Goal: Information Seeking & Learning: Learn about a topic

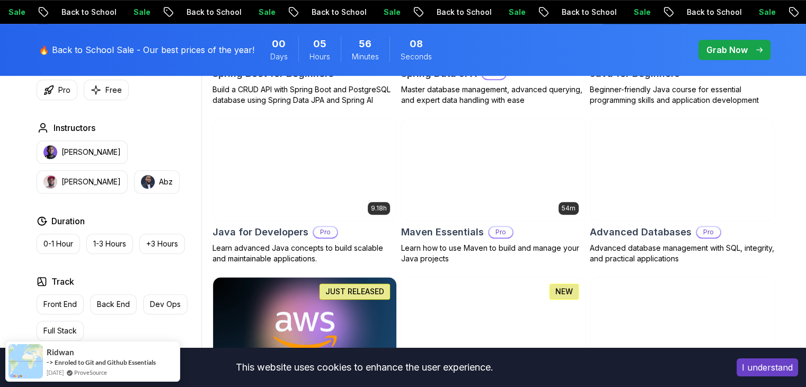
scroll to position [636, 0]
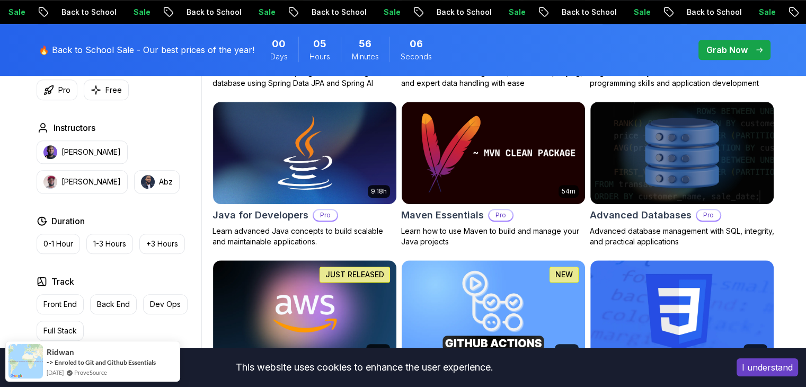
click at [782, 369] on button "I understand" at bounding box center [766, 367] width 61 height 18
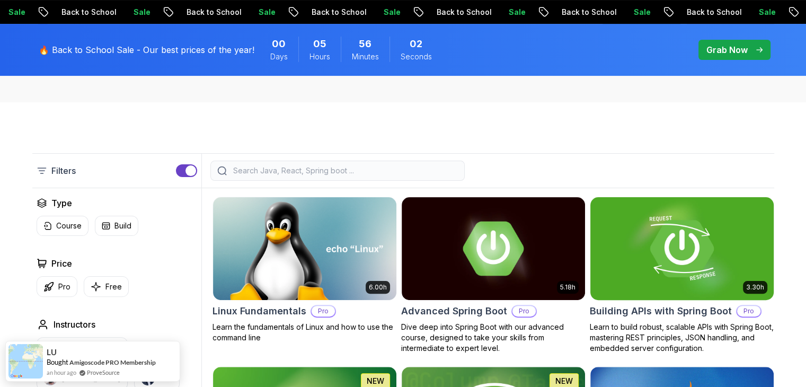
scroll to position [0, 0]
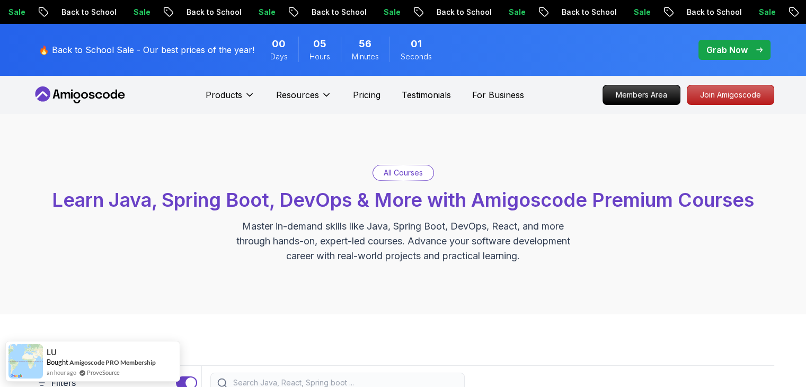
click at [87, 47] on p "🔥 Back to School Sale - Our best prices of the year!" at bounding box center [147, 49] width 216 height 13
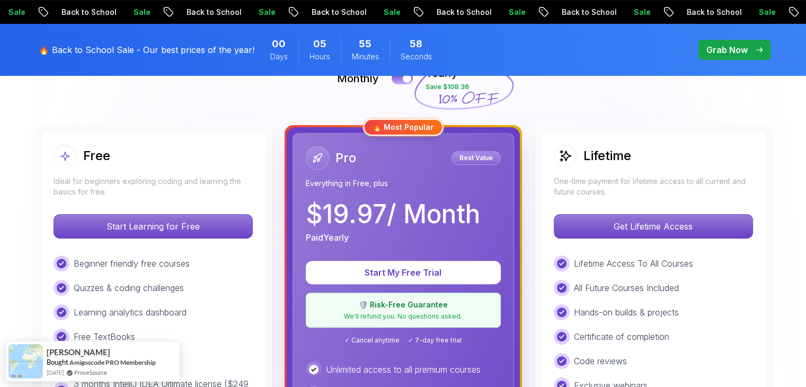
scroll to position [265, 0]
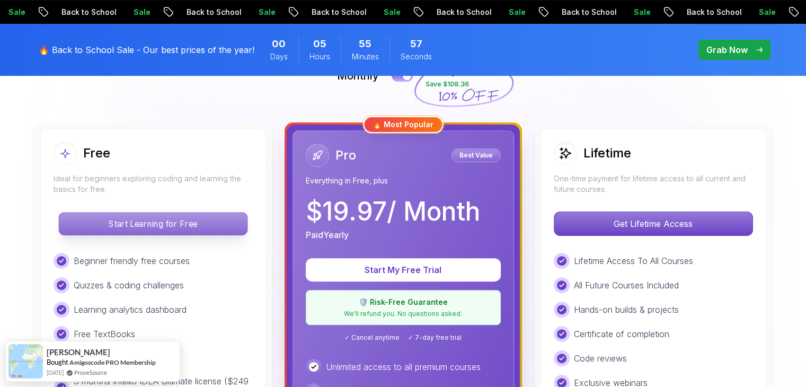
click at [128, 217] on p "Start Learning for Free" at bounding box center [153, 223] width 188 height 22
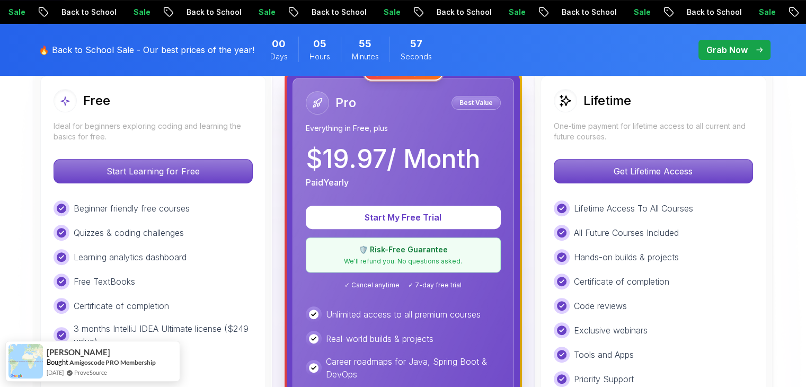
scroll to position [318, 0]
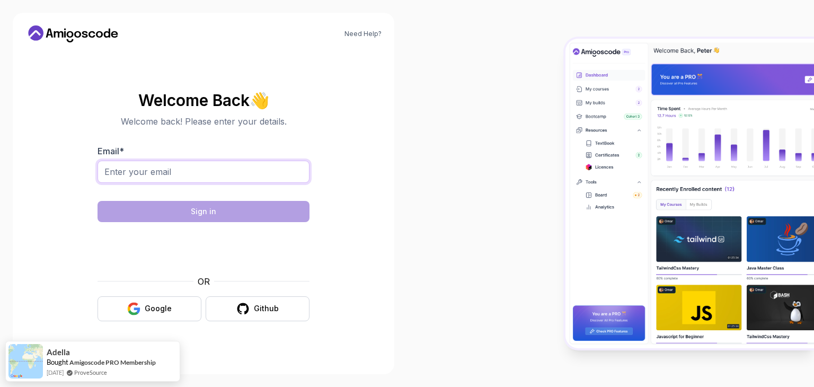
click at [245, 165] on input "Email *" at bounding box center [203, 172] width 212 height 22
click at [153, 301] on button "Google" at bounding box center [149, 308] width 104 height 25
click at [262, 306] on div "Github" at bounding box center [266, 308] width 25 height 11
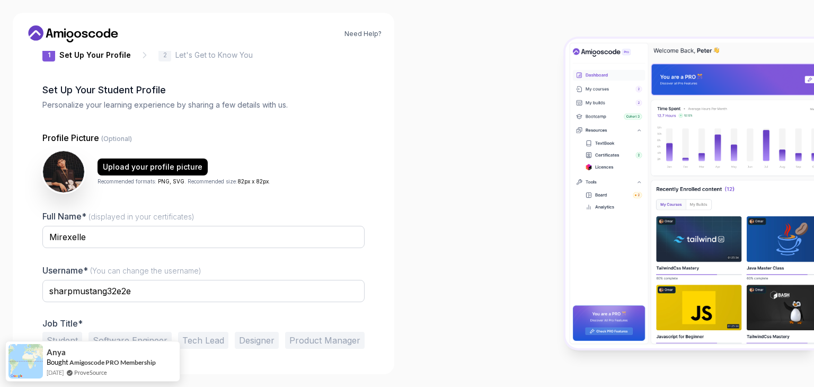
scroll to position [53, 0]
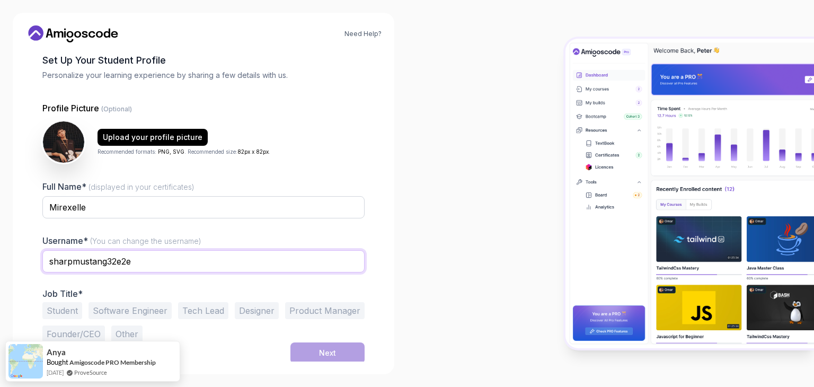
drag, startPoint x: 152, startPoint y: 259, endPoint x: 0, endPoint y: 276, distance: 153.0
click at [0, 276] on div "Need Help? 1 Set Up Your Profile 1 Set Up Your Profile 2 Let's Get to Know You …" at bounding box center [203, 193] width 407 height 387
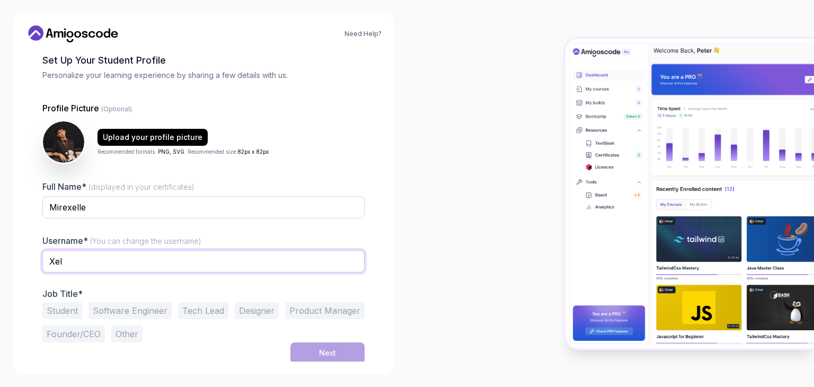
type input "Xel"
click at [53, 306] on button "Student" at bounding box center [62, 310] width 40 height 17
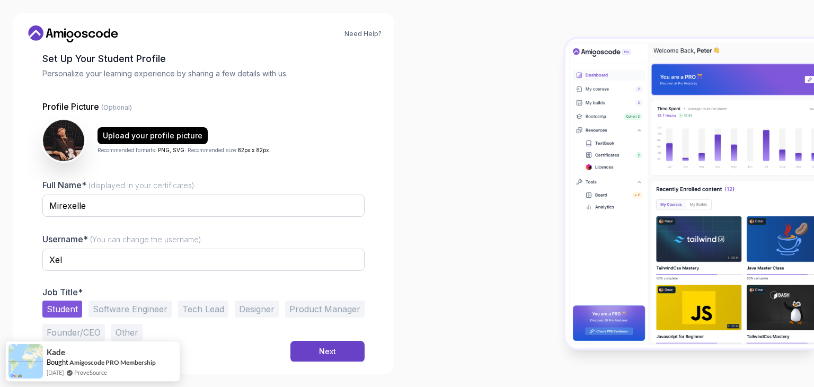
scroll to position [55, 0]
click at [322, 346] on div "Next" at bounding box center [327, 350] width 17 height 11
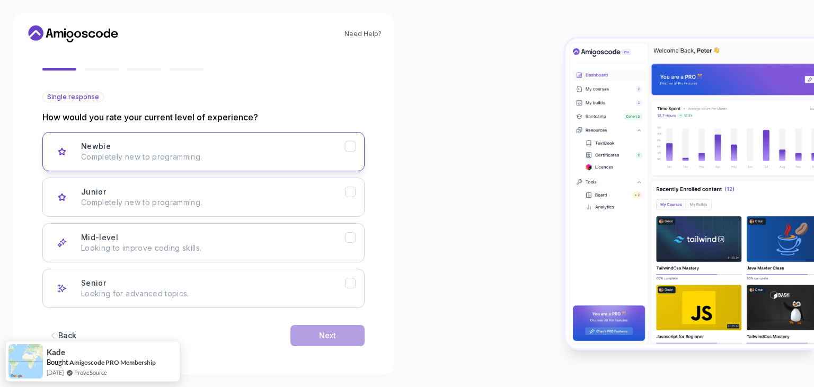
scroll to position [87, 0]
click at [182, 136] on button "Newbie Completely new to programming." at bounding box center [203, 150] width 322 height 39
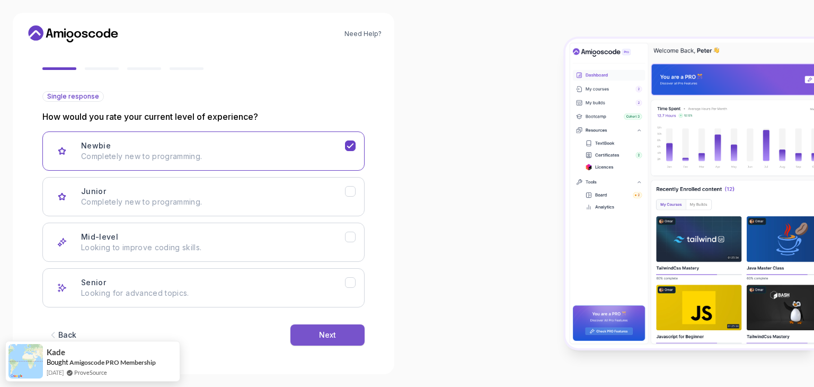
click at [330, 340] on button "Next" at bounding box center [327, 334] width 74 height 21
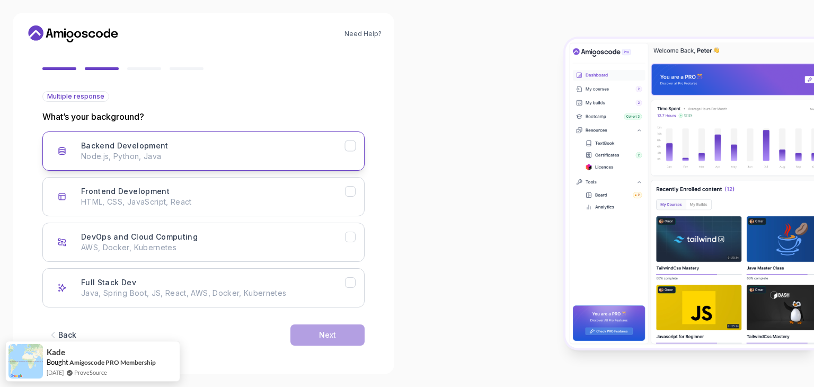
click at [181, 146] on div "Backend Development Node.js, Python, Java" at bounding box center [213, 150] width 264 height 21
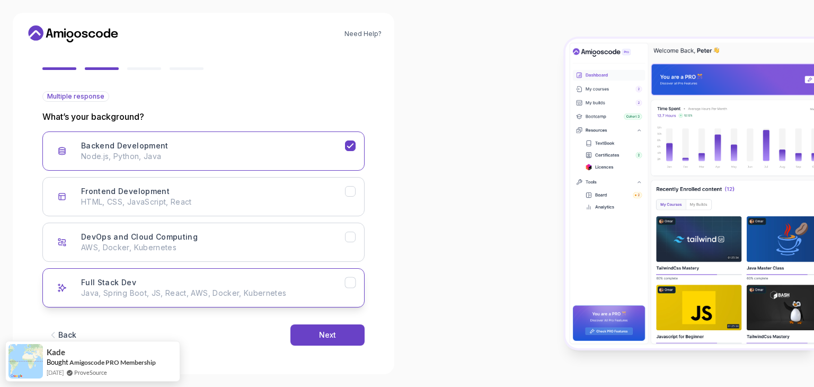
click at [323, 280] on div "Full Stack Dev Java, Spring Boot, JS, React, AWS, Docker, Kubernetes" at bounding box center [213, 287] width 264 height 21
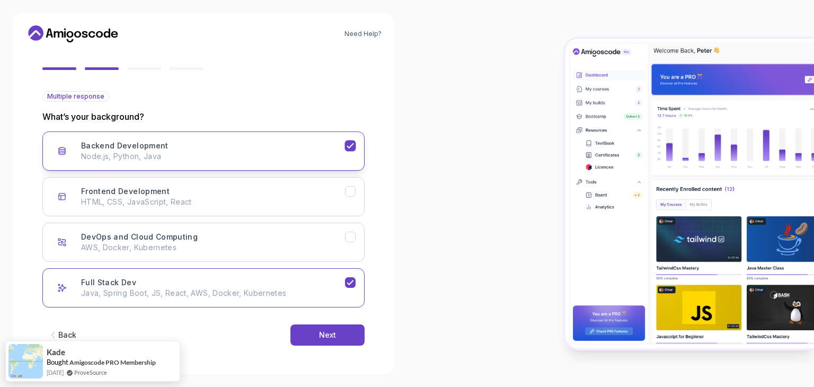
click at [354, 141] on icon "Backend Development" at bounding box center [350, 146] width 10 height 10
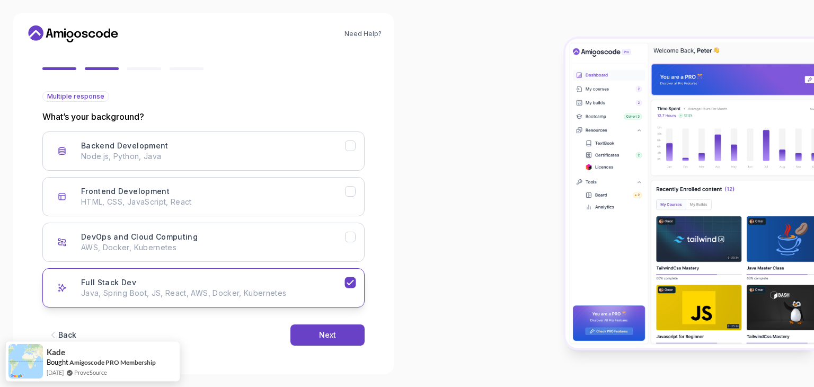
click at [319, 278] on div "Full Stack Dev Java, Spring Boot, JS, React, AWS, Docker, Kubernetes" at bounding box center [213, 287] width 264 height 21
click at [346, 289] on button "Full Stack Dev Java, Spring Boot, JS, React, AWS, Docker, Kubernetes" at bounding box center [203, 287] width 322 height 39
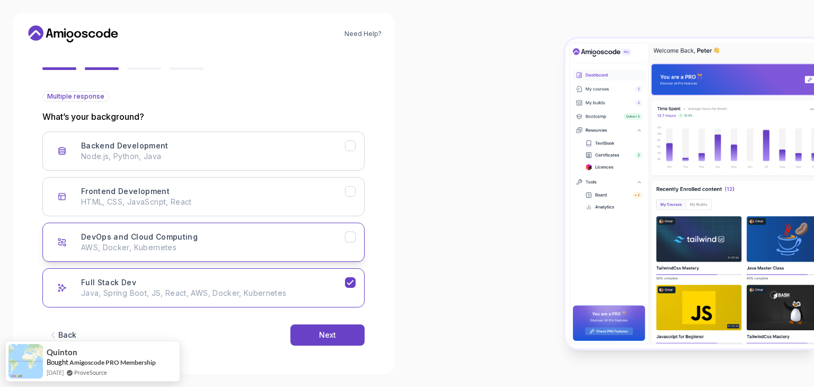
drag, startPoint x: 348, startPoint y: 238, endPoint x: 347, endPoint y: 223, distance: 14.8
click at [348, 236] on icon "DevOps and Cloud Computing" at bounding box center [350, 237] width 10 height 10
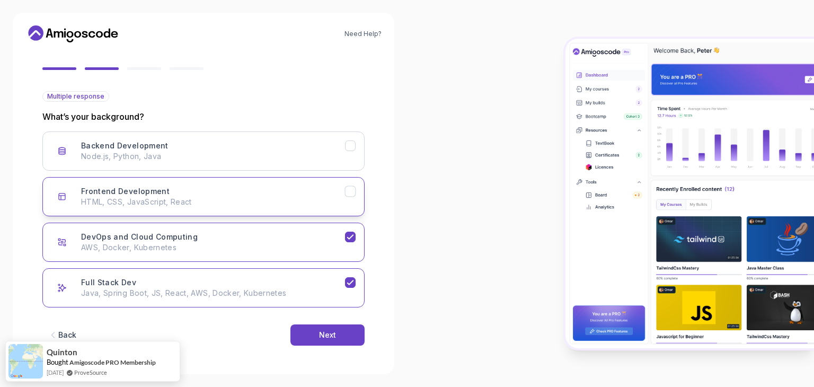
click at [344, 193] on button "Frontend Development HTML, CSS, JavaScript, React" at bounding box center [203, 196] width 322 height 39
click at [344, 145] on div "Backend Development Node.js, Python, Java" at bounding box center [213, 150] width 264 height 21
click at [343, 271] on button "Full Stack Dev Java, Spring Boot, JS, React, AWS, Docker, Kubernetes" at bounding box center [203, 287] width 322 height 39
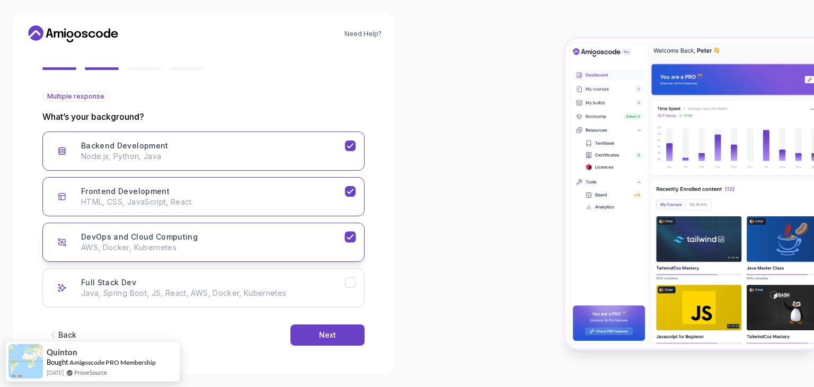
click at [349, 229] on button "DevOps and Cloud Computing AWS, Docker, Kubernetes" at bounding box center [203, 241] width 322 height 39
click at [344, 181] on button "Frontend Development HTML, CSS, JavaScript, React" at bounding box center [203, 196] width 322 height 39
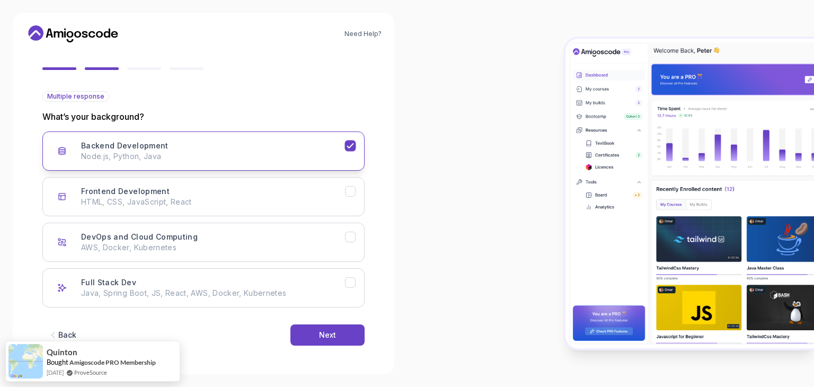
click at [345, 151] on button "Backend Development Node.js, Python, Java" at bounding box center [203, 150] width 322 height 39
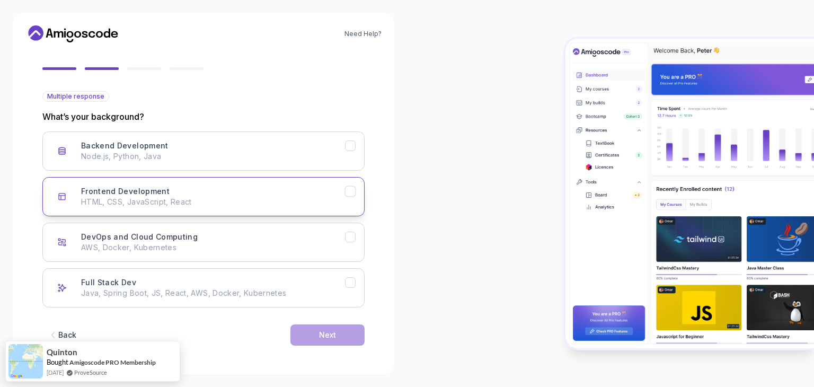
click at [348, 183] on button "Frontend Development HTML, CSS, JavaScript, React" at bounding box center [203, 196] width 322 height 39
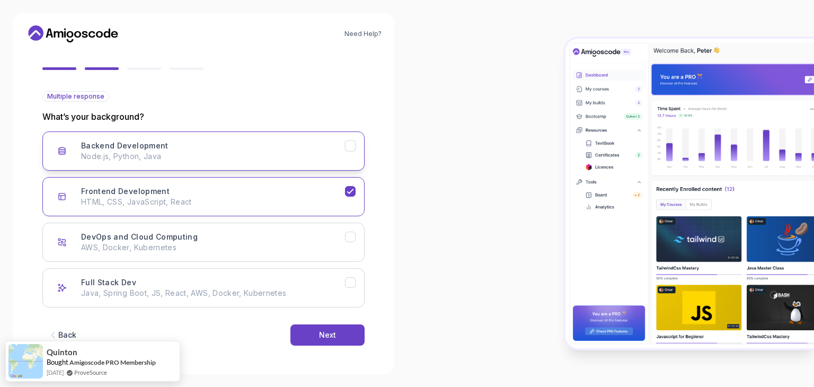
click at [350, 142] on icon "Backend Development" at bounding box center [350, 146] width 10 height 10
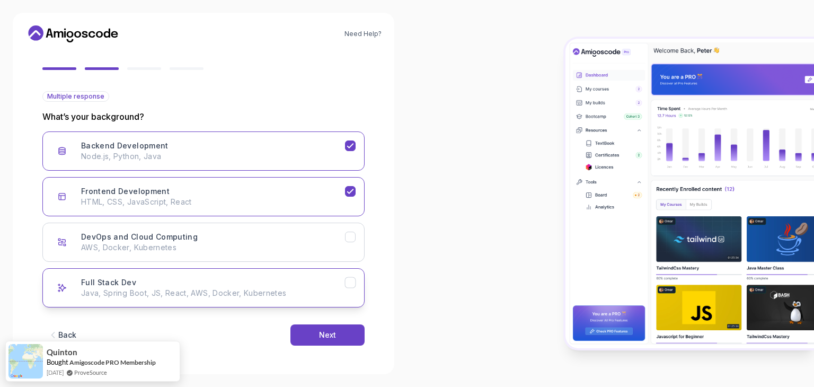
click at [343, 282] on div "Full Stack Dev Java, Spring Boot, JS, React, AWS, Docker, Kubernetes" at bounding box center [213, 287] width 264 height 21
click at [344, 174] on div "Backend Development Node.js, Python, Java Frontend Development HTML, CSS, JavaS…" at bounding box center [203, 219] width 322 height 176
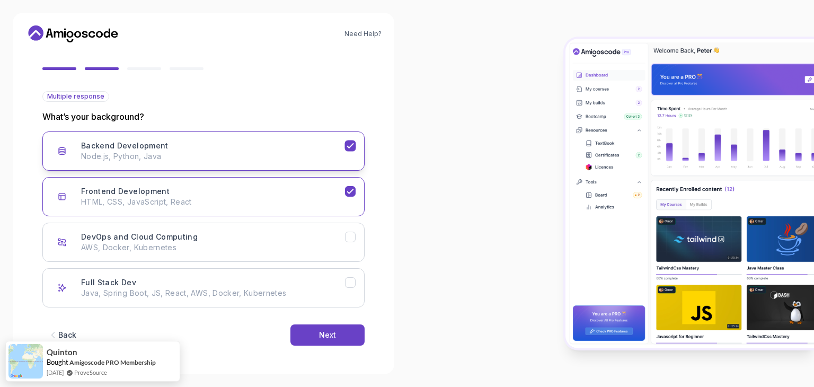
click at [350, 149] on icon "Backend Development" at bounding box center [350, 146] width 10 height 10
click at [345, 199] on button "Frontend Development HTML, CSS, JavaScript, React" at bounding box center [203, 196] width 322 height 39
click at [345, 146] on icon "Backend Development" at bounding box center [350, 146] width 10 height 10
click at [342, 187] on div "Frontend Development HTML, CSS, JavaScript, React" at bounding box center [213, 196] width 264 height 21
click at [315, 331] on button "Next" at bounding box center [327, 334] width 74 height 21
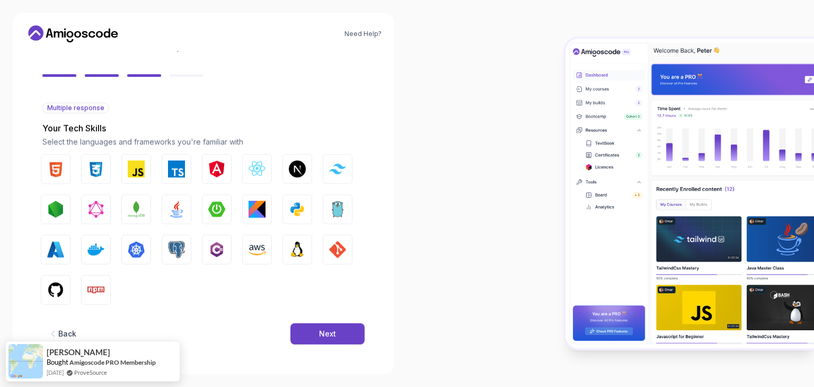
scroll to position [76, 0]
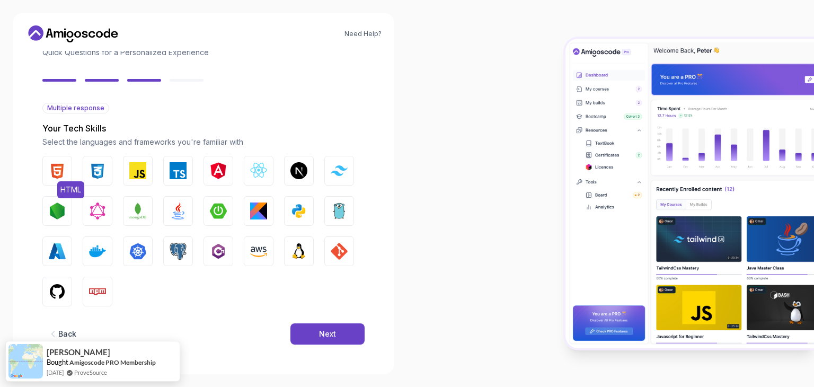
click at [63, 166] on img "button" at bounding box center [57, 170] width 17 height 17
click at [91, 167] on img "button" at bounding box center [97, 170] width 17 height 17
click at [304, 221] on button "Python" at bounding box center [299, 211] width 30 height 30
click at [297, 217] on img "button" at bounding box center [298, 210] width 17 height 17
click at [66, 295] on button "GitHub" at bounding box center [57, 292] width 30 height 30
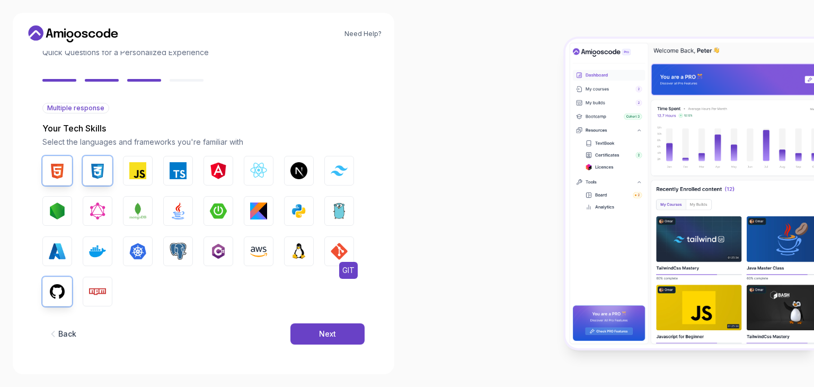
click at [329, 247] on button "GIT" at bounding box center [339, 251] width 30 height 30
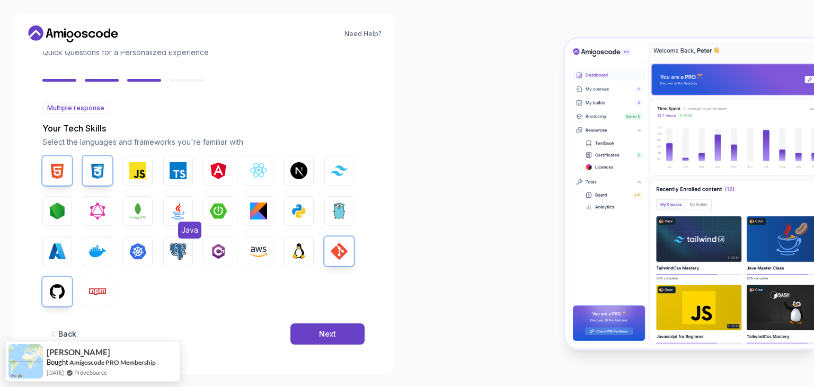
click at [185, 209] on img "button" at bounding box center [178, 210] width 17 height 17
click at [297, 208] on img "button" at bounding box center [298, 210] width 17 height 17
click at [310, 331] on button "Next" at bounding box center [327, 333] width 74 height 21
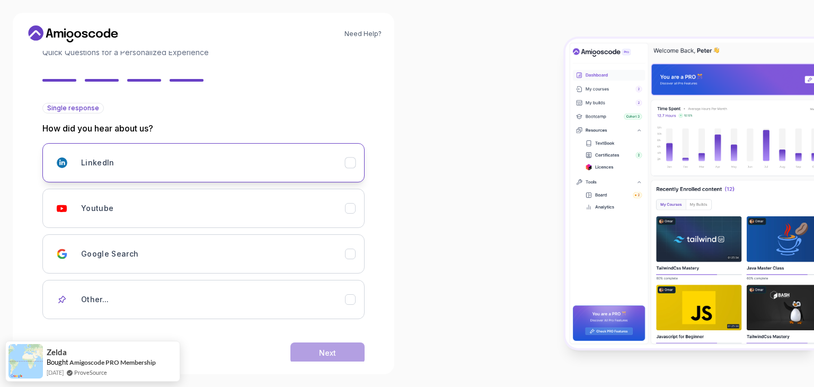
click at [346, 163] on icon "LinkedIn" at bounding box center [350, 163] width 10 height 10
click at [346, 168] on div "LinkedIn" at bounding box center [350, 162] width 11 height 11
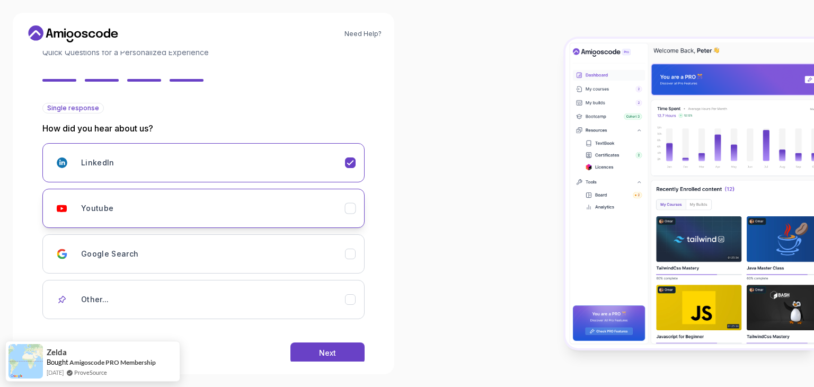
click at [341, 217] on div "Youtube" at bounding box center [213, 208] width 264 height 21
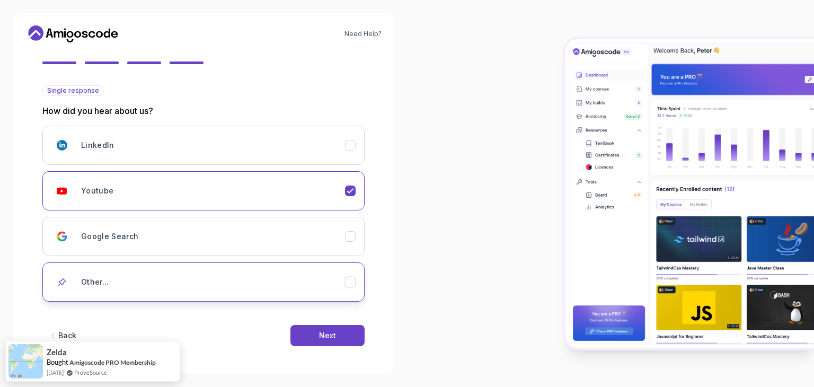
scroll to position [94, 0]
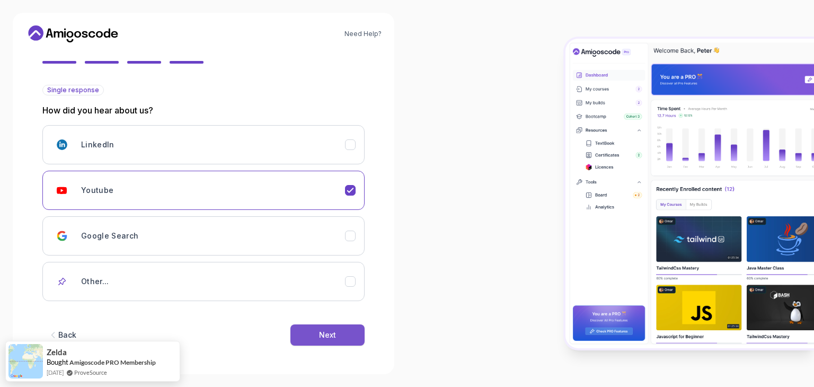
click at [325, 330] on div "Next" at bounding box center [327, 335] width 17 height 11
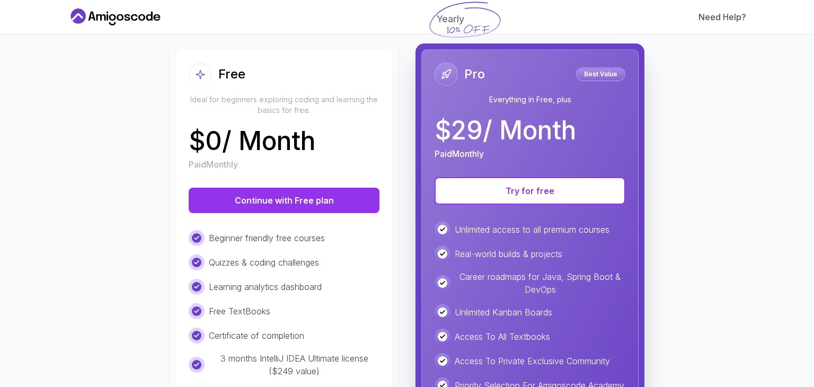
scroll to position [106, 0]
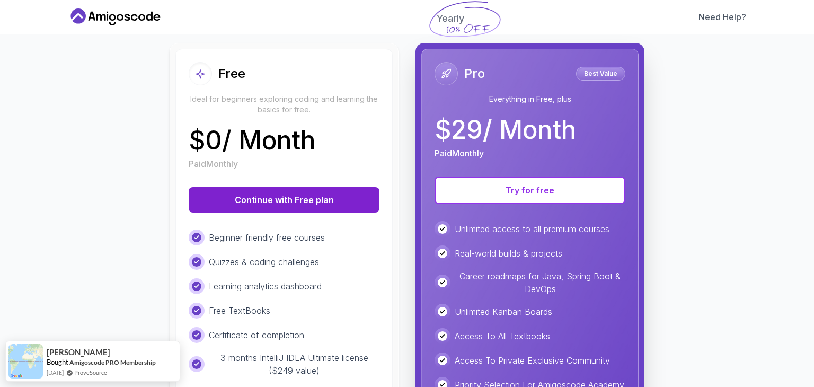
click at [325, 207] on button "Continue with Free plan" at bounding box center [284, 199] width 191 height 25
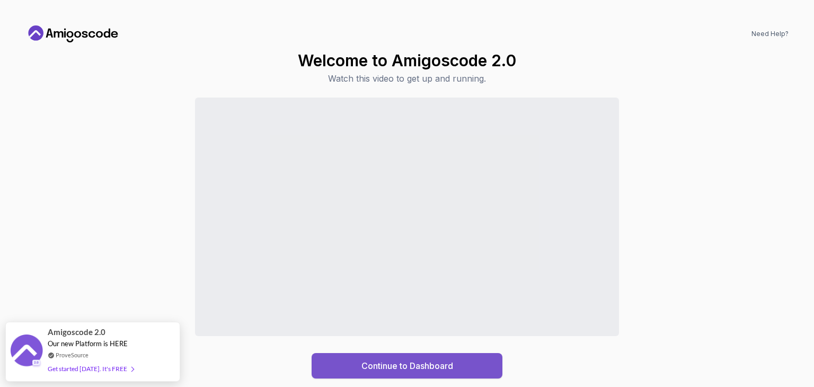
click at [429, 368] on div "Continue to Dashboard" at bounding box center [407, 365] width 92 height 13
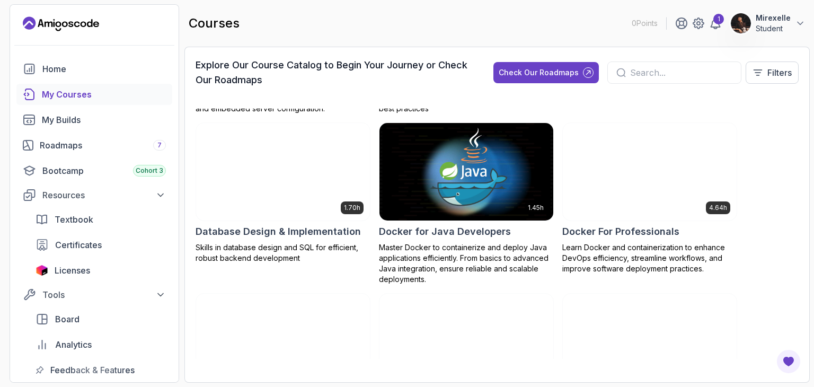
scroll to position [477, 0]
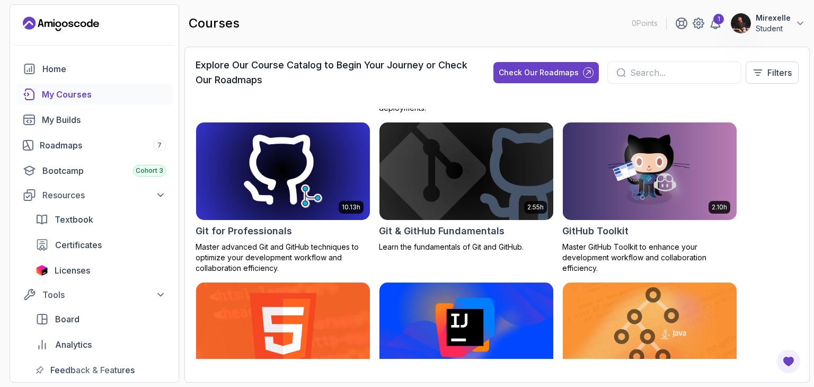
click at [657, 73] on input "text" at bounding box center [681, 72] width 102 height 13
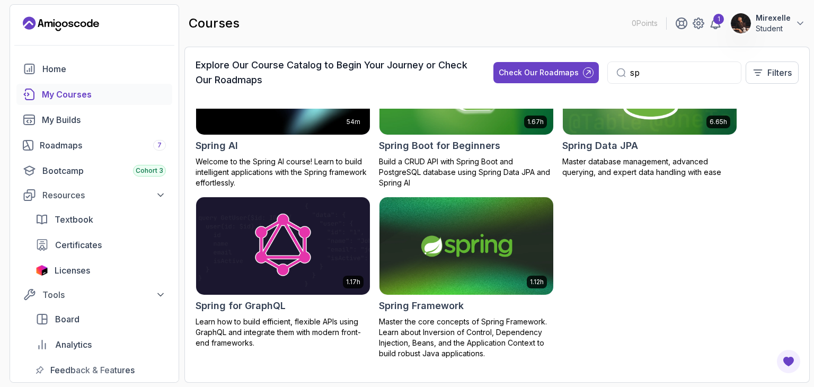
scroll to position [231, 0]
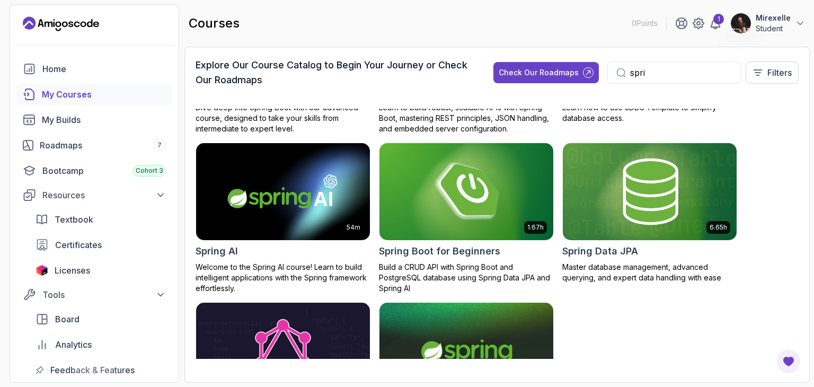
scroll to position [125, 0]
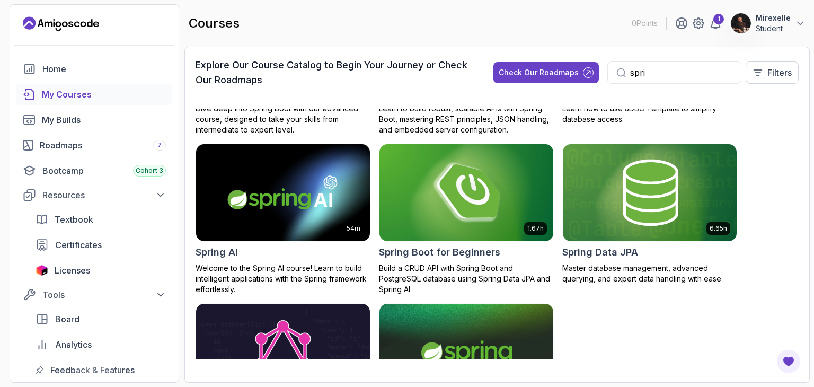
type input "spri"
click at [479, 191] on img at bounding box center [466, 192] width 182 height 102
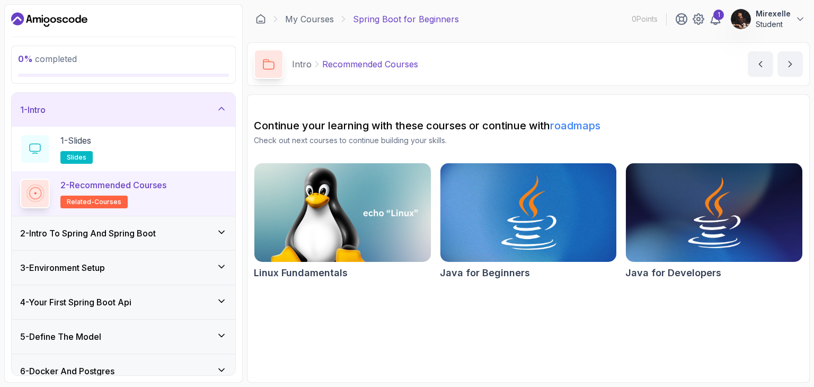
click at [566, 218] on img at bounding box center [527, 213] width 185 height 104
click at [199, 234] on div "2 - Intro To Spring And Spring Boot" at bounding box center [123, 233] width 207 height 13
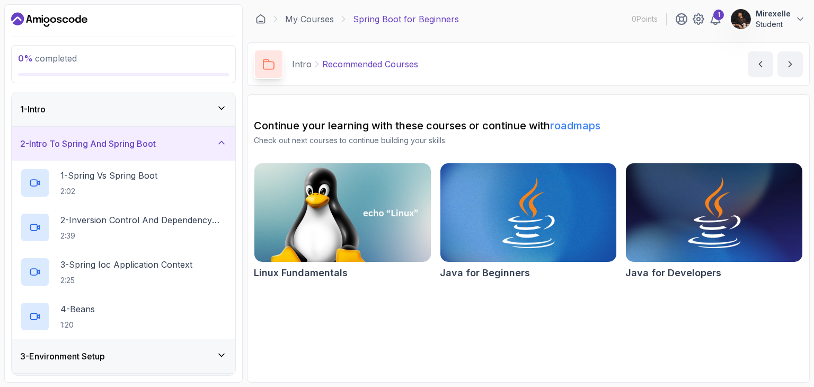
click at [194, 148] on div "2 - Intro To Spring And Spring Boot" at bounding box center [123, 143] width 207 height 13
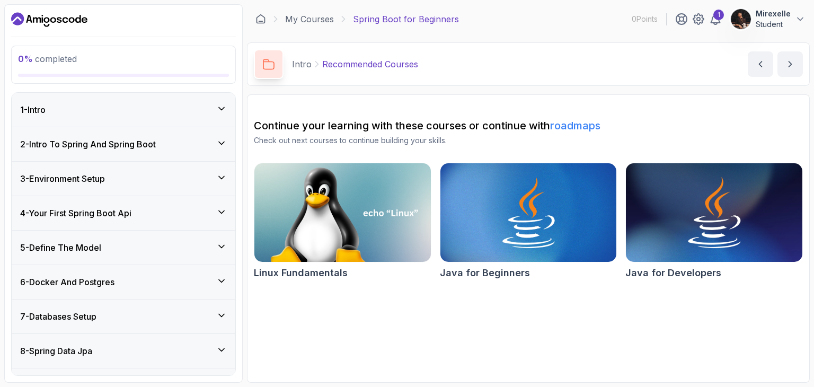
click at [206, 109] on div "1 - Intro" at bounding box center [123, 109] width 207 height 13
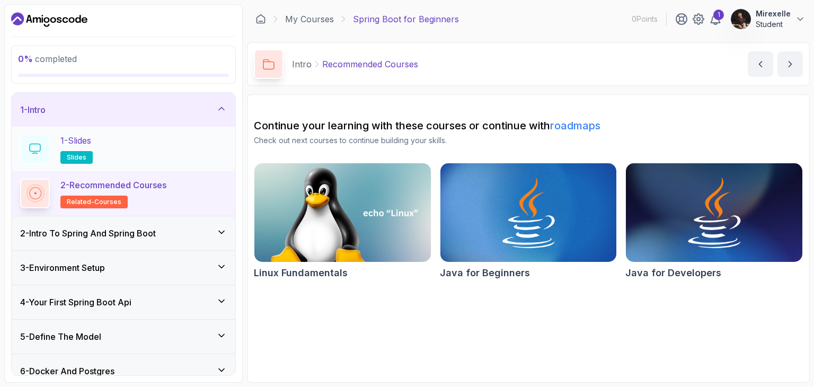
click at [162, 156] on div "1 - Slides slides" at bounding box center [123, 149] width 207 height 30
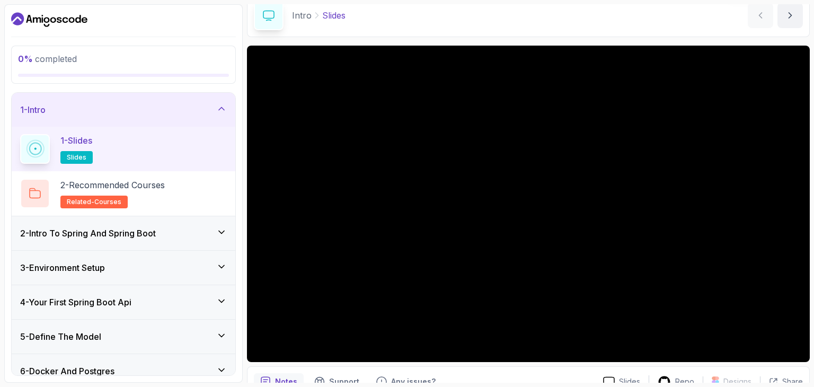
scroll to position [49, 0]
click at [183, 194] on div "2 - Recommended Courses related-courses" at bounding box center [123, 194] width 207 height 30
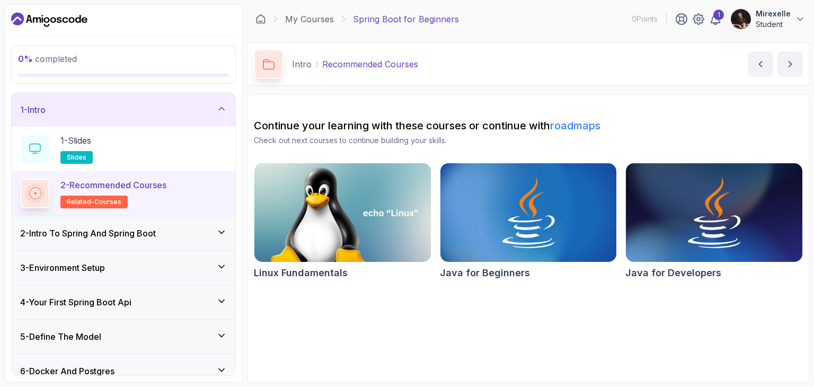
click at [166, 237] on div "2 - Intro To Spring And Spring Boot" at bounding box center [123, 233] width 207 height 13
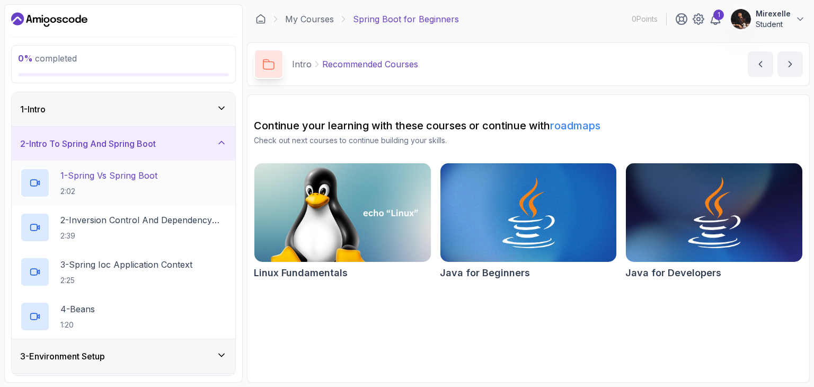
click at [121, 183] on h2 "1 - Spring Vs Spring Boot 2:02" at bounding box center [108, 183] width 97 height 28
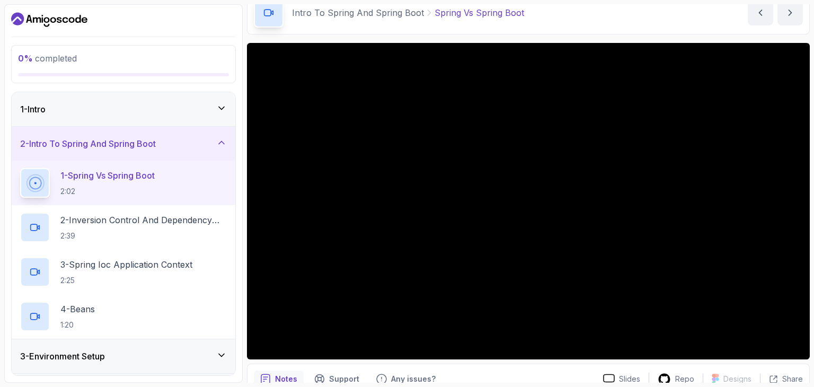
scroll to position [53, 0]
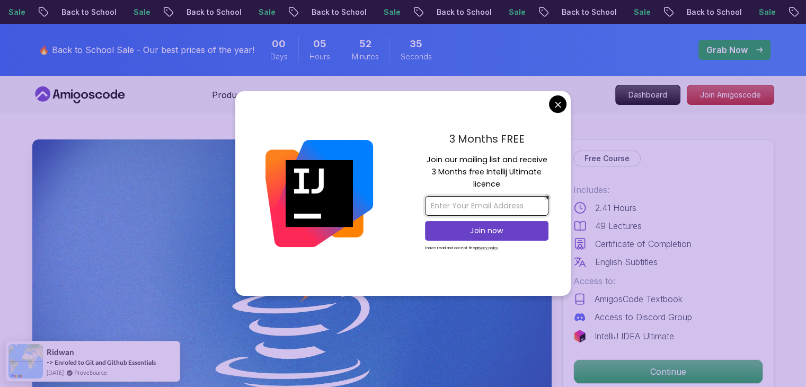
click at [489, 209] on input "email" at bounding box center [486, 206] width 123 height 20
type input "[EMAIL_ADDRESS][DOMAIN_NAME]"
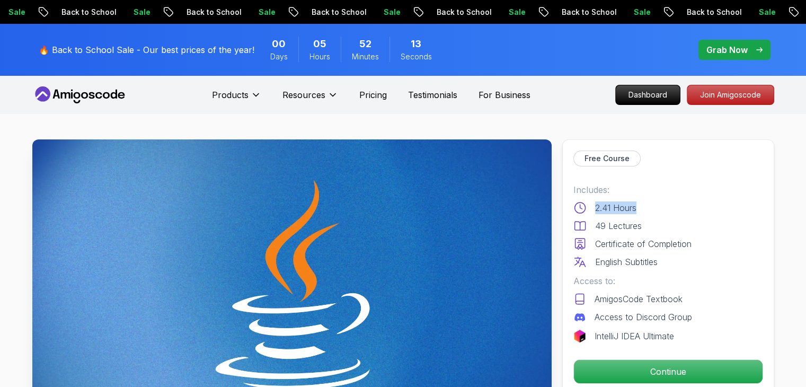
drag, startPoint x: 644, startPoint y: 206, endPoint x: 575, endPoint y: 212, distance: 69.7
click at [575, 212] on div "2.41 Hours" at bounding box center [668, 207] width 190 height 13
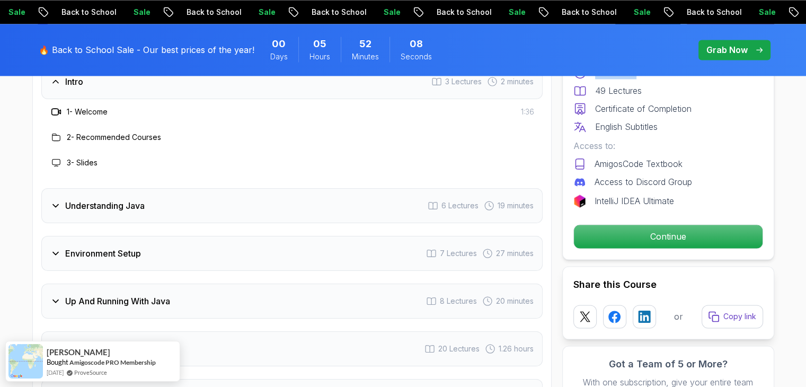
scroll to position [1483, 0]
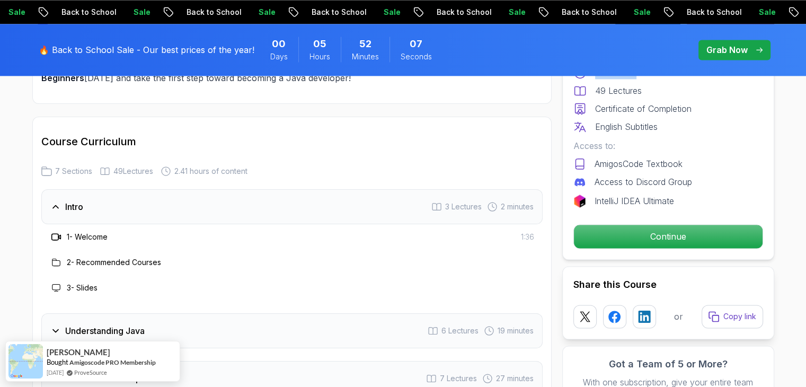
click at [75, 324] on h3 "Understanding Java" at bounding box center [104, 330] width 79 height 13
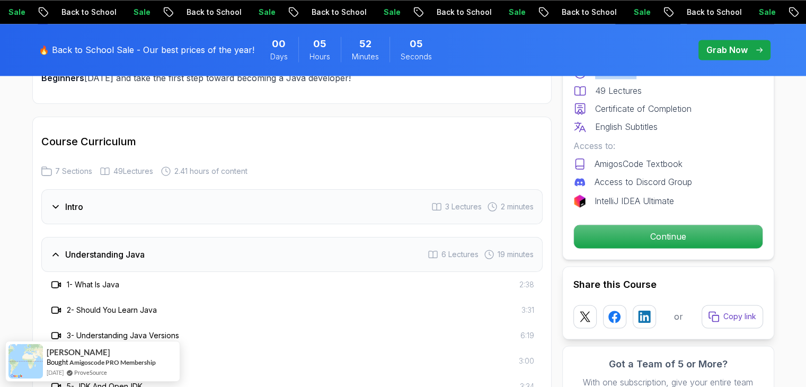
click at [57, 237] on div "Understanding Java 6 Lectures 19 minutes" at bounding box center [291, 254] width 501 height 35
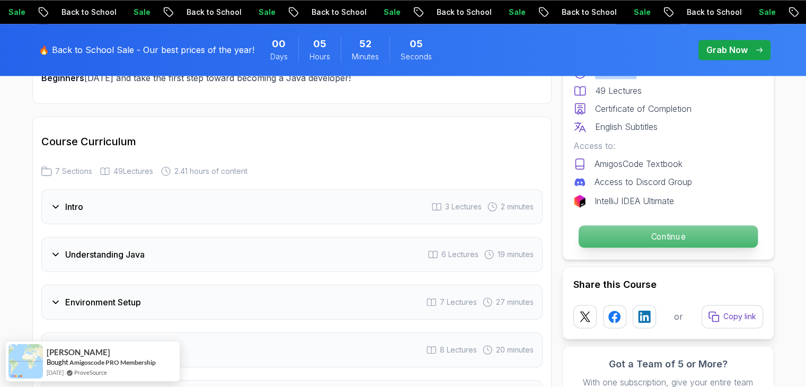
click at [702, 227] on p "Continue" at bounding box center [667, 236] width 179 height 22
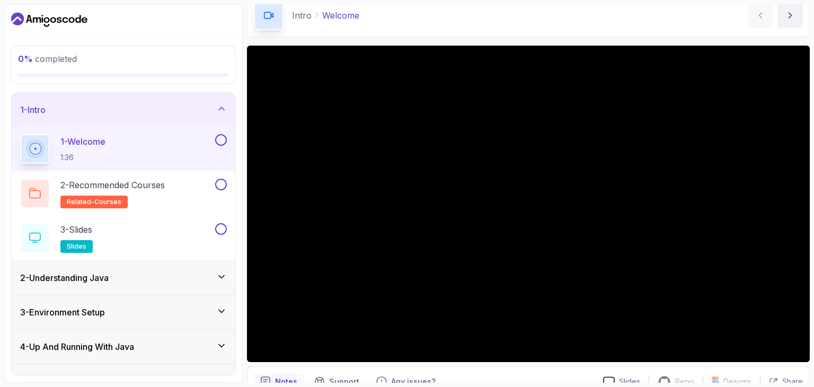
scroll to position [49, 0]
click at [466, 21] on div "Intro Welcome Welcome by nelson" at bounding box center [528, 15] width 563 height 43
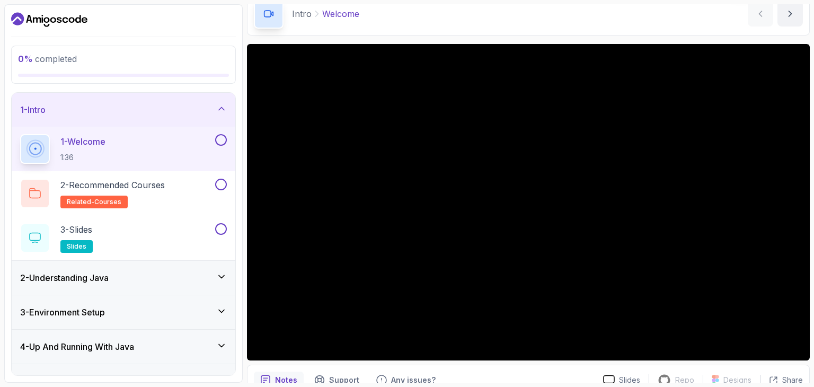
scroll to position [53, 0]
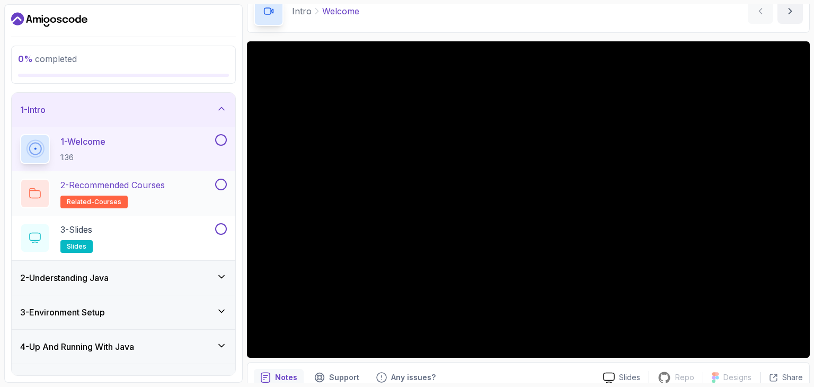
click at [137, 183] on p "2 - Recommended Courses" at bounding box center [112, 185] width 104 height 13
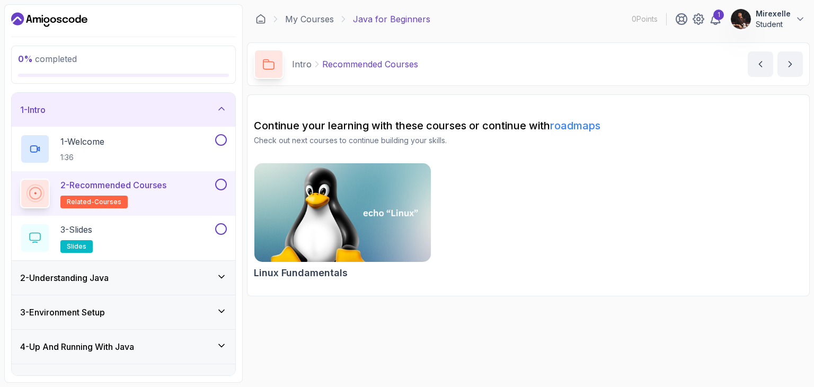
click at [220, 184] on button at bounding box center [221, 185] width 12 height 12
click at [223, 181] on icon at bounding box center [221, 184] width 10 height 11
click at [224, 137] on button at bounding box center [221, 140] width 12 height 12
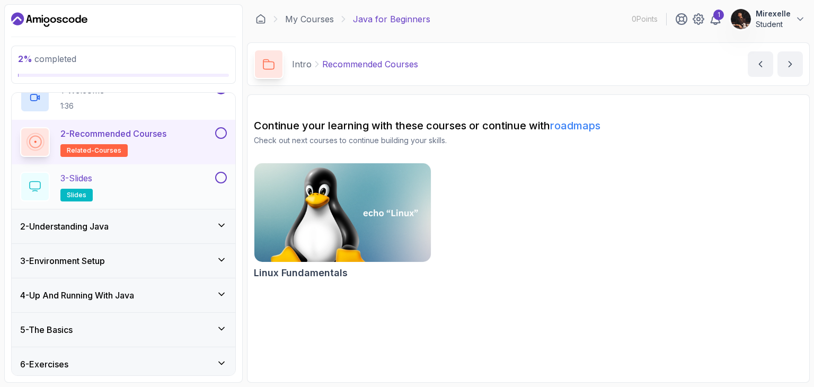
scroll to position [53, 0]
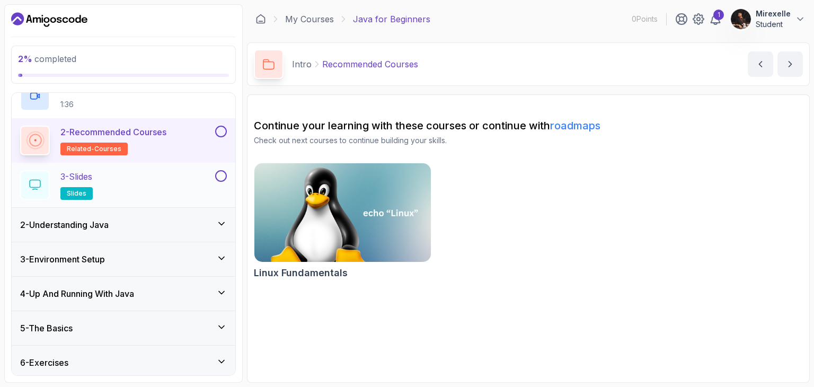
click at [162, 188] on div "3 - Slides slides" at bounding box center [116, 185] width 193 height 30
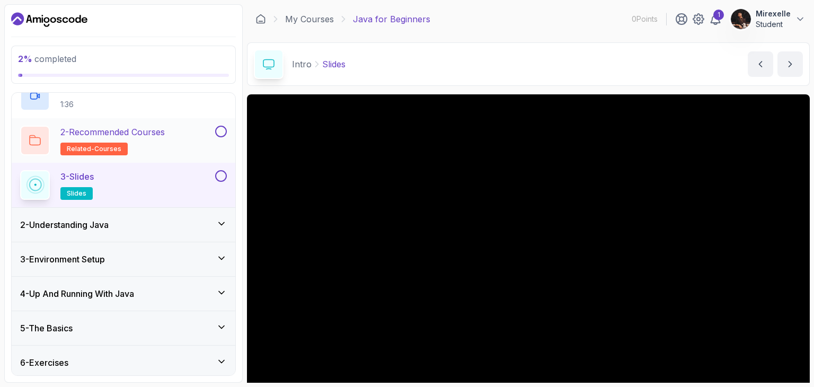
click at [165, 136] on p "2 - Recommended Courses" at bounding box center [112, 132] width 104 height 13
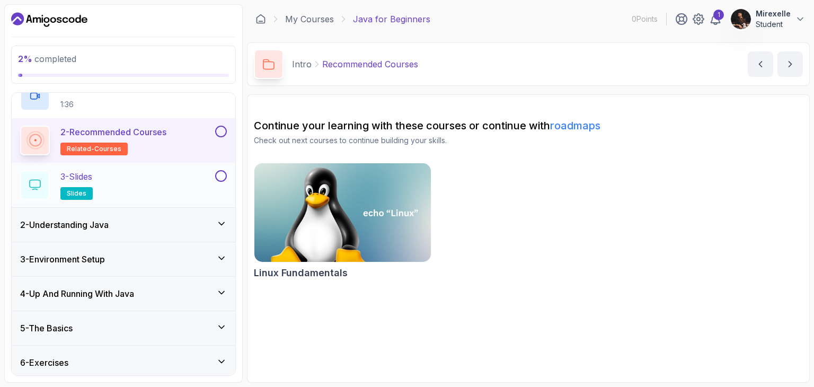
click at [156, 178] on div "3 - Slides slides" at bounding box center [116, 185] width 193 height 30
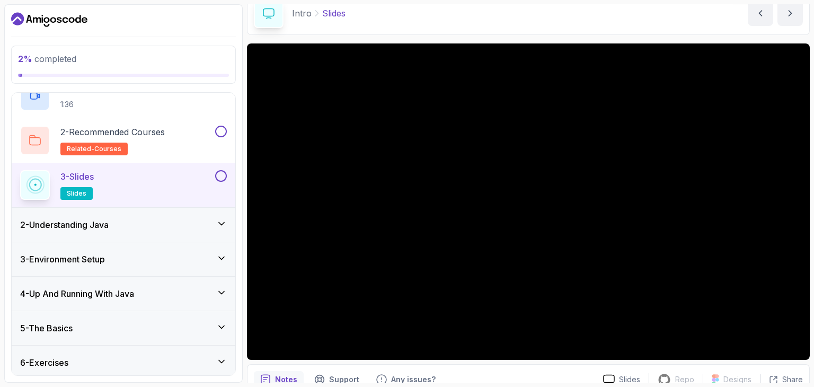
scroll to position [53, 0]
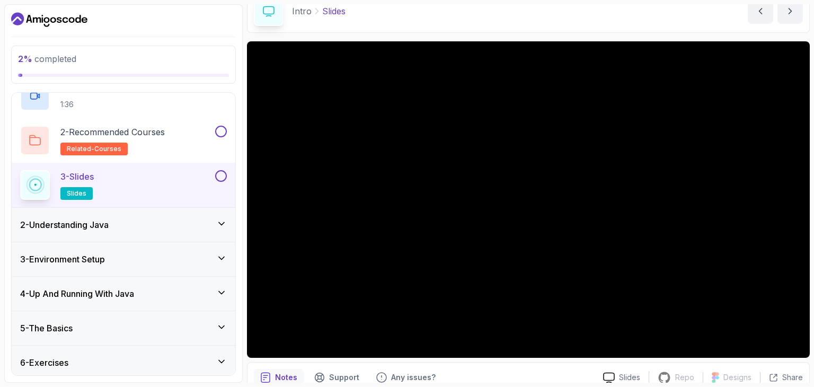
drag, startPoint x: 754, startPoint y: 94, endPoint x: 693, endPoint y: 13, distance: 101.7
click at [693, 13] on div "Intro Slides Slides by nelson" at bounding box center [528, 10] width 563 height 43
click at [126, 218] on div "2 - Understanding Java" at bounding box center [123, 224] width 207 height 13
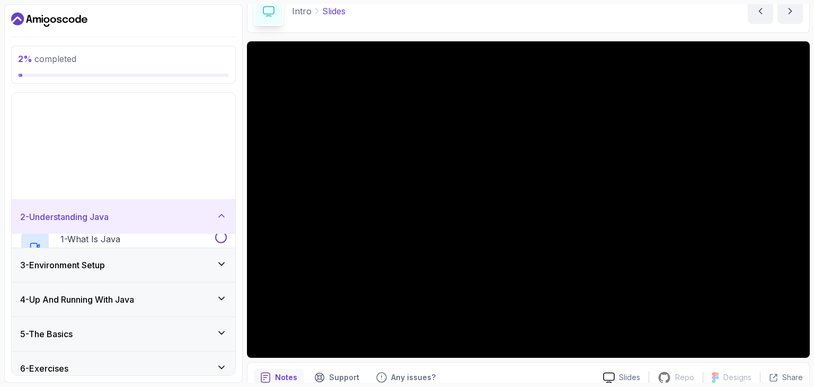
scroll to position [0, 0]
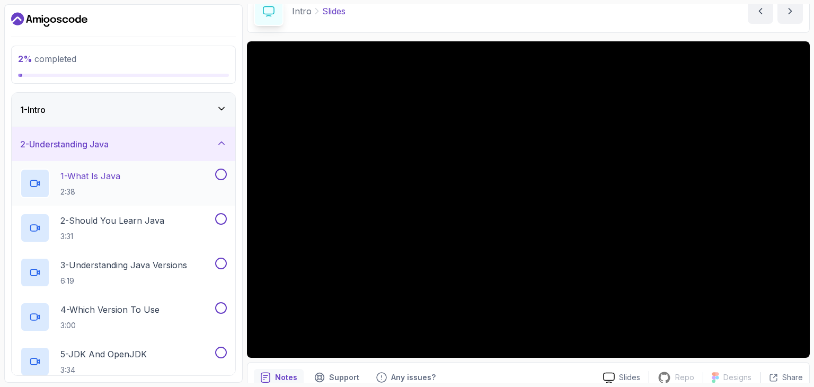
click at [146, 183] on div "1 - What Is Java 2:38" at bounding box center [116, 183] width 193 height 30
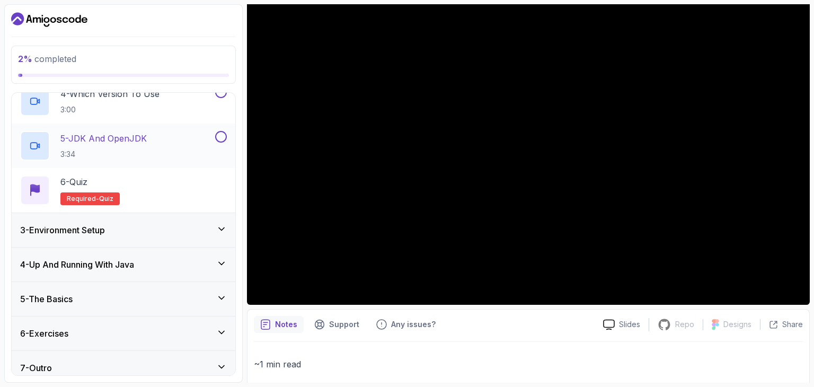
scroll to position [224, 0]
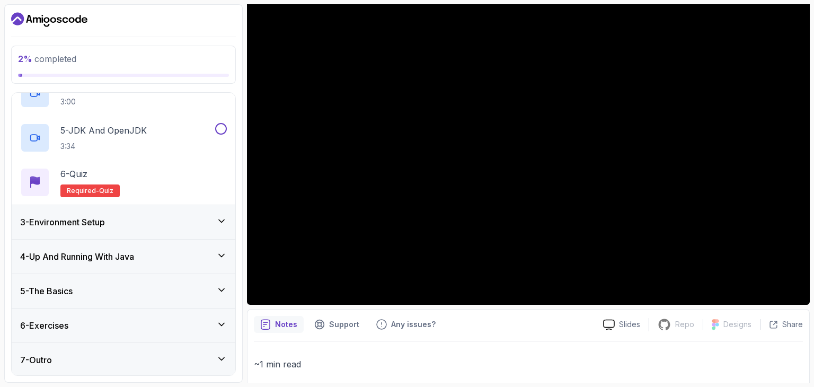
click at [149, 287] on div "5 - The Basics" at bounding box center [123, 290] width 207 height 13
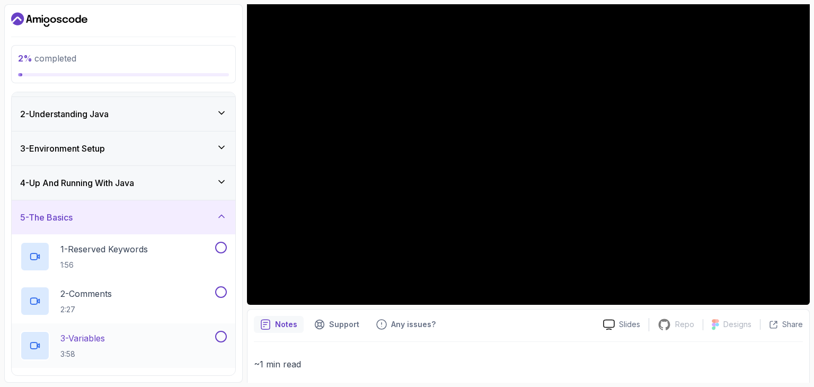
scroll to position [0, 0]
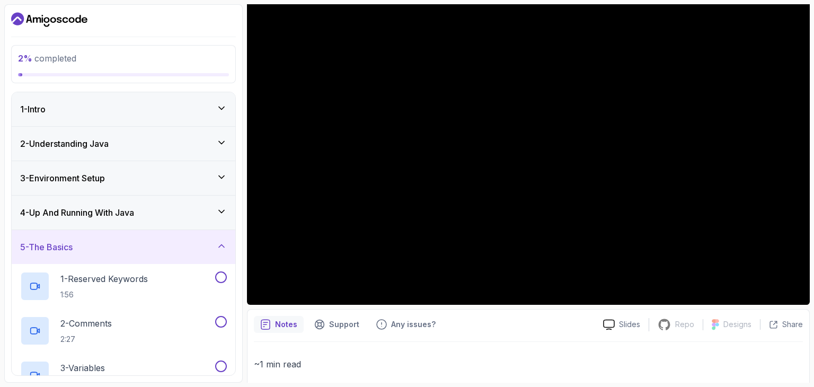
click at [159, 218] on div "4 - Up And Running With Java" at bounding box center [124, 212] width 224 height 34
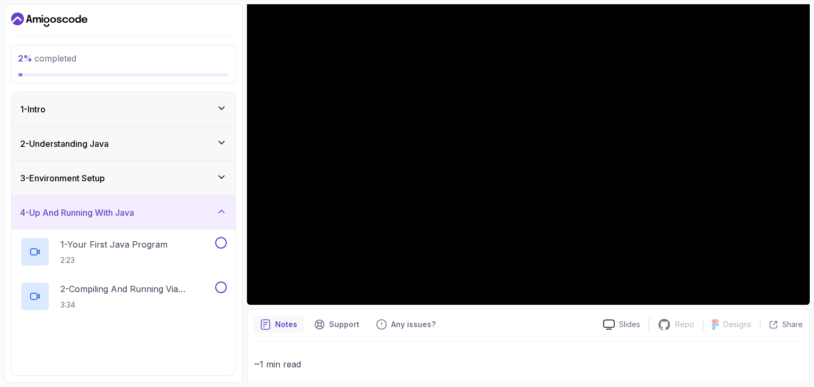
click at [168, 179] on div "3 - Environment Setup" at bounding box center [123, 178] width 207 height 13
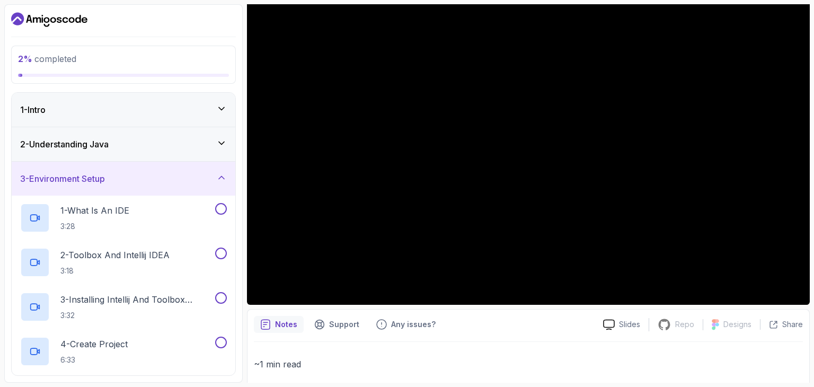
click at [194, 135] on div "2 - Understanding Java" at bounding box center [124, 144] width 224 height 34
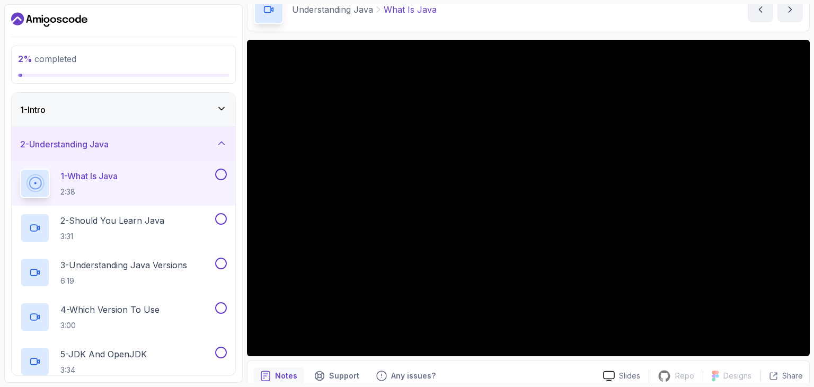
scroll to position [53, 0]
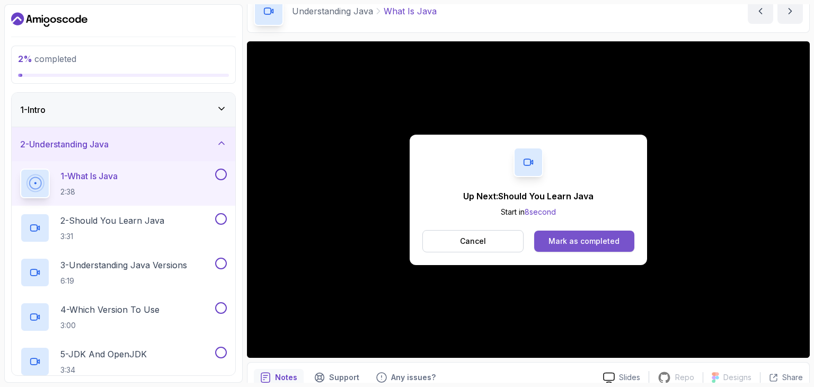
click at [568, 241] on div "Mark as completed" at bounding box center [583, 241] width 71 height 11
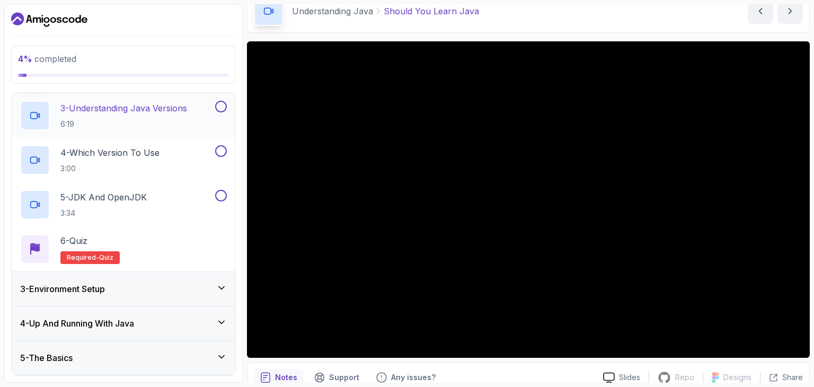
scroll to position [159, 0]
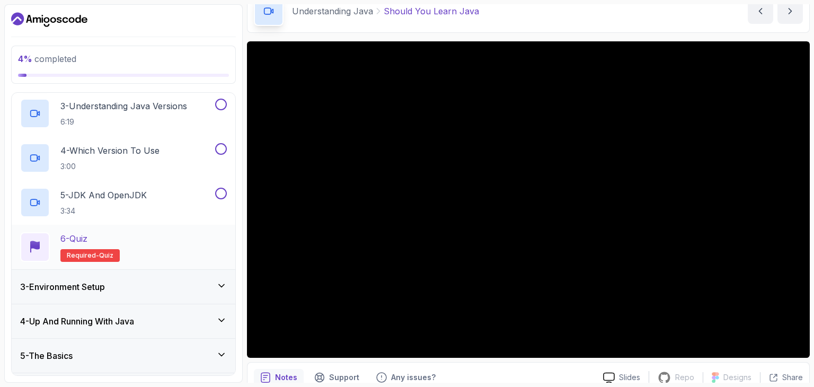
click at [130, 242] on div "6 - Quiz Required- quiz" at bounding box center [123, 247] width 207 height 30
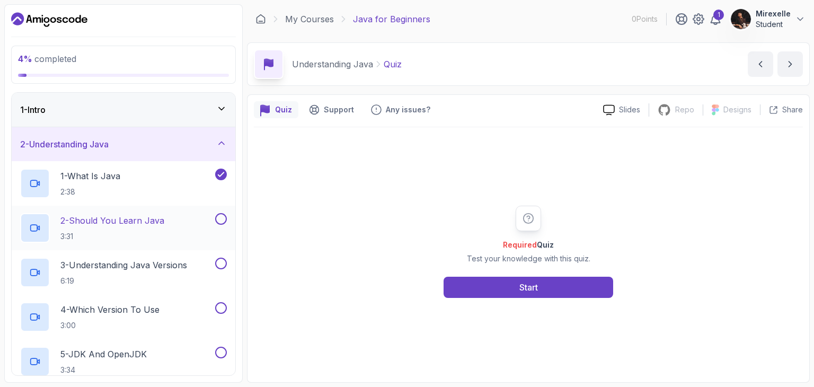
click at [220, 215] on button at bounding box center [221, 219] width 12 height 12
click at [220, 263] on button at bounding box center [221, 263] width 12 height 12
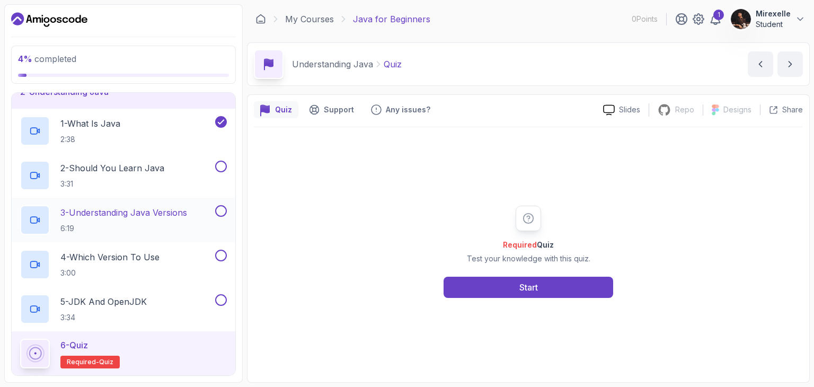
scroll to position [53, 0]
click at [221, 253] on button at bounding box center [221, 255] width 12 height 12
click at [220, 301] on button at bounding box center [221, 299] width 12 height 12
click at [220, 169] on button at bounding box center [221, 166] width 12 height 12
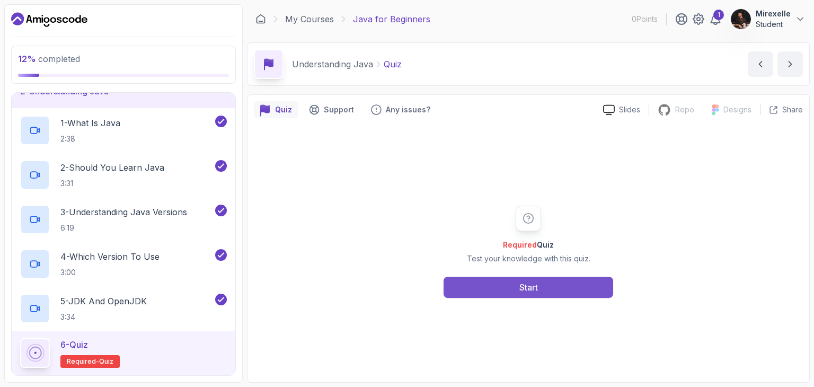
click at [528, 284] on div "Start" at bounding box center [528, 287] width 19 height 13
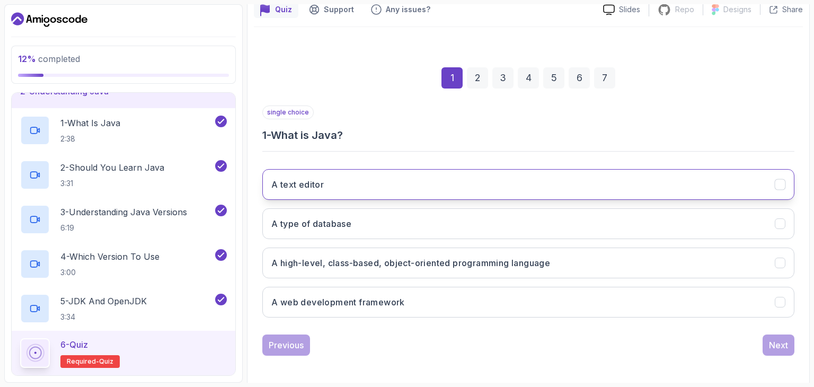
scroll to position [102, 0]
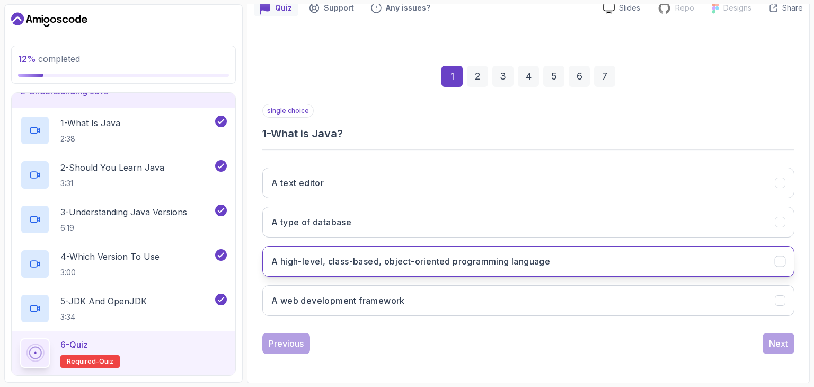
click at [525, 262] on h3 "A high-level, class-based, object-oriented programming language" at bounding box center [410, 261] width 279 height 13
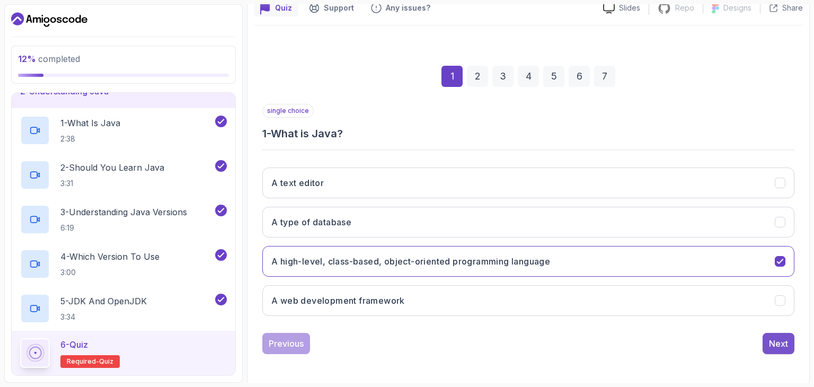
click at [789, 342] on button "Next" at bounding box center [778, 343] width 32 height 21
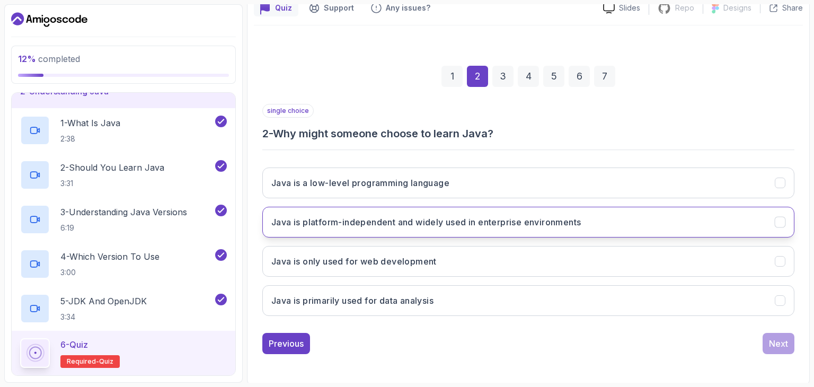
click at [400, 219] on h3 "Java is platform-independent and widely used in enterprise environments" at bounding box center [425, 222] width 309 height 13
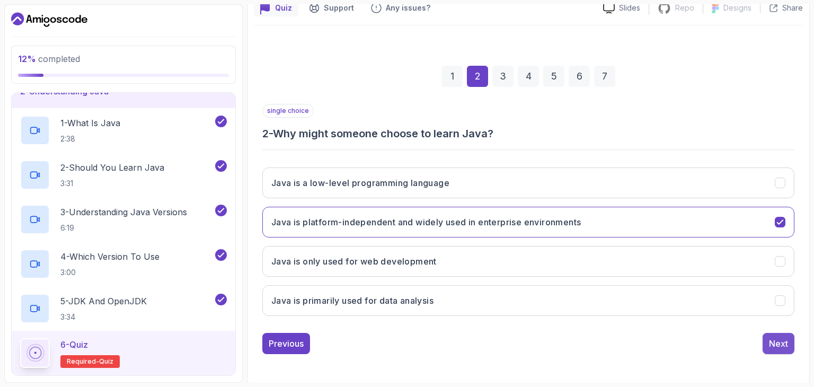
click at [782, 342] on div "Next" at bounding box center [778, 343] width 19 height 13
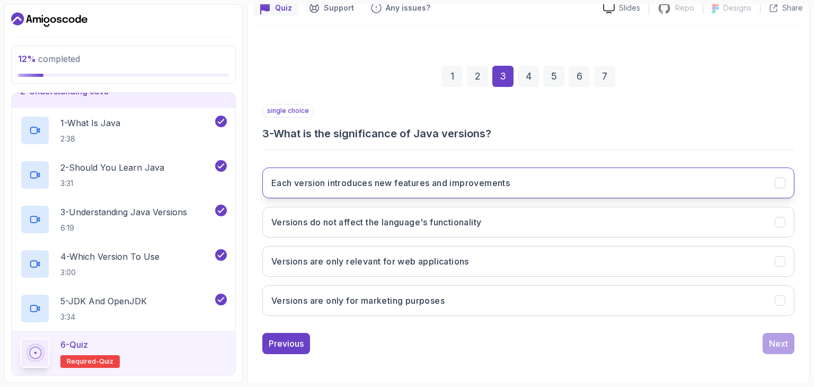
click at [420, 183] on h3 "Each version introduces new features and improvements" at bounding box center [390, 182] width 238 height 13
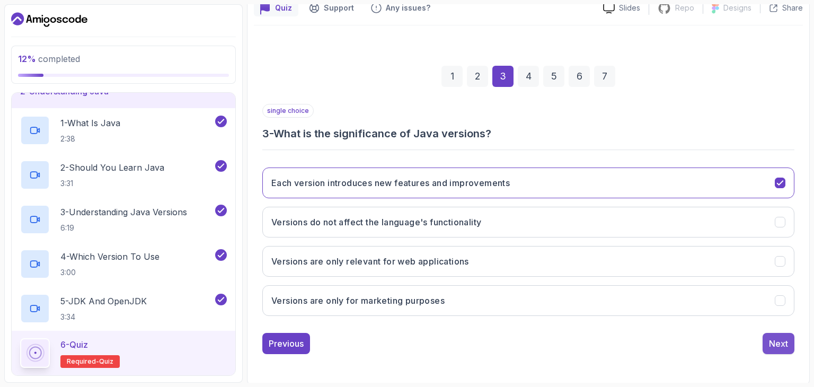
click at [778, 339] on div "Next" at bounding box center [778, 343] width 19 height 13
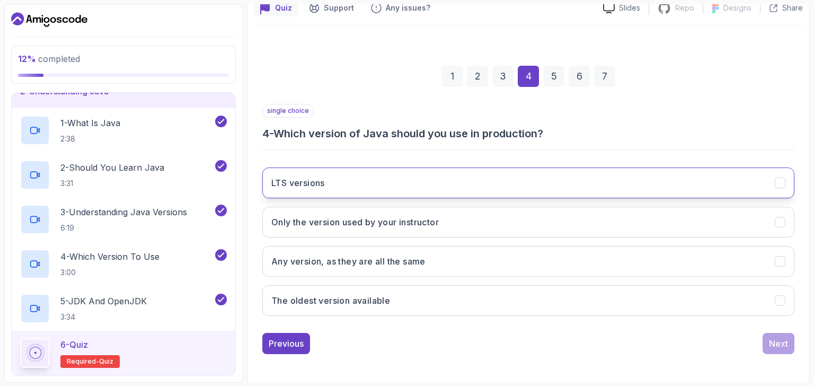
click at [448, 176] on button "LTS versions" at bounding box center [528, 182] width 532 height 31
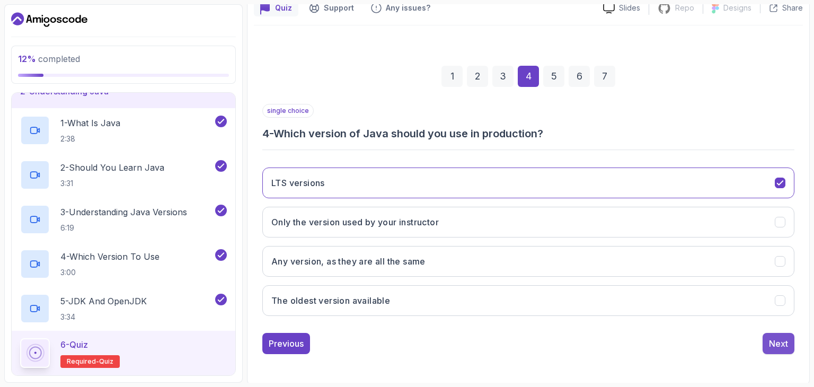
click at [776, 344] on div "Next" at bounding box center [778, 343] width 19 height 13
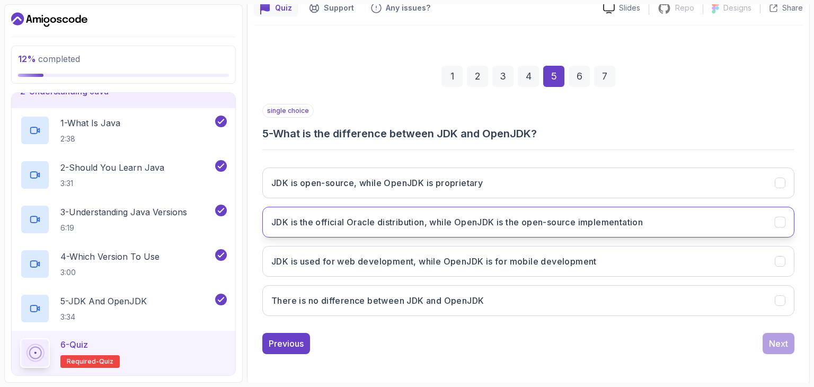
click at [553, 223] on h3 "JDK is the official Oracle distribution, while OpenJDK is the open-source imple…" at bounding box center [456, 222] width 371 height 13
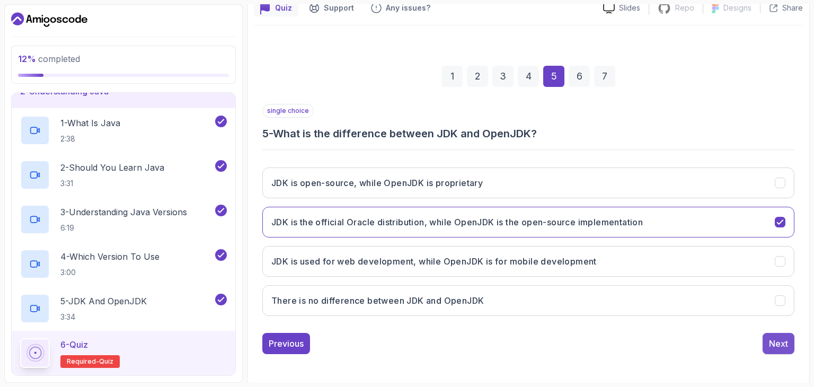
click at [787, 344] on div "Next" at bounding box center [778, 343] width 19 height 13
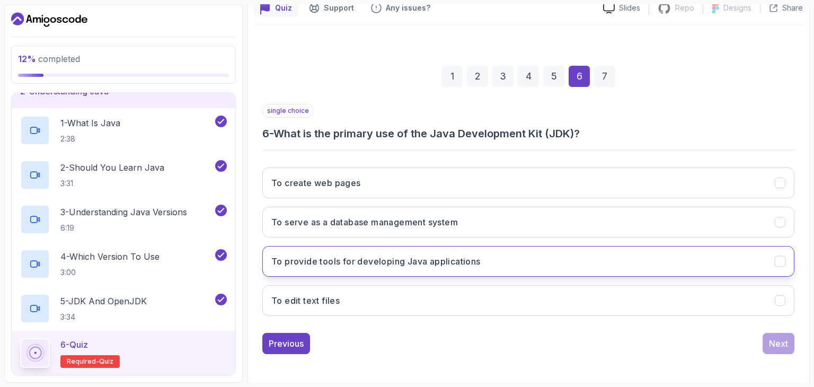
click at [349, 269] on button "To provide tools for developing Java applications" at bounding box center [528, 261] width 532 height 31
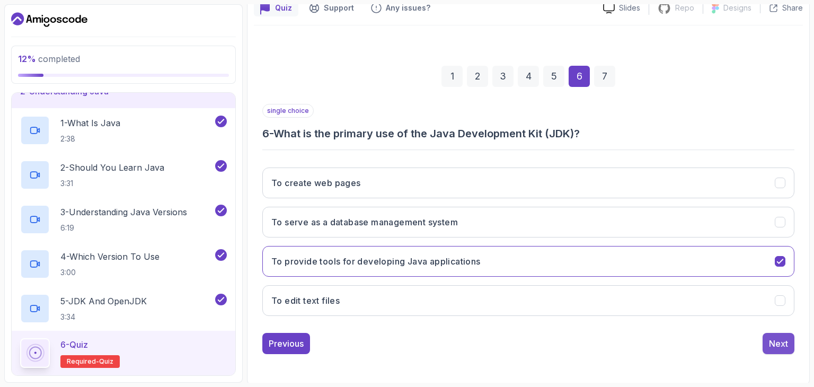
click at [778, 341] on div "Next" at bounding box center [778, 343] width 19 height 13
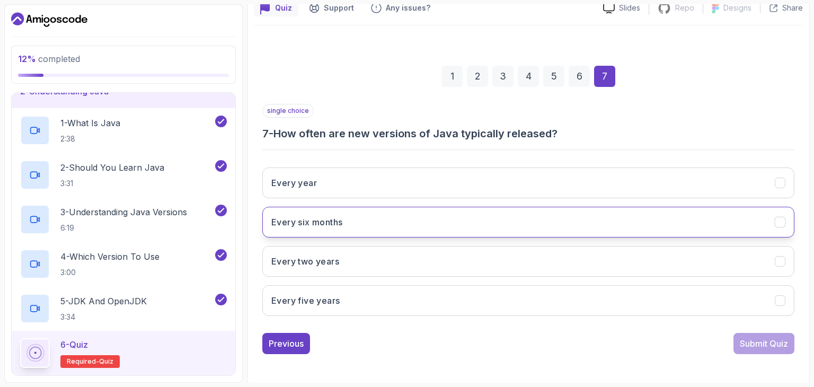
click at [337, 220] on h3 "Every six months" at bounding box center [306, 222] width 71 height 13
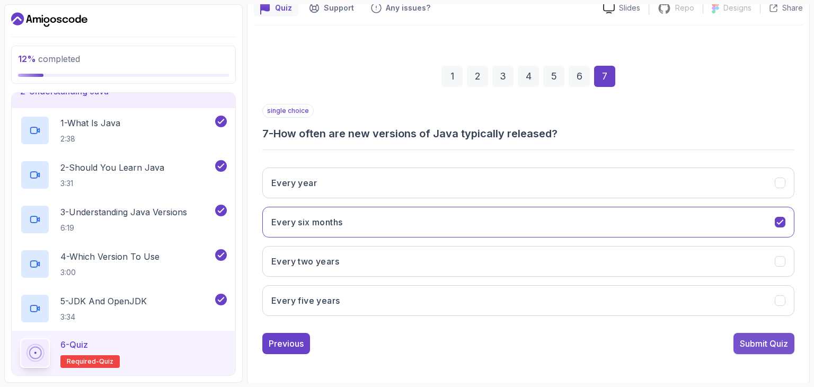
click at [744, 340] on div "Submit Quiz" at bounding box center [764, 343] width 48 height 13
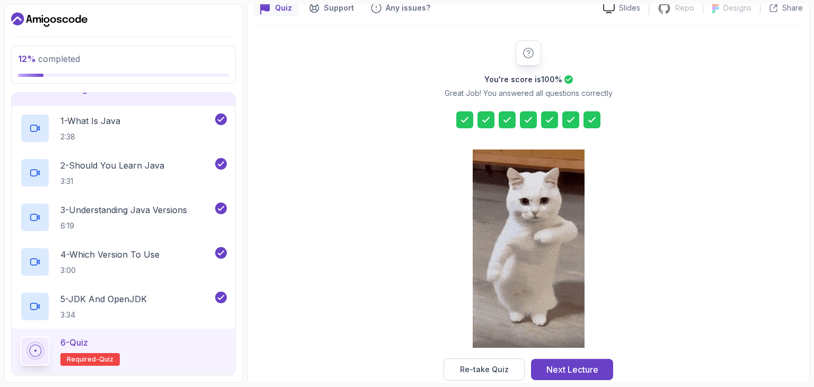
scroll to position [53, 0]
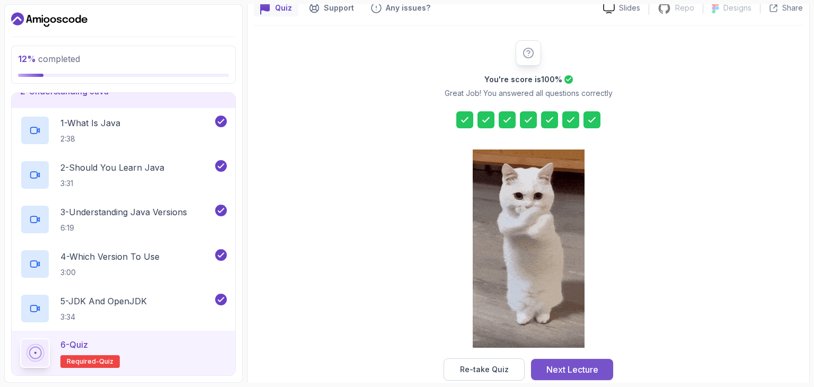
click at [582, 371] on div "Next Lecture" at bounding box center [572, 369] width 52 height 13
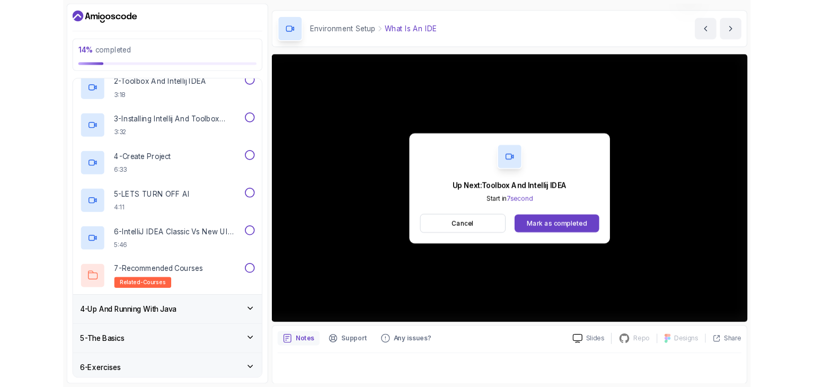
scroll to position [102, 0]
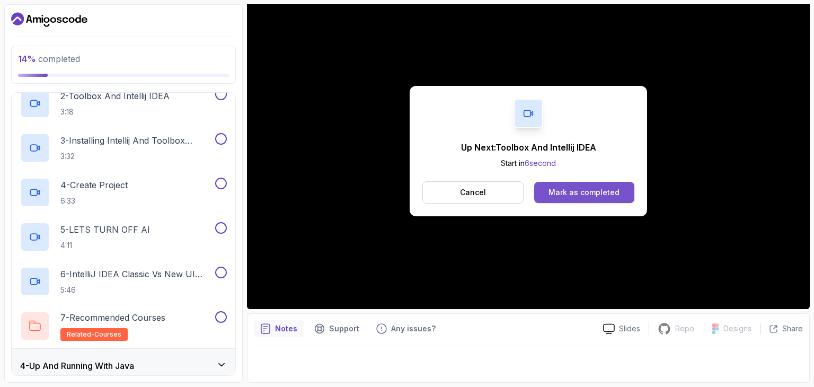
click at [567, 185] on button "Mark as completed" at bounding box center [584, 192] width 100 height 21
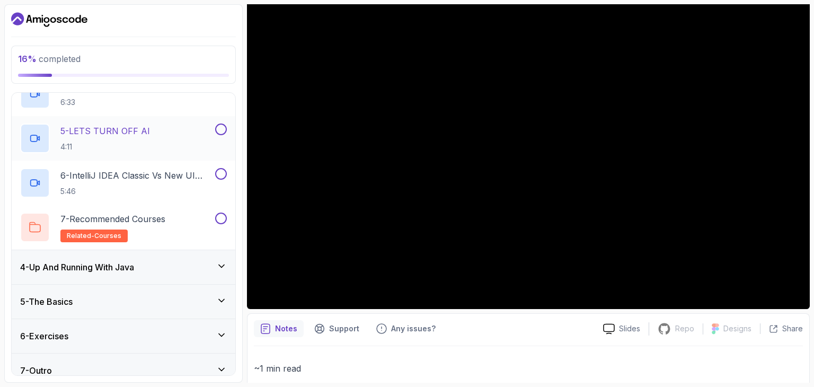
scroll to position [268, 0]
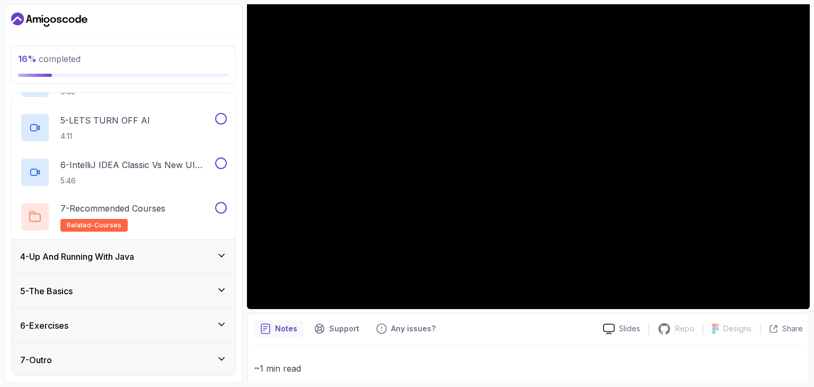
click at [158, 252] on div "4 - Up And Running With Java" at bounding box center [123, 256] width 207 height 13
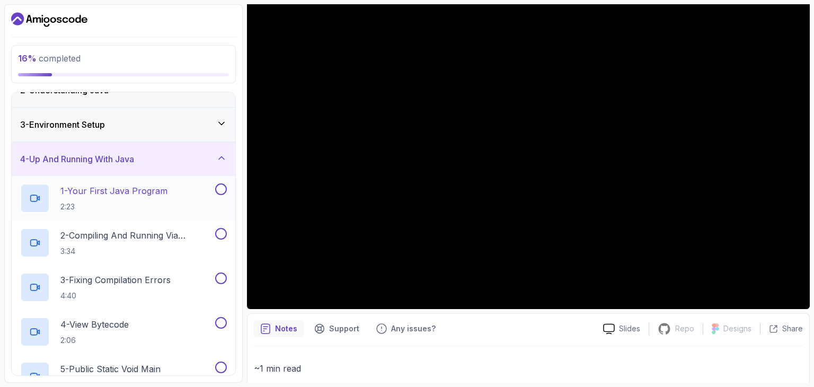
scroll to position [48, 0]
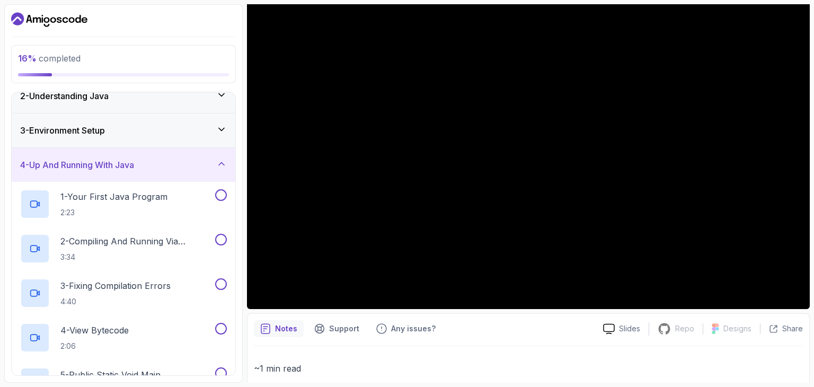
click at [145, 166] on div "4 - Up And Running With Java" at bounding box center [123, 164] width 207 height 13
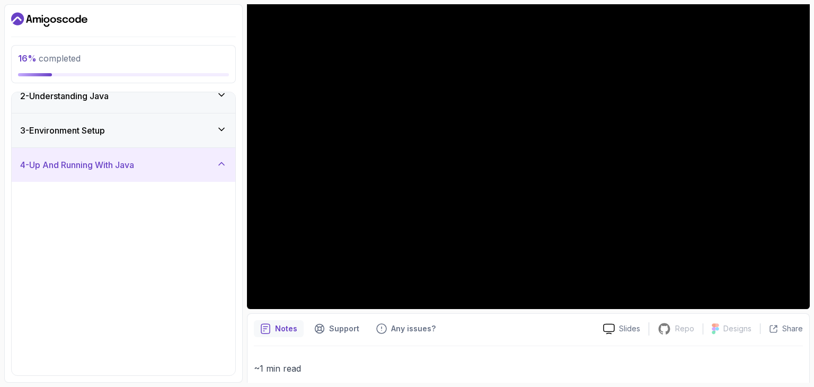
scroll to position [0, 0]
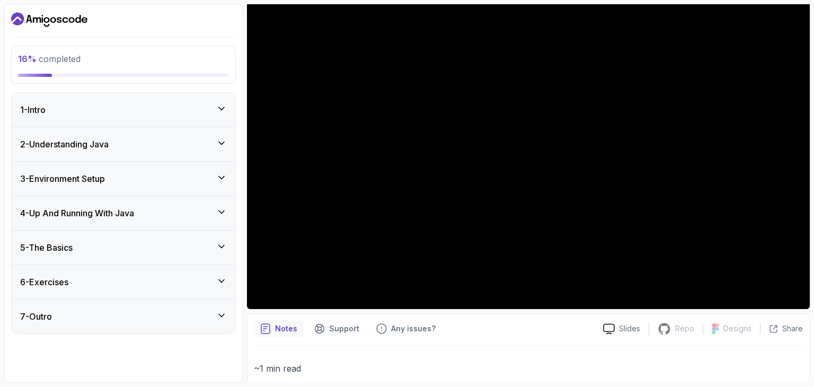
click at [126, 248] on div "5 - The Basics" at bounding box center [123, 247] width 207 height 13
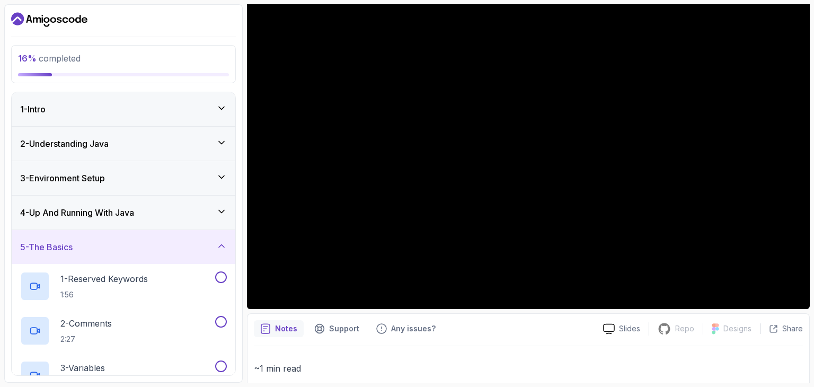
click at [202, 248] on div "5 - The Basics" at bounding box center [123, 247] width 207 height 13
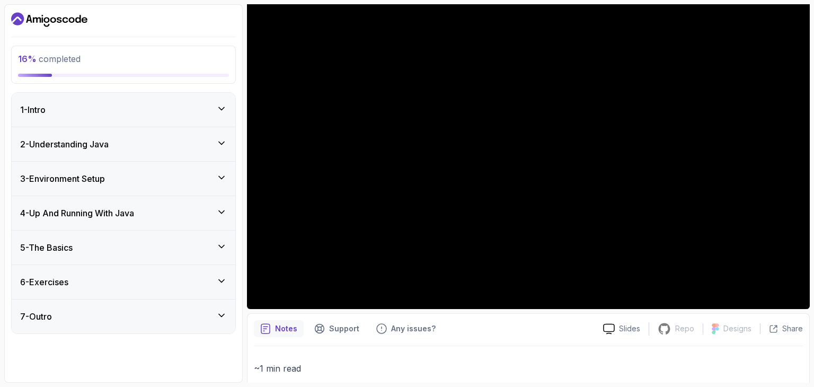
click at [137, 125] on div "1 - Intro" at bounding box center [124, 110] width 224 height 34
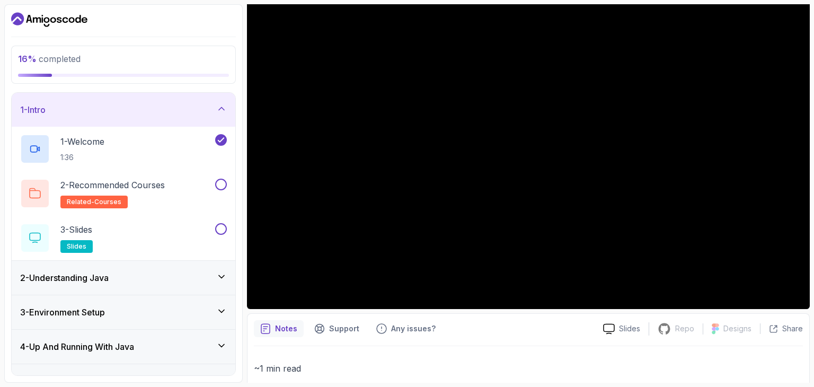
click at [170, 270] on div "2 - Understanding Java" at bounding box center [124, 278] width 224 height 34
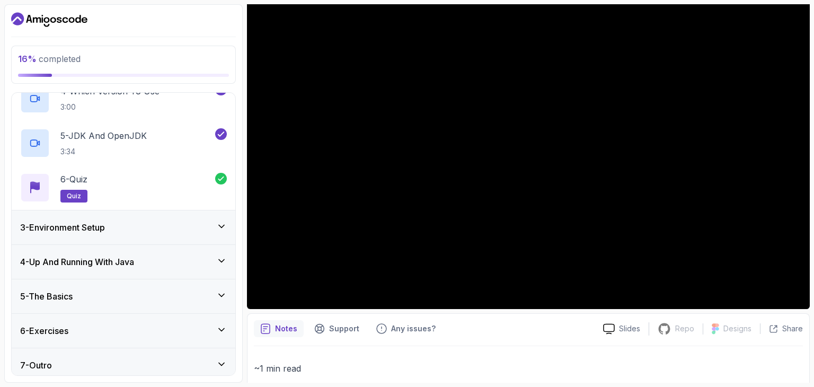
scroll to position [224, 0]
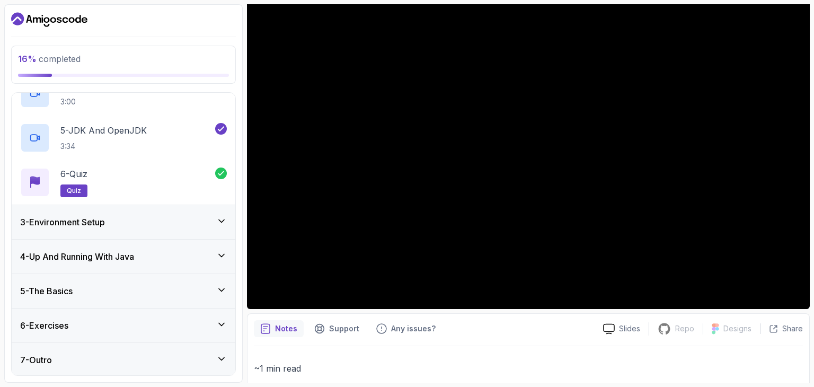
click at [172, 229] on div "3 - Environment Setup" at bounding box center [124, 222] width 224 height 34
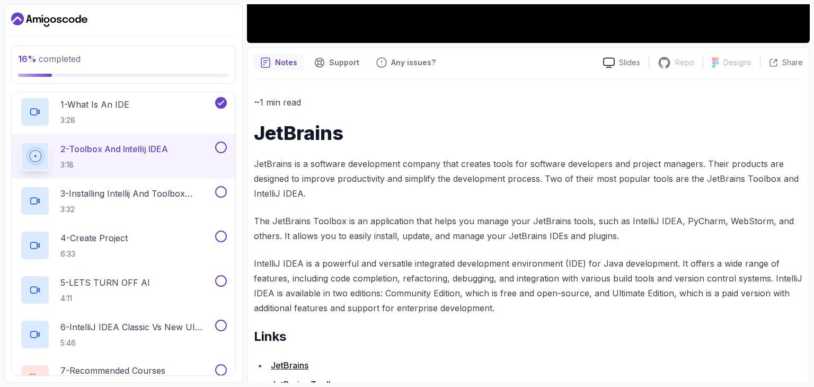
scroll to position [369, 0]
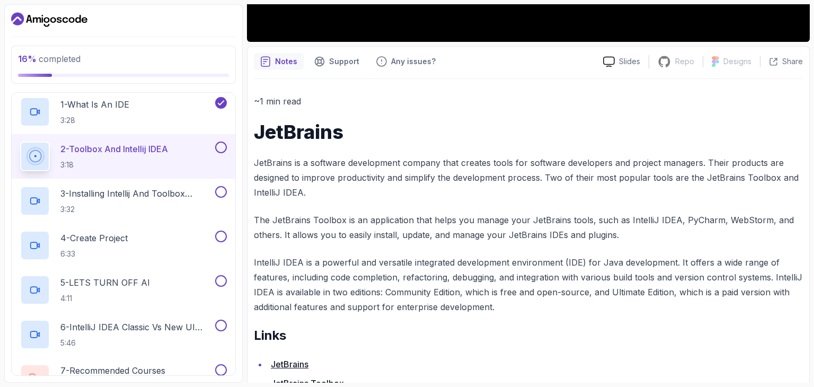
click at [224, 148] on button at bounding box center [221, 147] width 12 height 12
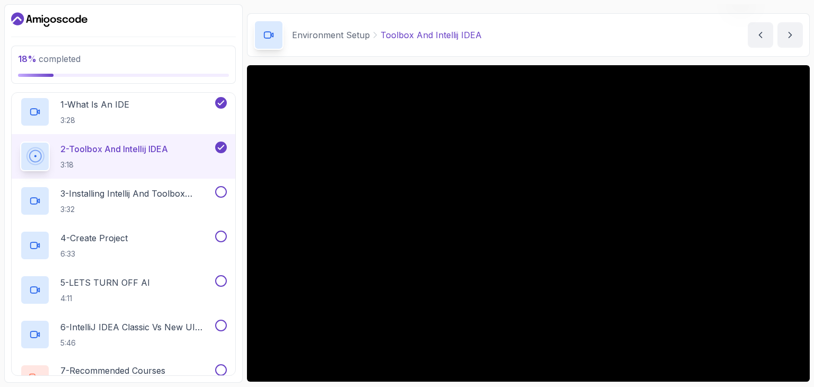
scroll to position [0, 0]
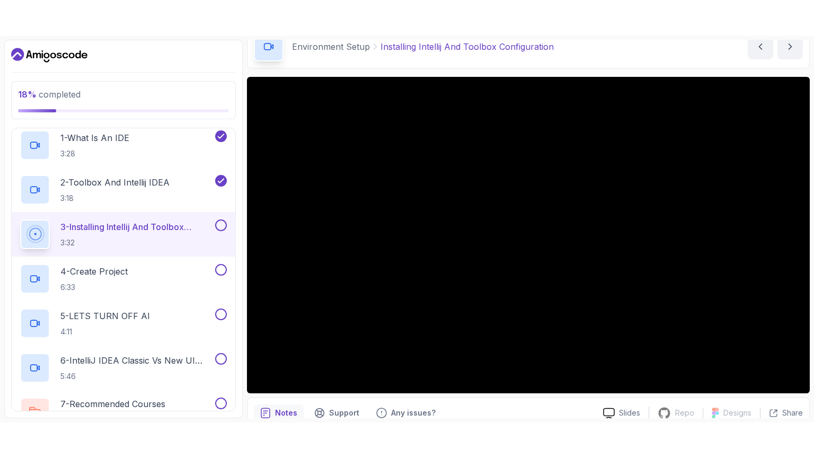
scroll to position [106, 0]
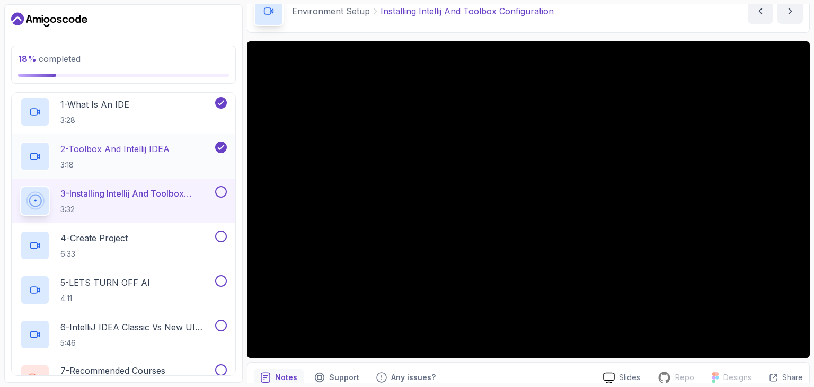
click at [101, 162] on p "3:18" at bounding box center [114, 164] width 109 height 11
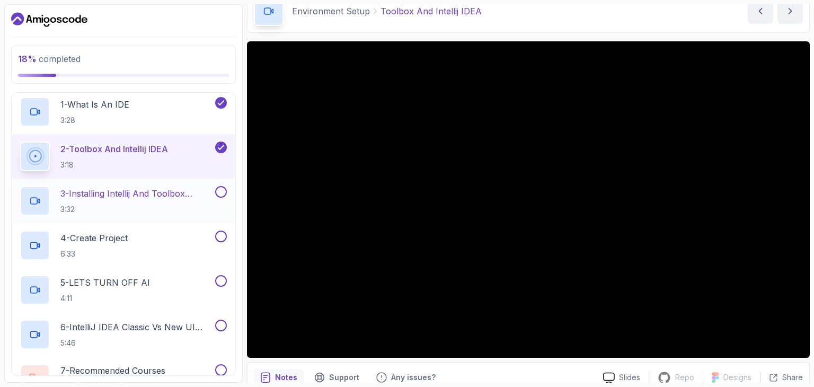
click at [78, 195] on p "3 - Installing Intellij And Toolbox Configuration" at bounding box center [136, 193] width 153 height 13
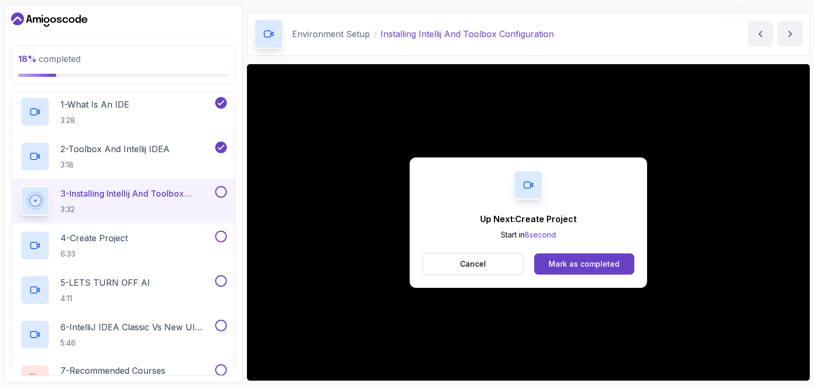
scroll to position [53, 0]
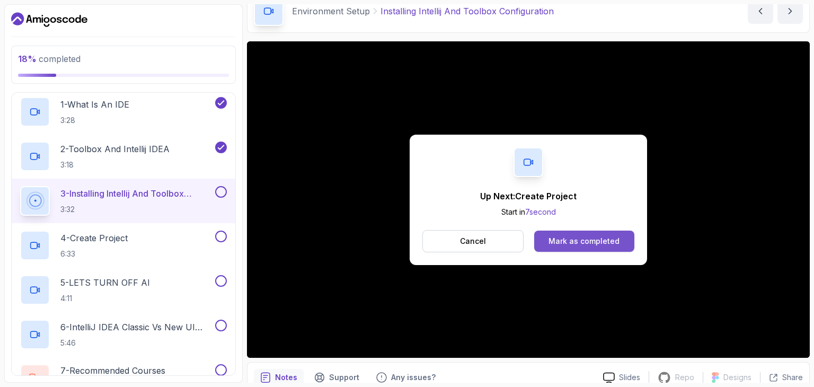
click at [577, 243] on div "Mark as completed" at bounding box center [583, 241] width 71 height 11
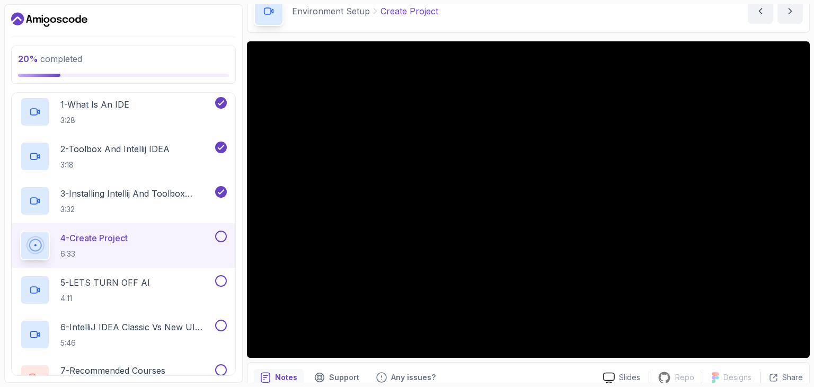
click at [218, 232] on button at bounding box center [221, 236] width 12 height 12
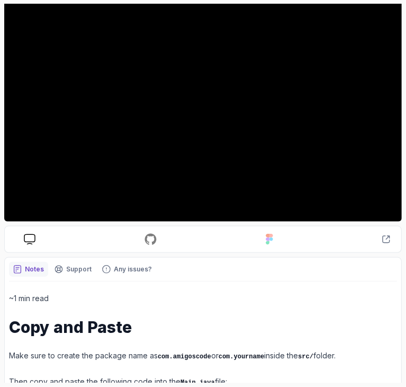
scroll to position [55, 0]
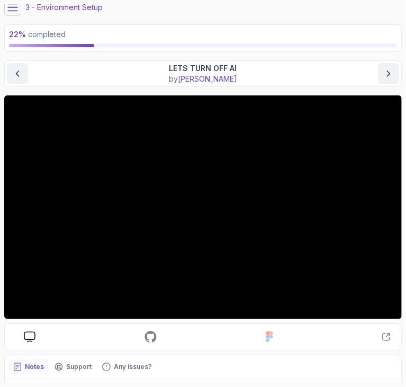
scroll to position [39, 0]
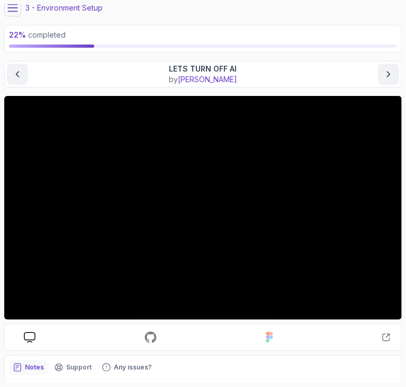
click at [15, 12] on icon at bounding box center [12, 8] width 11 height 11
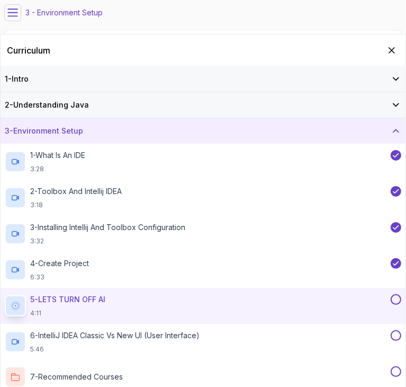
scroll to position [33, 0]
click at [15, 12] on icon at bounding box center [12, 13] width 11 height 11
click at [9, 16] on icon at bounding box center [13, 13] width 10 height 7
click at [388, 54] on icon "Hide Curriculum for mobile" at bounding box center [392, 50] width 12 height 12
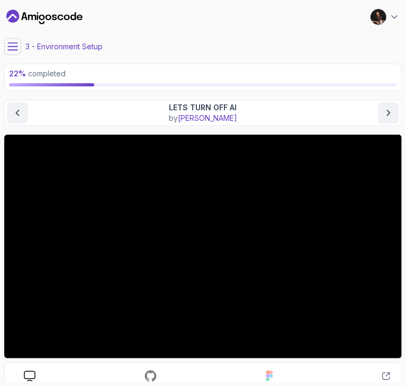
scroll to position [0, 0]
click at [16, 52] on button at bounding box center [12, 46] width 17 height 17
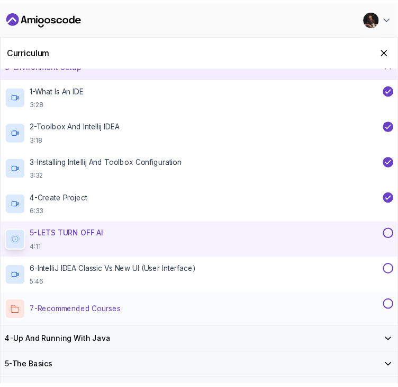
scroll to position [76, 0]
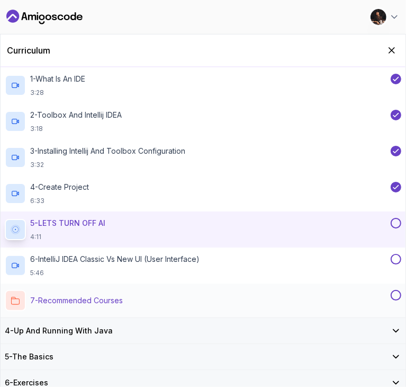
click at [89, 296] on p "7 - Recommended Courses" at bounding box center [76, 300] width 93 height 11
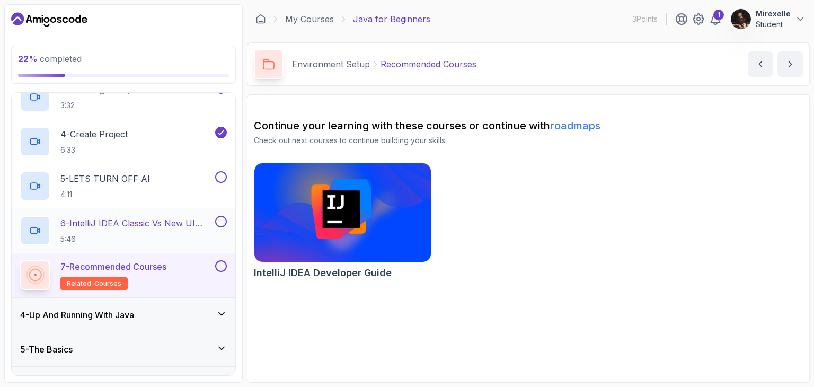
scroll to position [212, 0]
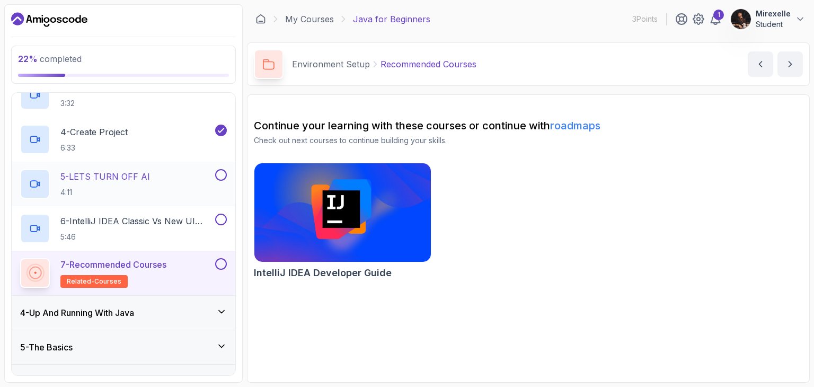
click at [221, 174] on button at bounding box center [221, 175] width 12 height 12
click at [152, 215] on p "6 - IntelliJ IDEA Classic Vs New UI (User Interface)" at bounding box center [136, 221] width 153 height 13
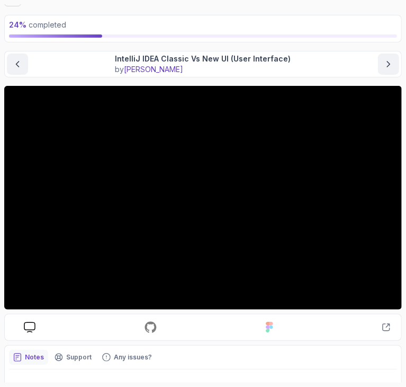
scroll to position [49, 0]
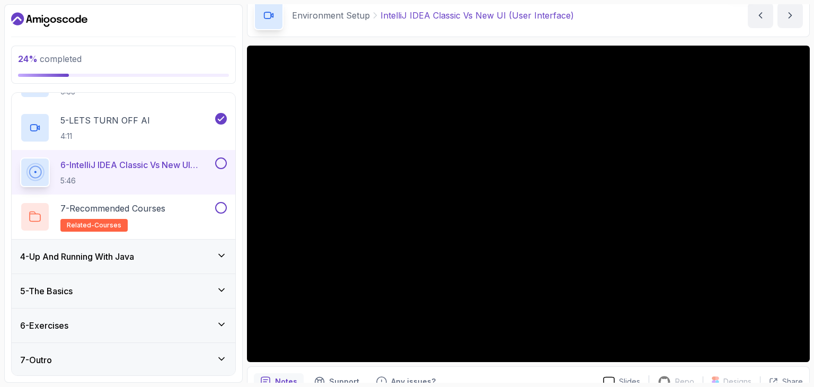
drag, startPoint x: 464, startPoint y: 354, endPoint x: 172, endPoint y: 22, distance: 442.5
click at [172, 22] on div at bounding box center [123, 19] width 225 height 17
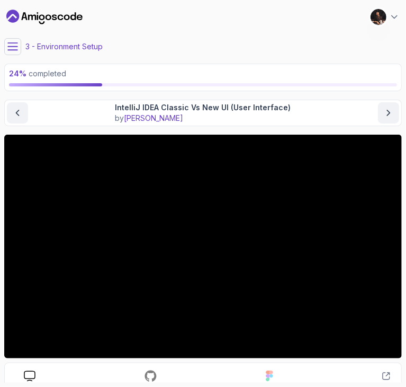
scroll to position [0, 0]
click at [12, 49] on icon at bounding box center [12, 46] width 11 height 11
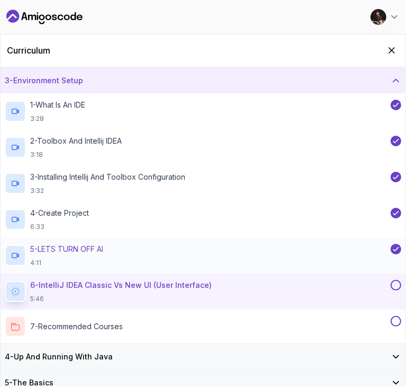
scroll to position [53, 0]
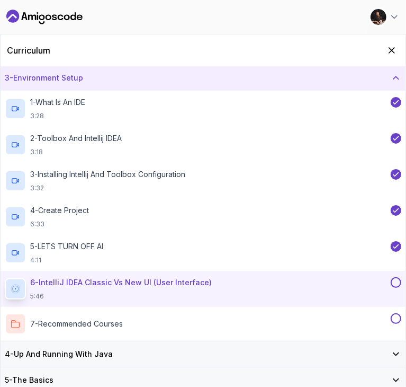
click at [393, 282] on button at bounding box center [396, 282] width 11 height 11
click at [398, 56] on div "Curriculum" at bounding box center [203, 50] width 405 height 32
click at [391, 51] on icon "Hide Curriculum for mobile" at bounding box center [392, 51] width 6 height 6
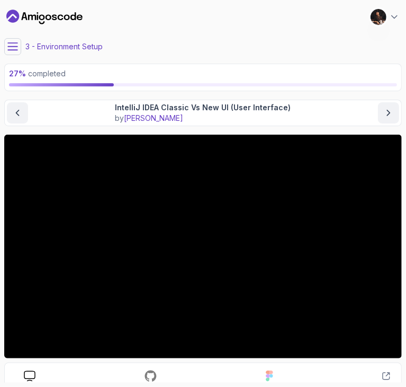
click at [15, 46] on icon at bounding box center [13, 46] width 10 height 7
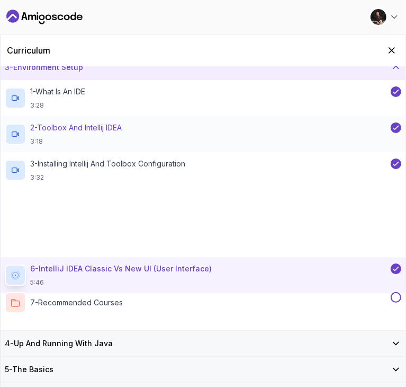
scroll to position [76, 0]
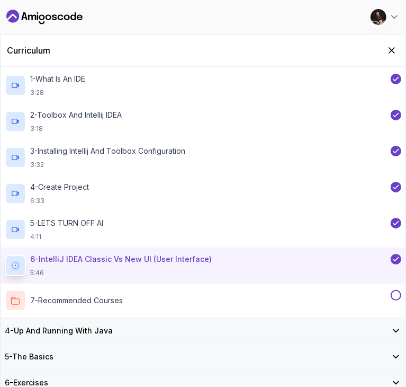
click at [167, 320] on div "4 - Up And Running With Java" at bounding box center [203, 330] width 405 height 25
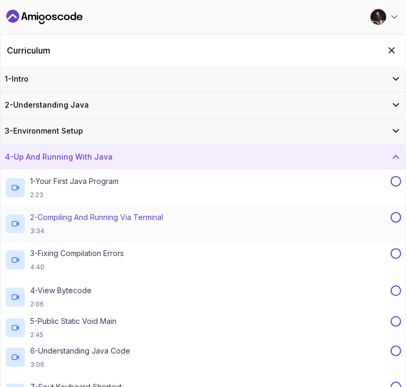
scroll to position [53, 0]
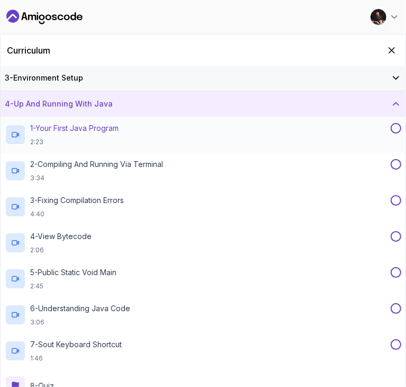
click at [95, 128] on p "1 - Your First Java Program" at bounding box center [74, 128] width 88 height 11
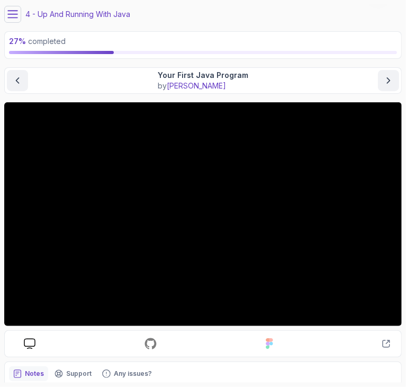
scroll to position [92, 0]
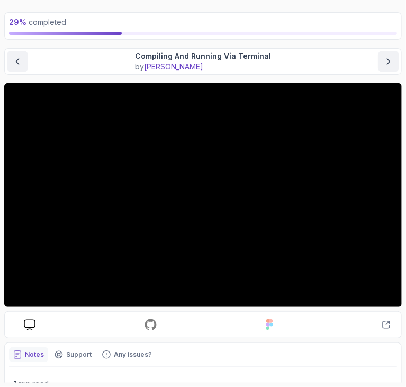
scroll to position [53, 0]
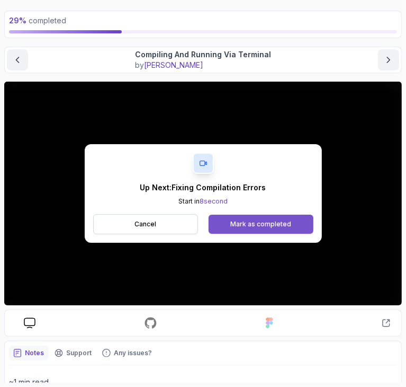
click at [286, 228] on button "Mark as completed" at bounding box center [261, 224] width 104 height 19
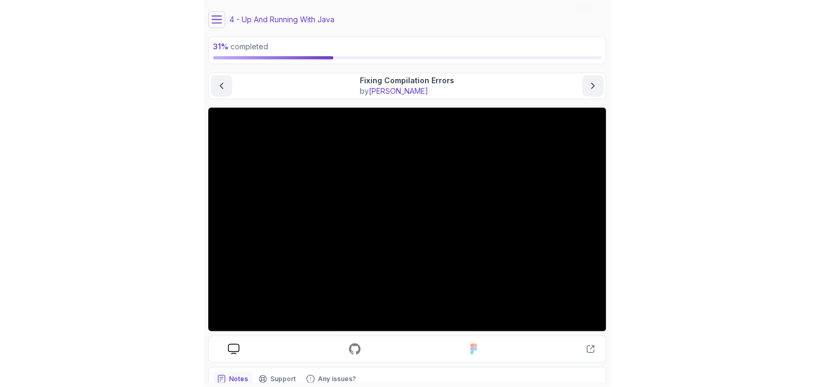
scroll to position [26, 0]
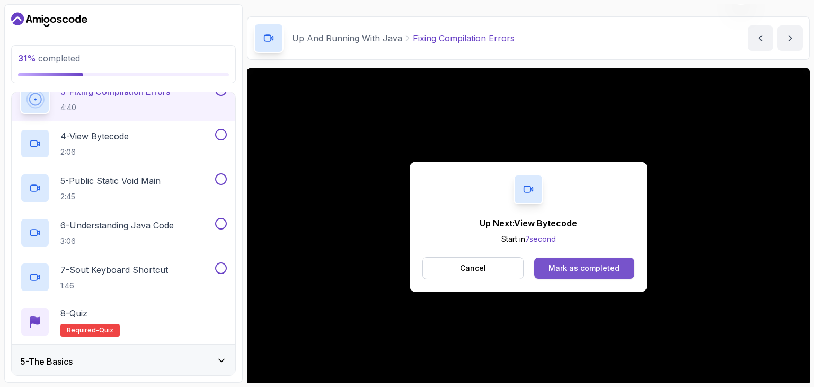
click at [569, 268] on div "Mark as completed" at bounding box center [583, 268] width 71 height 11
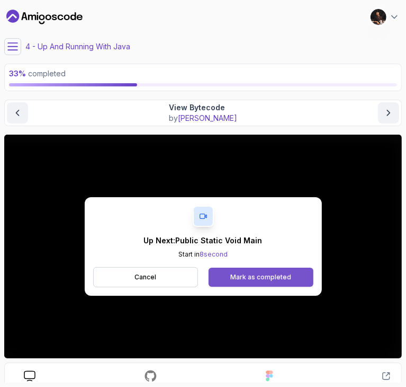
click at [272, 279] on div "Mark as completed" at bounding box center [260, 277] width 61 height 8
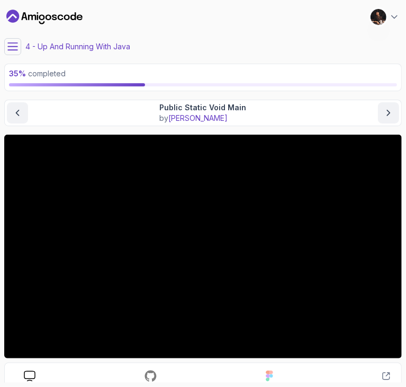
click at [114, 95] on main "My Courses Java for Beginners 3 Points 1 Mirexelle Student 4 - Up And Running W…" at bounding box center [203, 193] width 398 height 378
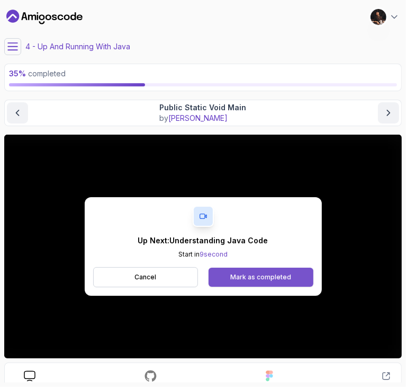
click at [279, 276] on div "Mark as completed" at bounding box center [260, 277] width 61 height 8
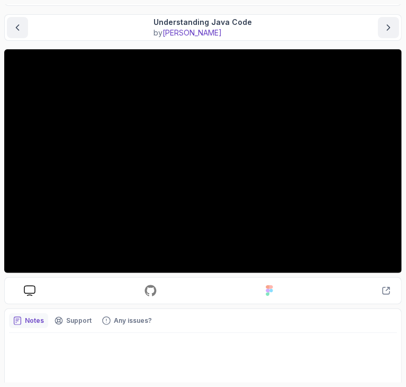
scroll to position [92, 0]
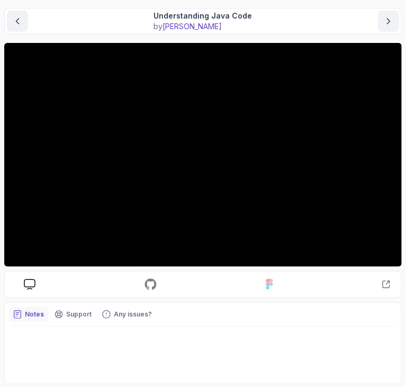
click at [63, 341] on div at bounding box center [203, 352] width 388 height 52
click at [288, 341] on div at bounding box center [203, 352] width 388 height 52
click at [28, 315] on p "Notes" at bounding box center [34, 314] width 19 height 8
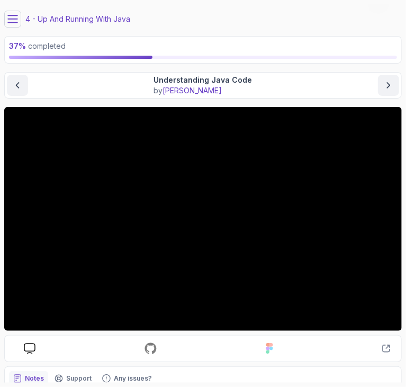
scroll to position [26, 0]
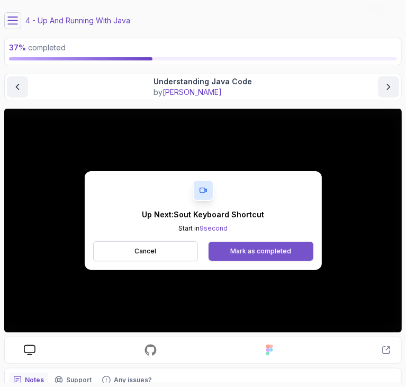
click at [260, 245] on button "Mark as completed" at bounding box center [261, 251] width 104 height 19
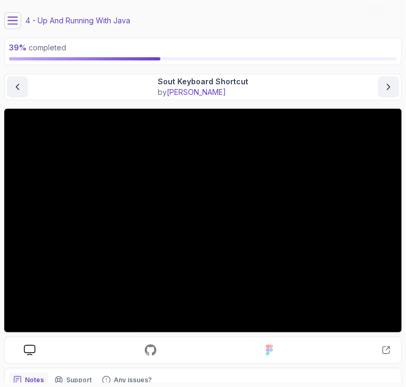
click at [14, 22] on icon at bounding box center [12, 20] width 11 height 11
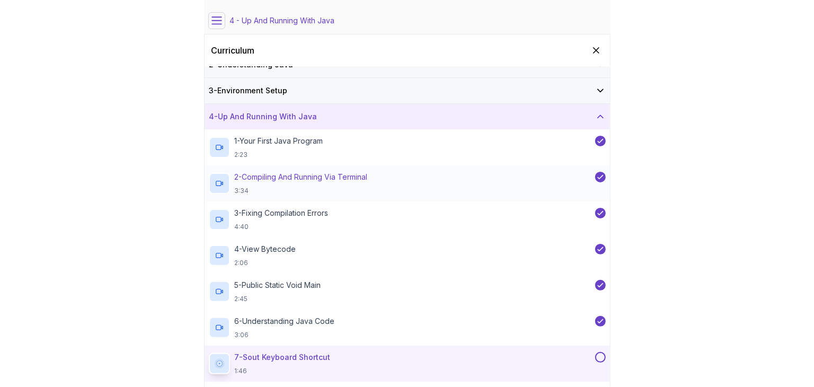
scroll to position [112, 0]
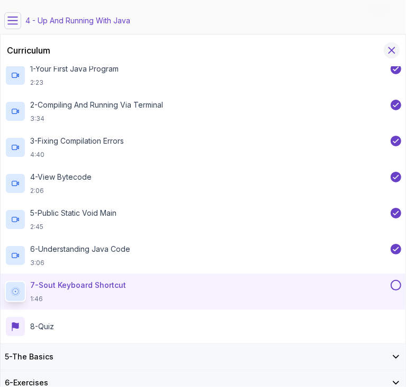
click at [391, 49] on icon "Hide Curriculum for mobile" at bounding box center [392, 51] width 6 height 6
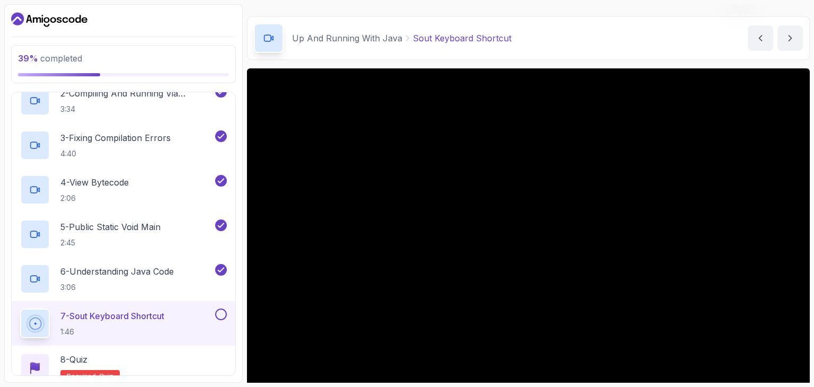
click at [220, 313] on button at bounding box center [221, 314] width 12 height 12
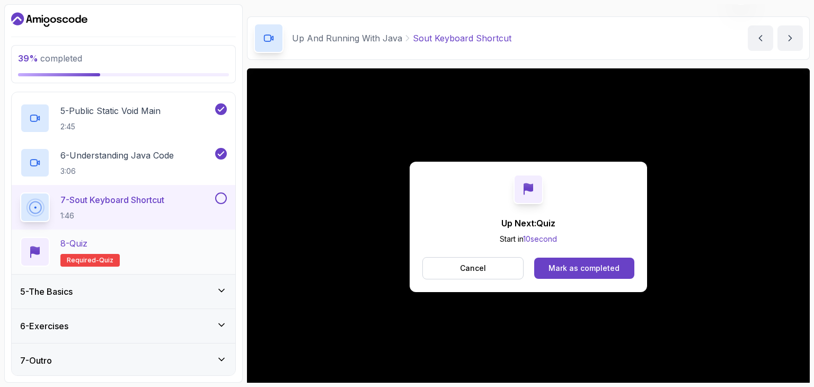
scroll to position [313, 0]
click at [99, 255] on span "quiz" at bounding box center [106, 259] width 14 height 8
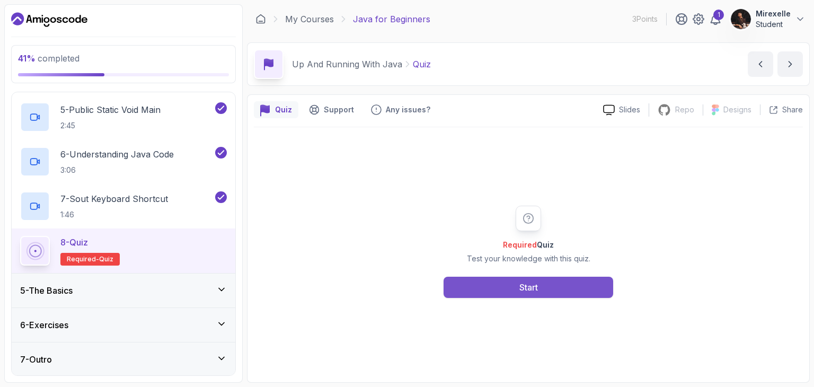
click at [521, 285] on div "Start" at bounding box center [528, 287] width 19 height 13
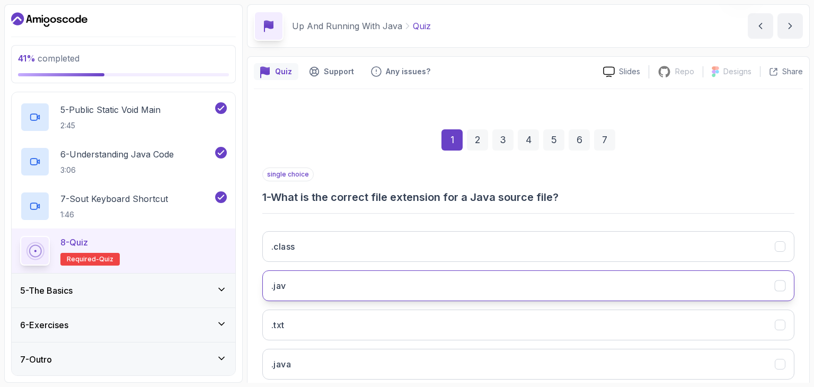
scroll to position [102, 0]
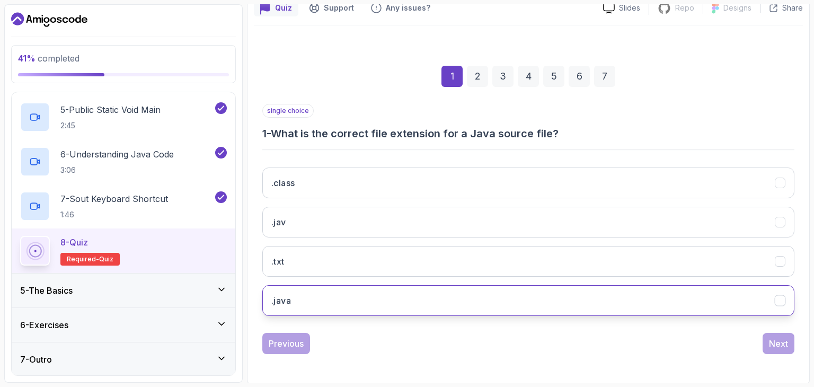
click at [315, 295] on button ".java" at bounding box center [528, 300] width 532 height 31
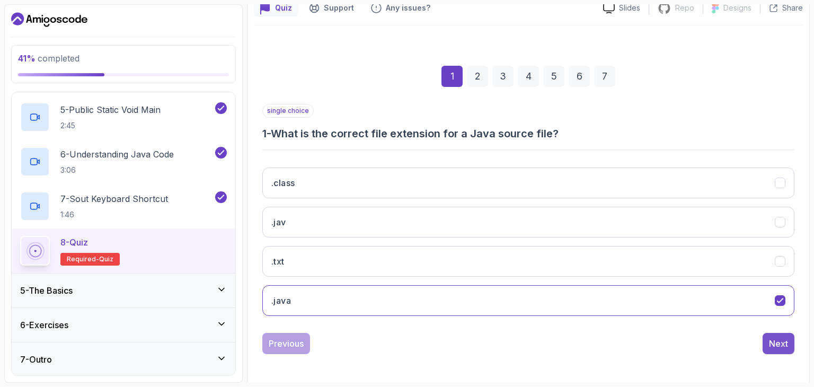
click at [786, 344] on div "Next" at bounding box center [778, 343] width 19 height 13
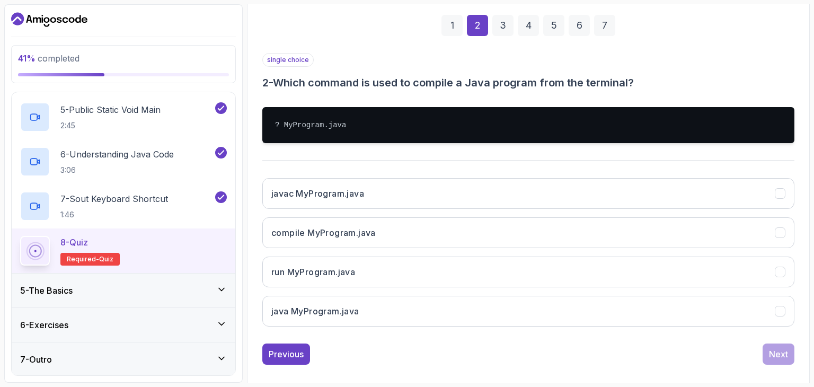
scroll to position [155, 0]
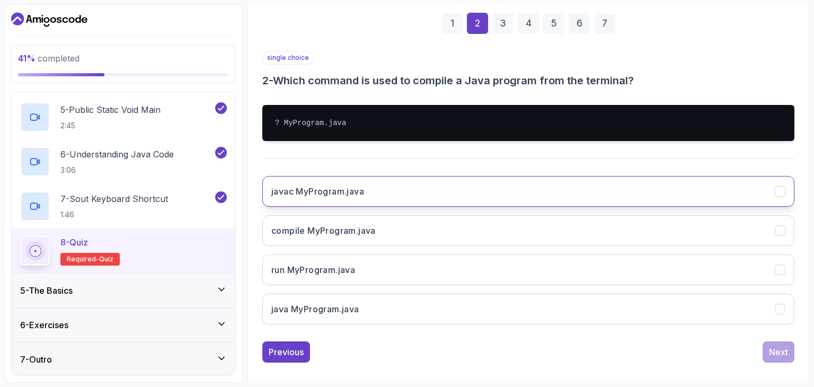
click at [406, 193] on button "javac MyProgram.java" at bounding box center [528, 191] width 532 height 31
click at [780, 349] on div "Next" at bounding box center [778, 351] width 19 height 13
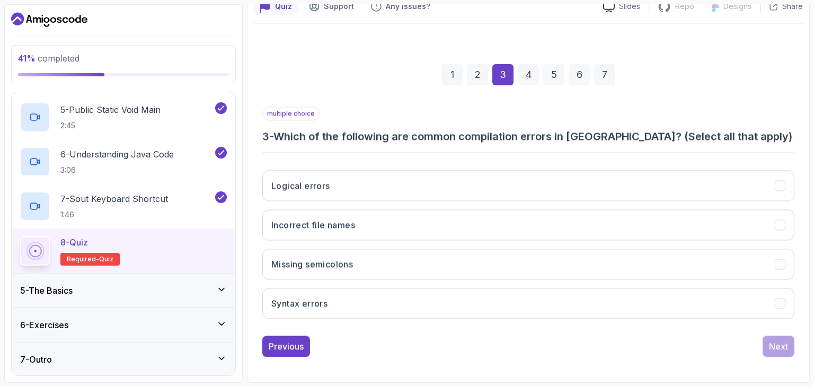
scroll to position [102, 0]
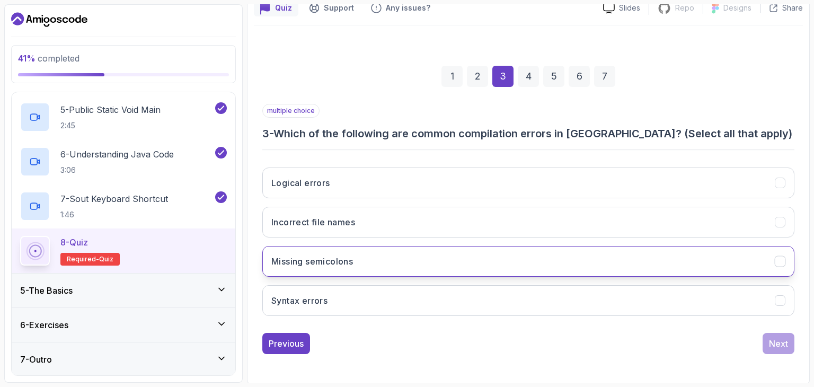
click at [774, 261] on div "Missing semicolons" at bounding box center [779, 261] width 11 height 11
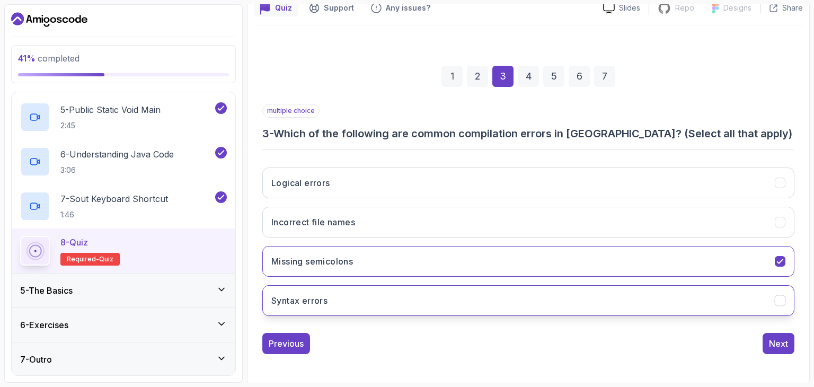
click at [779, 297] on icon "Syntax errors" at bounding box center [780, 301] width 10 height 10
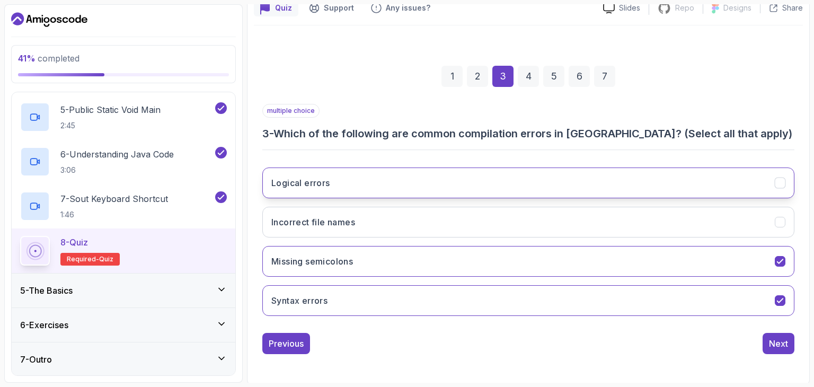
click at [778, 178] on icon "Logical errors" at bounding box center [780, 183] width 10 height 10
click at [778, 179] on icon "Logical errors" at bounding box center [780, 183] width 10 height 10
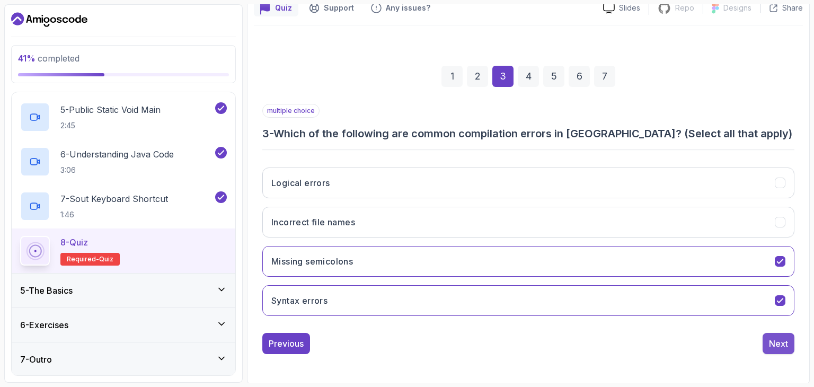
click at [777, 345] on div "Next" at bounding box center [778, 343] width 19 height 13
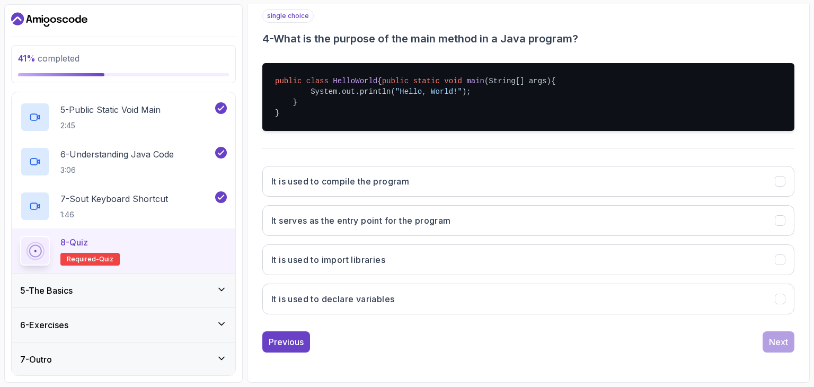
scroll to position [206, 0]
click at [429, 218] on h3 "It serves as the entry point for the program" at bounding box center [361, 220] width 180 height 13
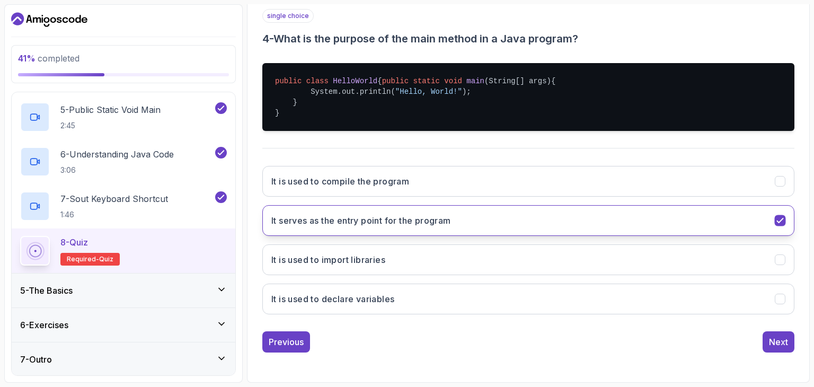
click at [533, 218] on button "It serves as the entry point for the program" at bounding box center [528, 220] width 532 height 31
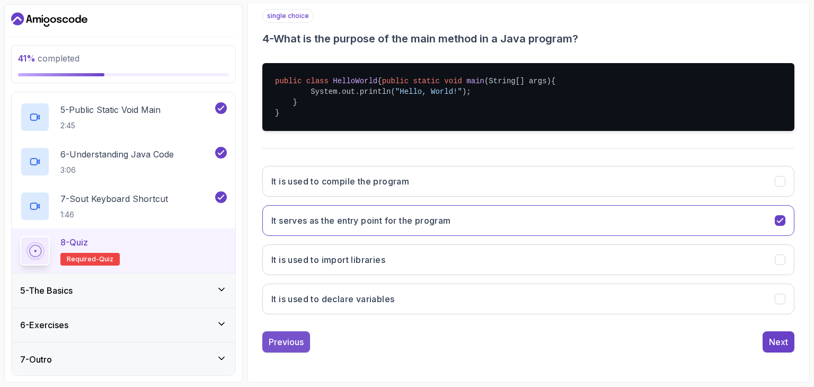
click at [298, 343] on div "Previous" at bounding box center [286, 341] width 35 height 13
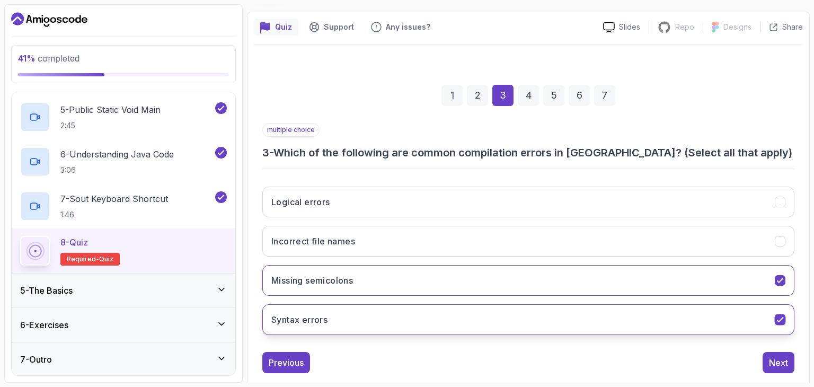
scroll to position [102, 0]
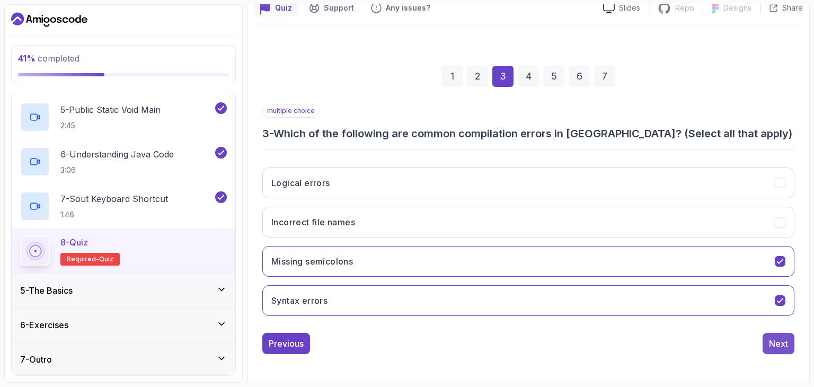
click at [782, 346] on div "Next" at bounding box center [778, 343] width 19 height 13
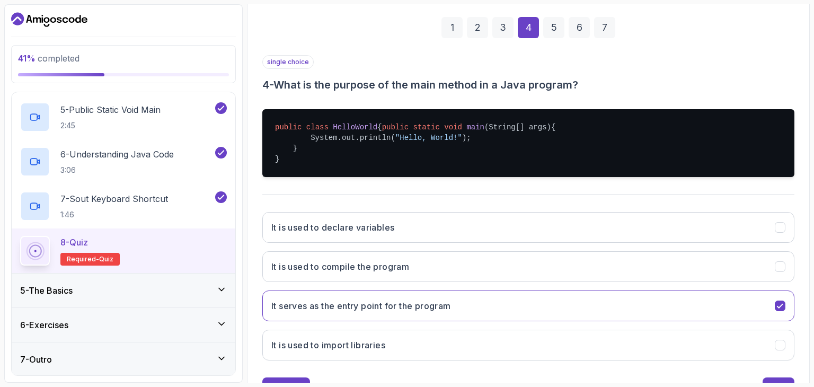
scroll to position [155, 0]
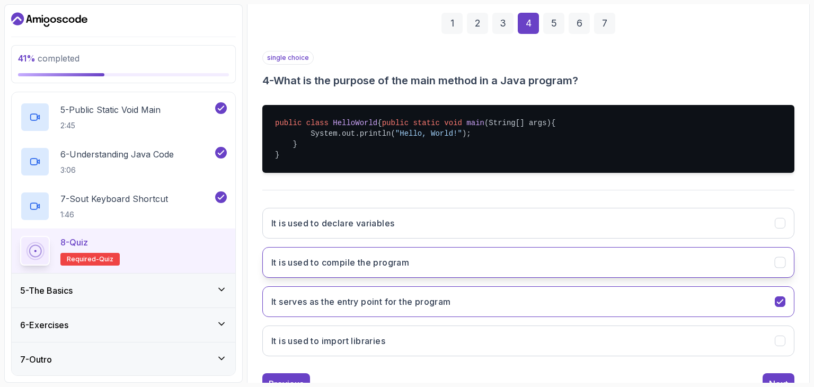
click at [626, 276] on button "It is used to compile the program" at bounding box center [528, 262] width 532 height 31
click at [640, 274] on button "It is used to compile the program" at bounding box center [528, 262] width 532 height 31
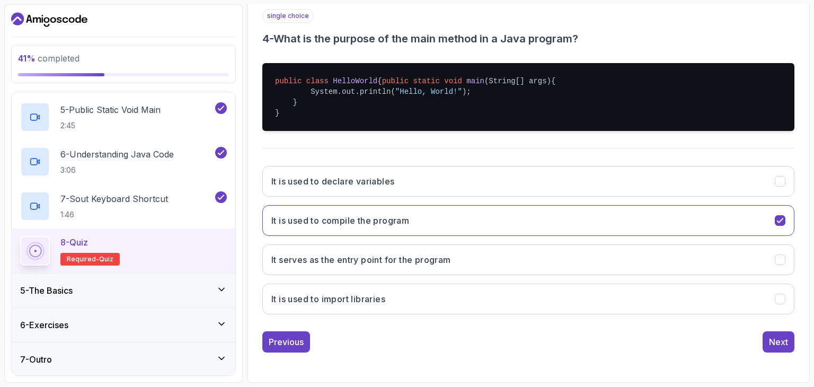
scroll to position [206, 0]
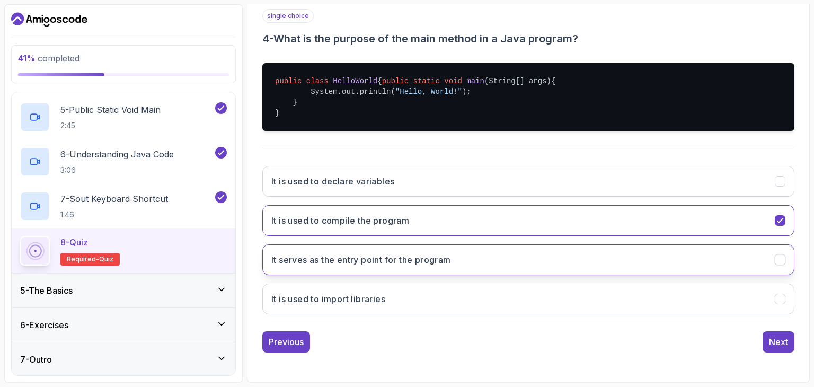
click at [559, 251] on button "It serves as the entry point for the program" at bounding box center [528, 259] width 532 height 31
click at [781, 341] on div "Next" at bounding box center [778, 341] width 19 height 13
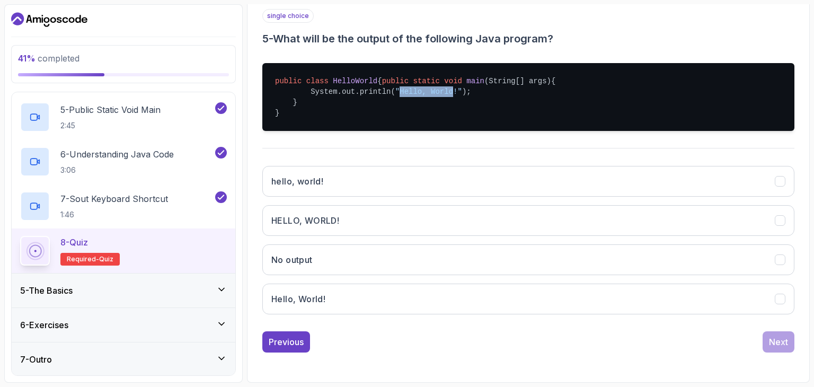
drag, startPoint x: 392, startPoint y: 93, endPoint x: 439, endPoint y: 96, distance: 46.7
click at [439, 96] on span ""Hello, World!"" at bounding box center [428, 91] width 67 height 8
click at [433, 104] on pre "public class HelloWorld { public static void main (String[] args) { System.out.…" at bounding box center [528, 97] width 532 height 68
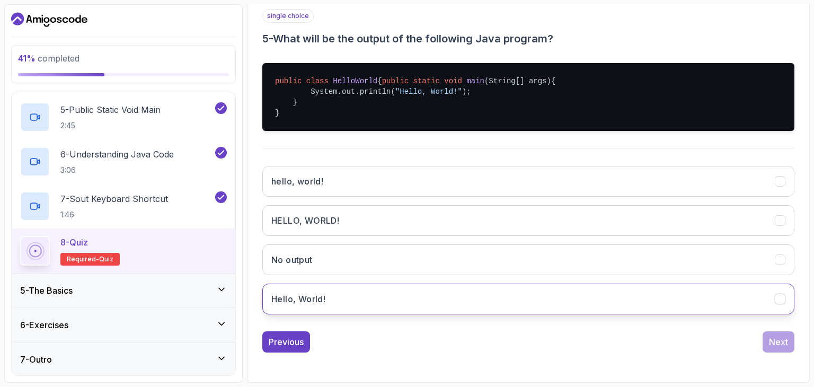
click at [327, 297] on button "Hello, World!" at bounding box center [528, 298] width 532 height 31
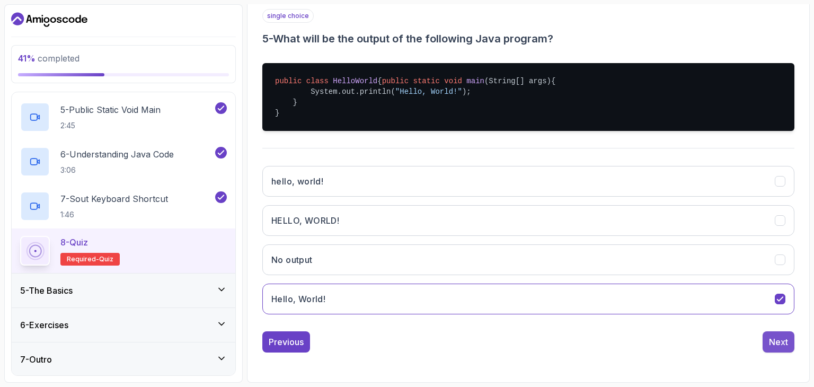
click at [790, 338] on button "Next" at bounding box center [778, 341] width 32 height 21
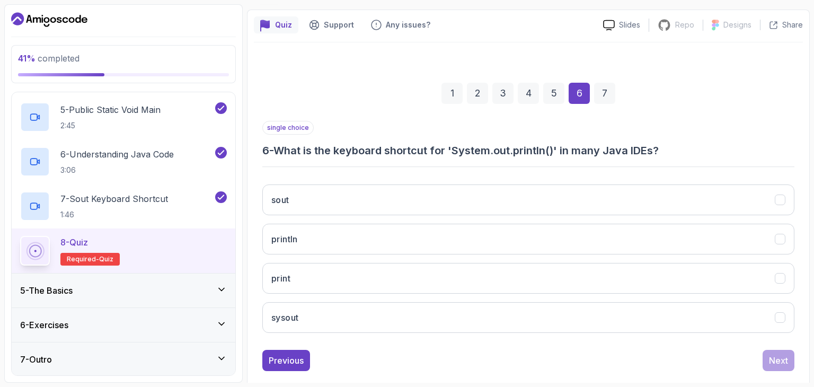
scroll to position [102, 0]
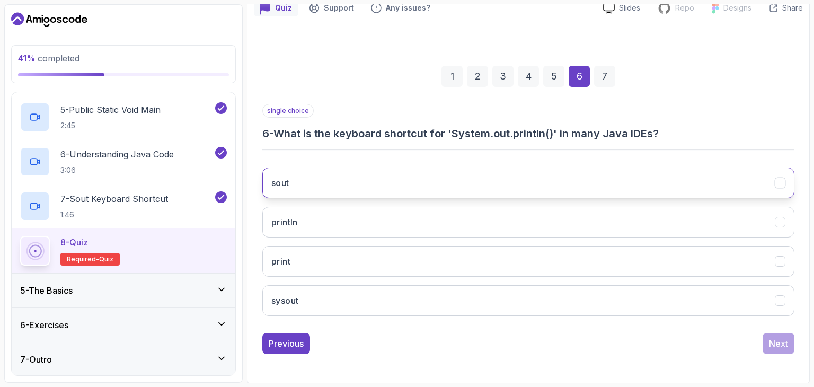
click at [386, 190] on button "sout" at bounding box center [528, 182] width 532 height 31
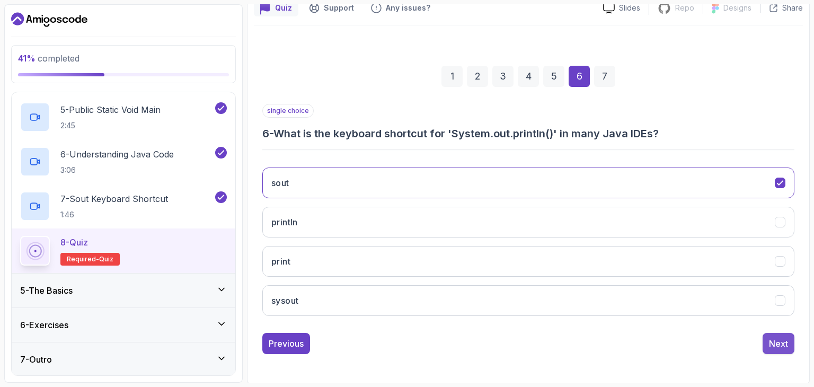
click at [778, 349] on button "Next" at bounding box center [778, 343] width 32 height 21
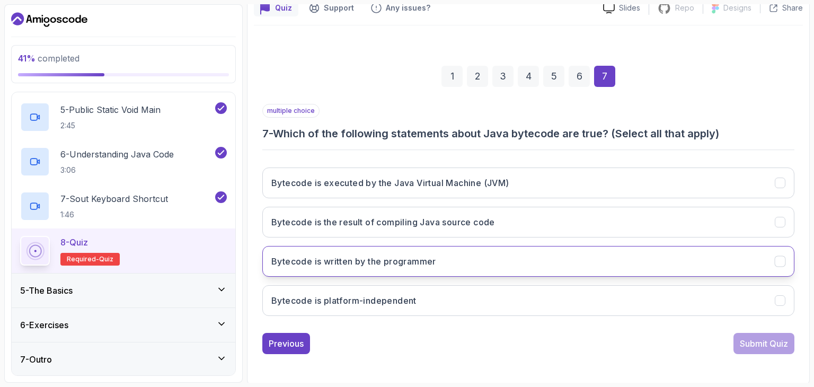
drag, startPoint x: 300, startPoint y: 182, endPoint x: 456, endPoint y: 253, distance: 171.6
click at [300, 182] on h3 "Bytecode is executed by the Java Virtual Machine (JVM)" at bounding box center [390, 182] width 238 height 13
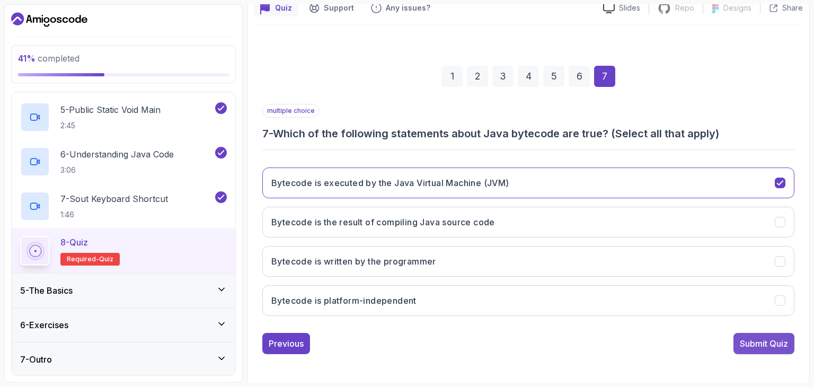
click at [763, 343] on div "Submit Quiz" at bounding box center [764, 343] width 48 height 13
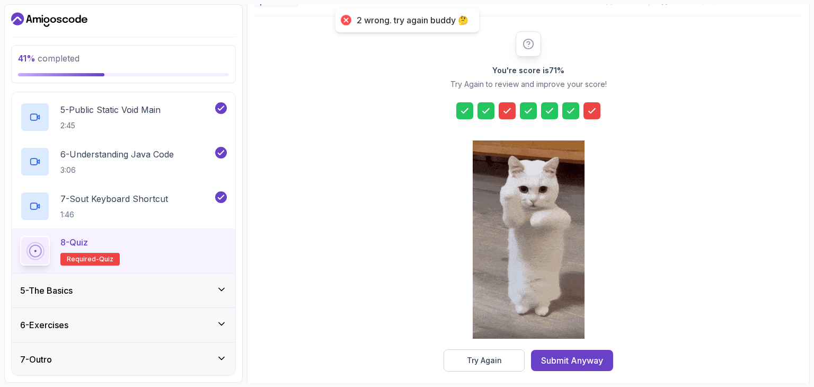
scroll to position [121, 0]
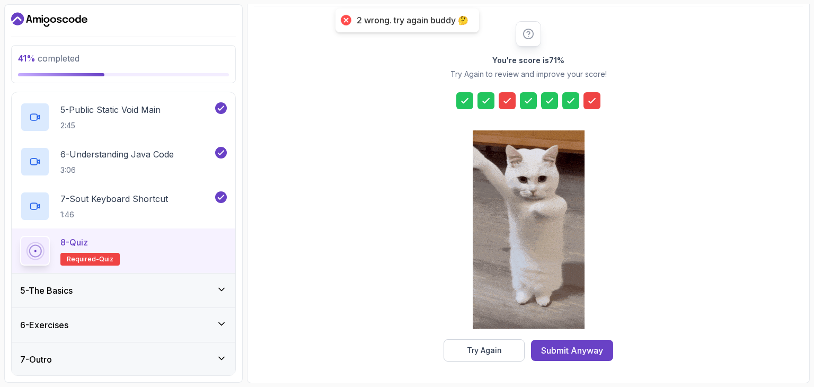
click at [595, 96] on icon at bounding box center [591, 100] width 11 height 11
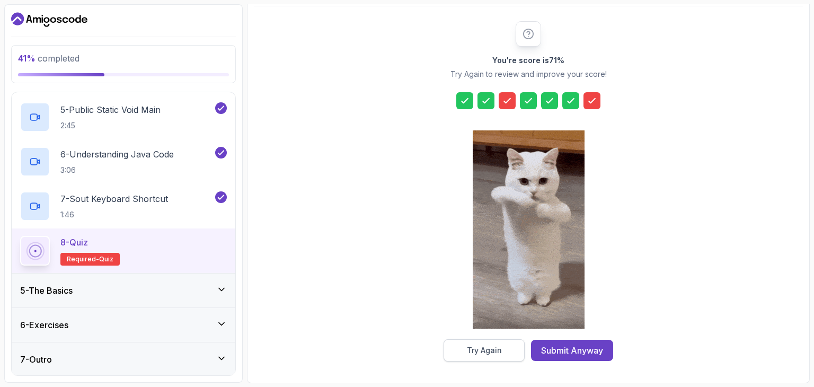
click at [507, 350] on button "Try Again" at bounding box center [483, 350] width 81 height 22
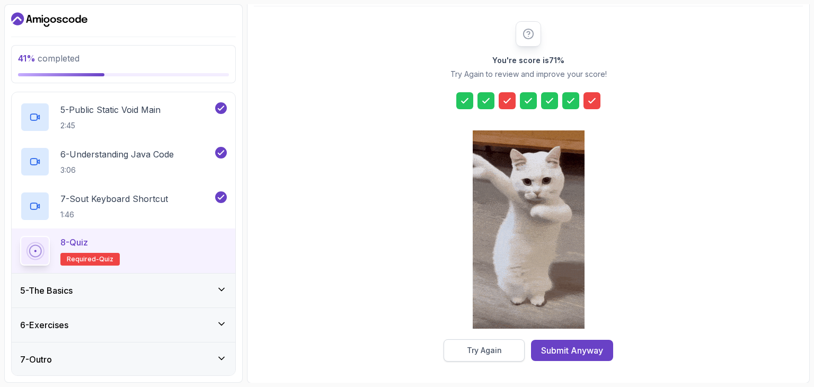
scroll to position [102, 0]
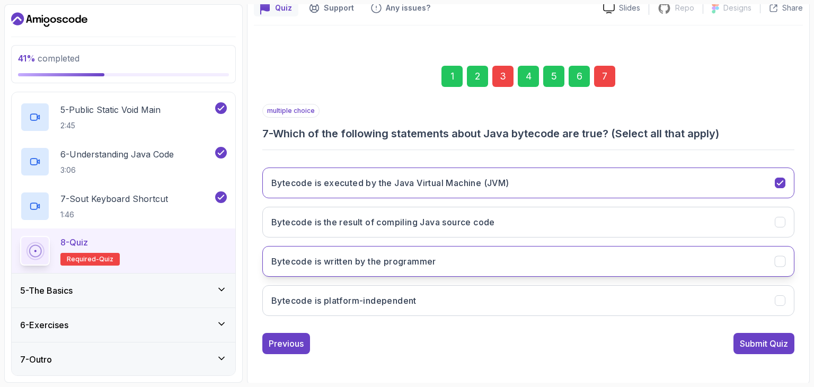
click at [759, 256] on button "Bytecode is written by the programmer" at bounding box center [528, 261] width 532 height 31
click at [773, 255] on button "Bytecode is written by the programmer" at bounding box center [528, 261] width 532 height 31
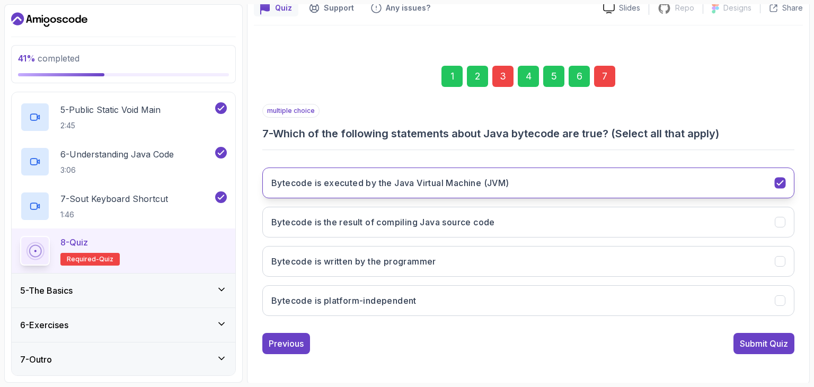
click at [776, 178] on icon "Bytecode is executed by the Java Virtual Machine (JVM)" at bounding box center [780, 183] width 10 height 10
click at [781, 179] on icon "Bytecode is executed by the Java Virtual Machine (JVM)" at bounding box center [780, 183] width 10 height 10
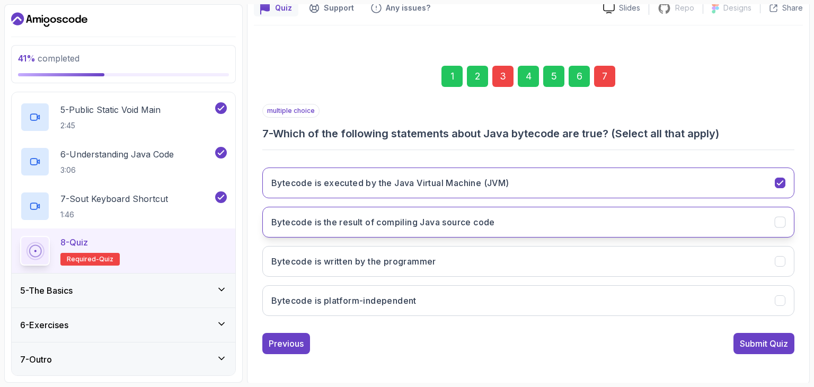
click at [466, 226] on h3 "Bytecode is the result of compiling Java source code" at bounding box center [383, 222] width 224 height 13
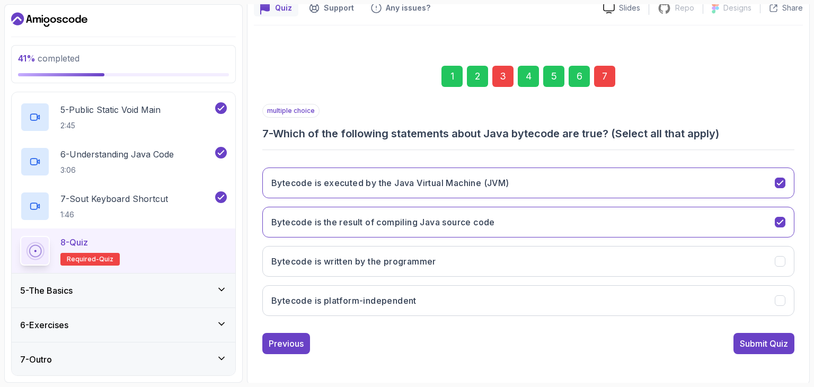
click at [503, 78] on div "3" at bounding box center [502, 76] width 21 height 21
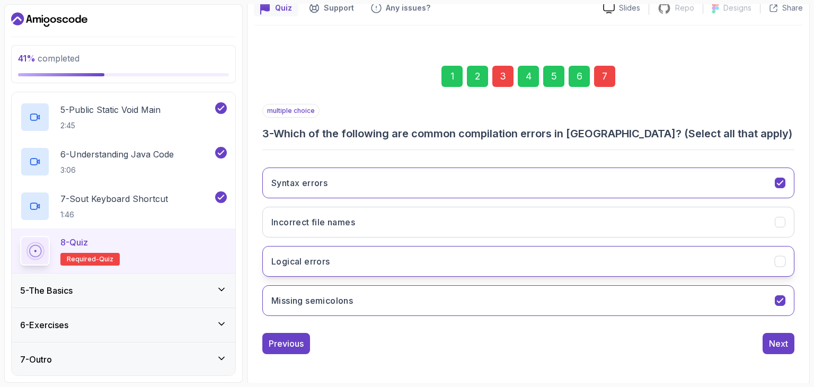
click at [776, 251] on button "Logical errors" at bounding box center [528, 261] width 532 height 31
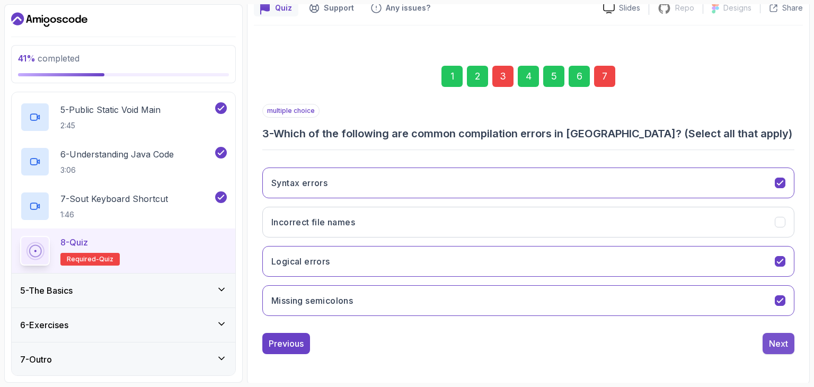
click at [774, 342] on div "Next" at bounding box center [778, 343] width 19 height 13
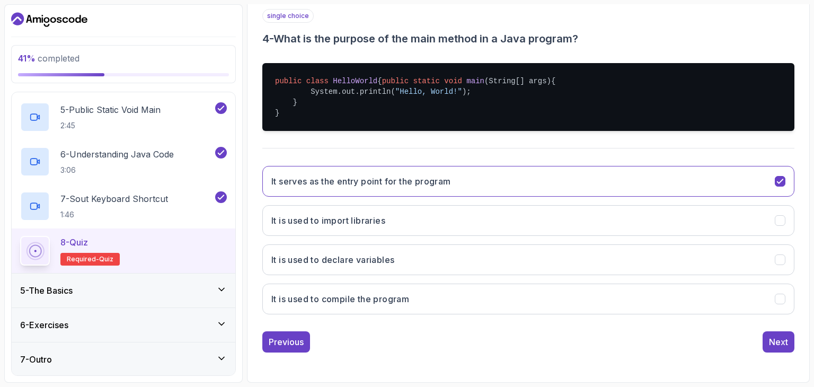
scroll to position [206, 0]
click at [780, 342] on div "Next" at bounding box center [778, 341] width 19 height 13
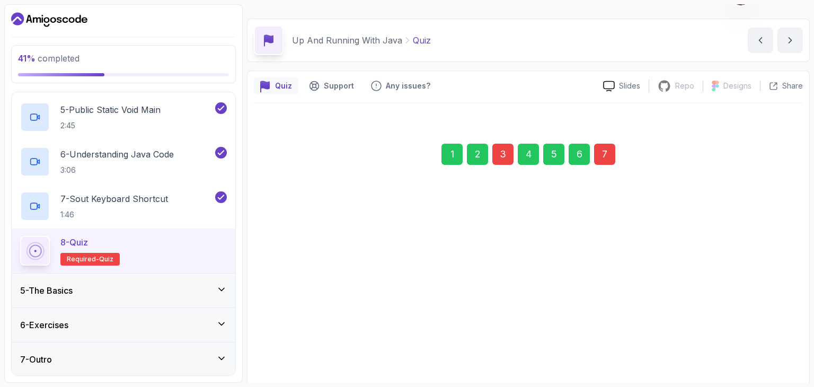
scroll to position [0, 0]
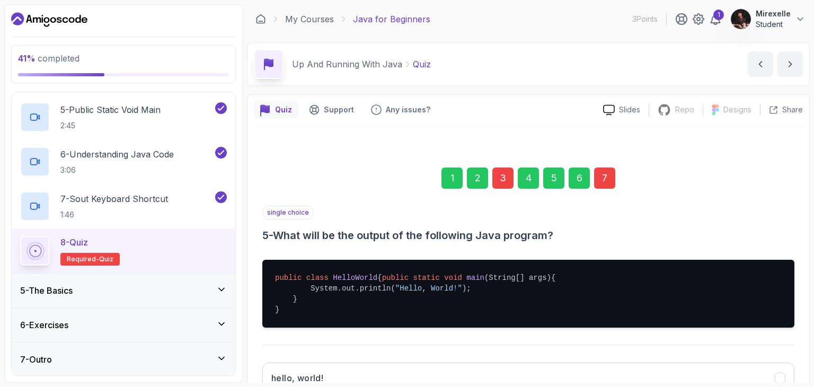
click at [604, 172] on div "7" at bounding box center [604, 177] width 21 height 21
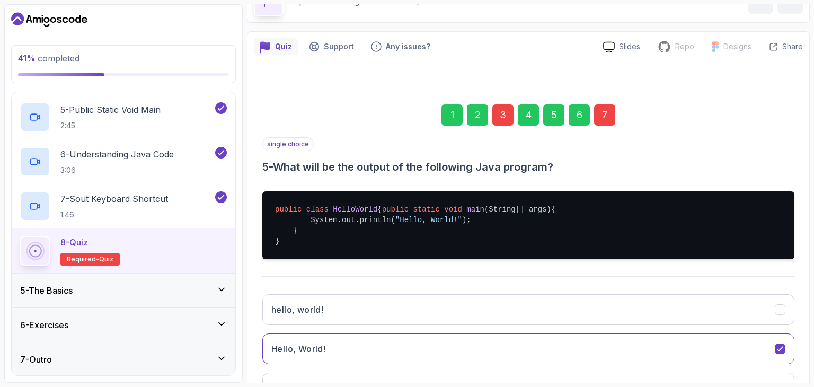
scroll to position [102, 0]
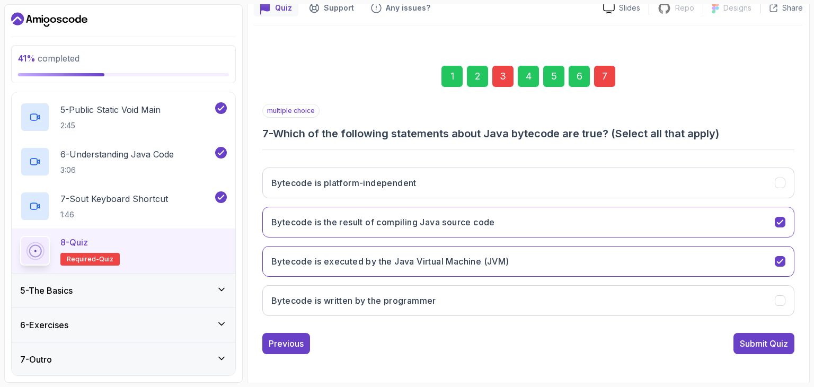
click at [763, 340] on div "Submit Quiz" at bounding box center [764, 343] width 48 height 13
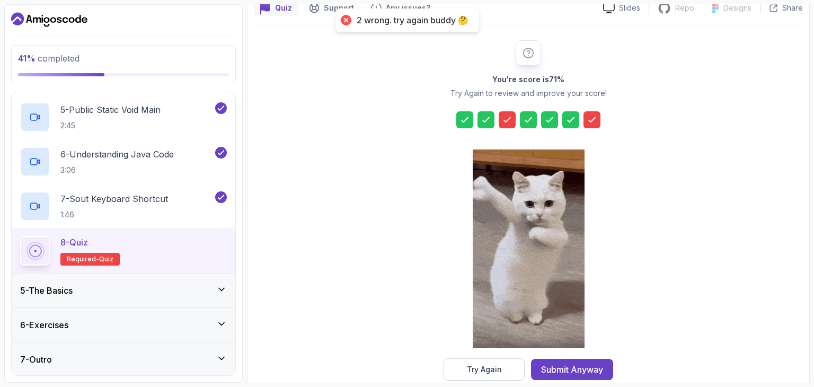
click at [595, 124] on div at bounding box center [591, 119] width 17 height 17
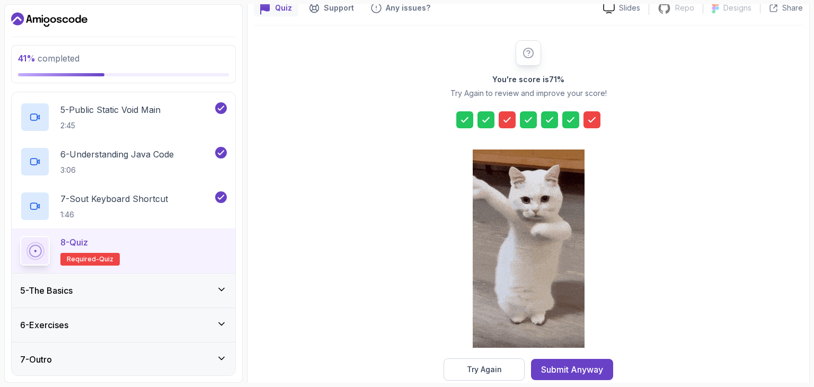
click at [595, 118] on icon at bounding box center [591, 119] width 11 height 11
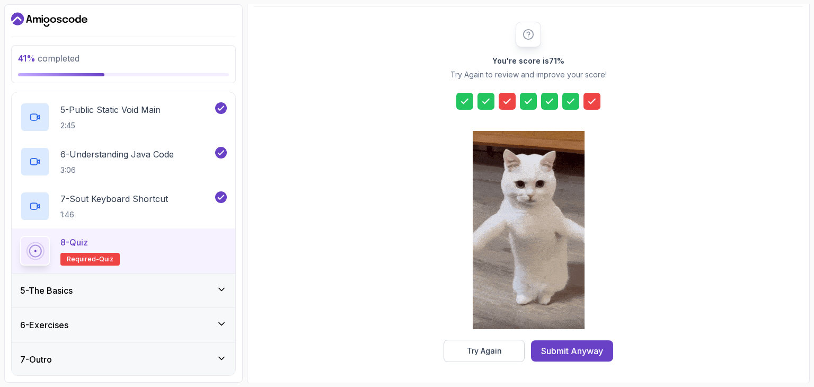
scroll to position [121, 0]
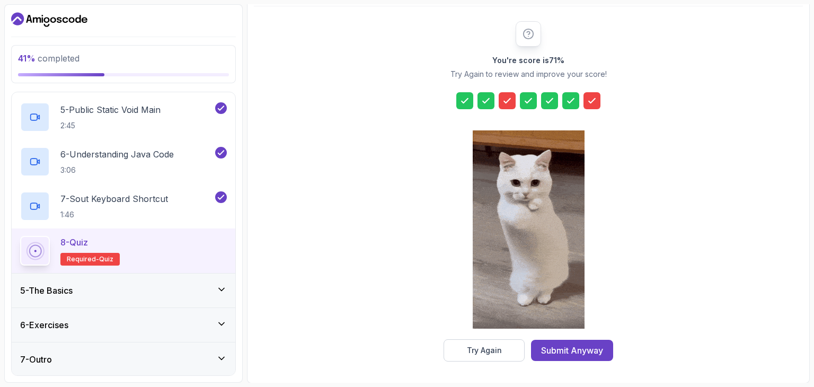
click at [592, 100] on icon at bounding box center [592, 101] width 6 height 4
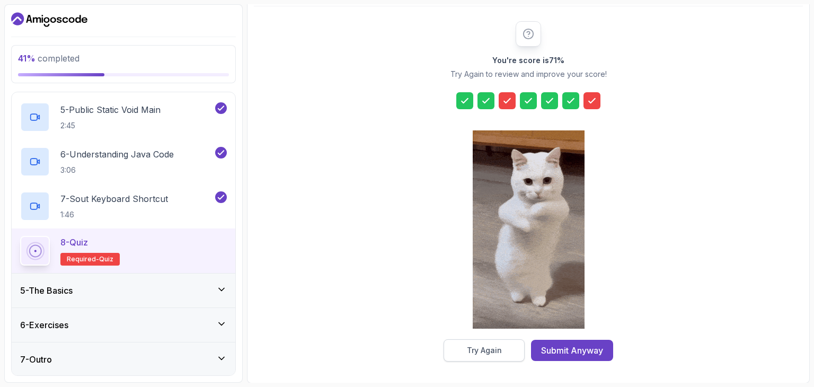
click at [473, 345] on div "Try Again" at bounding box center [484, 350] width 35 height 11
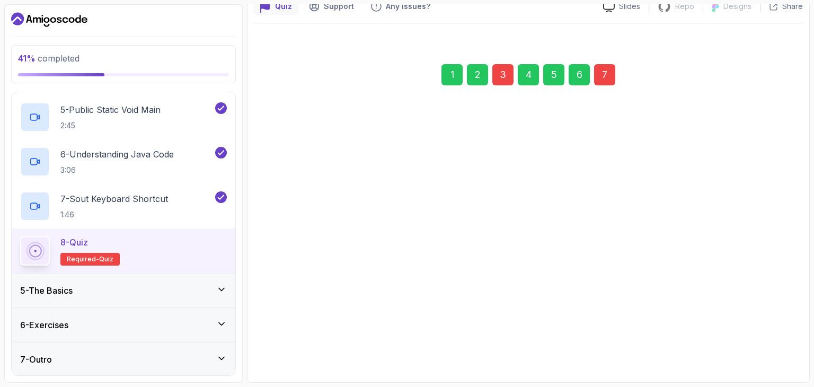
scroll to position [102, 0]
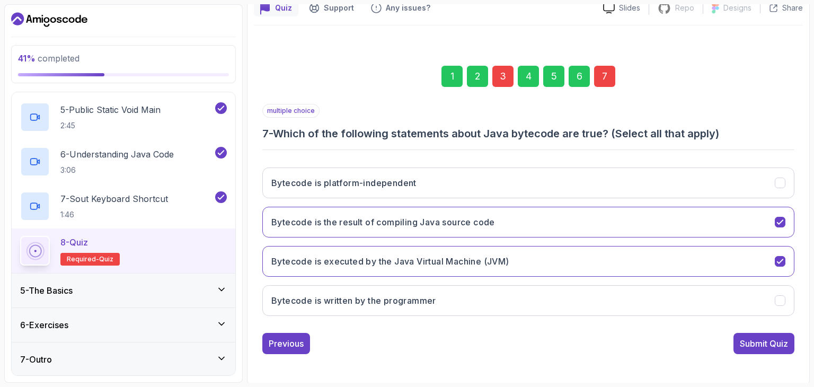
click at [595, 66] on div "7" at bounding box center [604, 76] width 21 height 21
click at [599, 73] on div "7" at bounding box center [604, 76] width 21 height 21
click at [631, 174] on button "Bytecode is platform-independent" at bounding box center [528, 182] width 532 height 31
click at [748, 344] on div "Submit Quiz" at bounding box center [764, 343] width 48 height 13
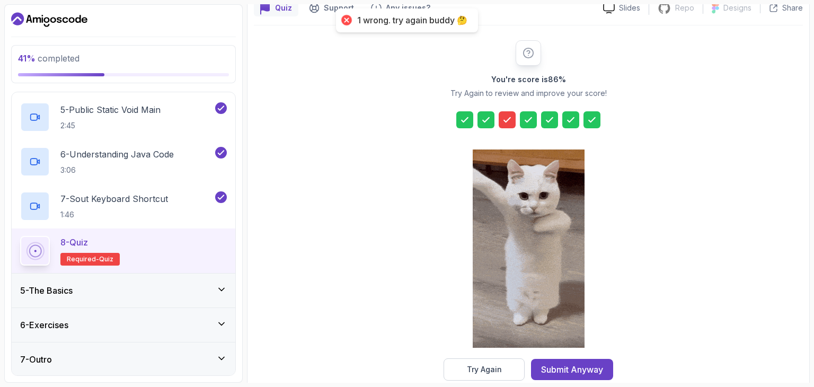
click at [586, 114] on icon at bounding box center [591, 119] width 11 height 11
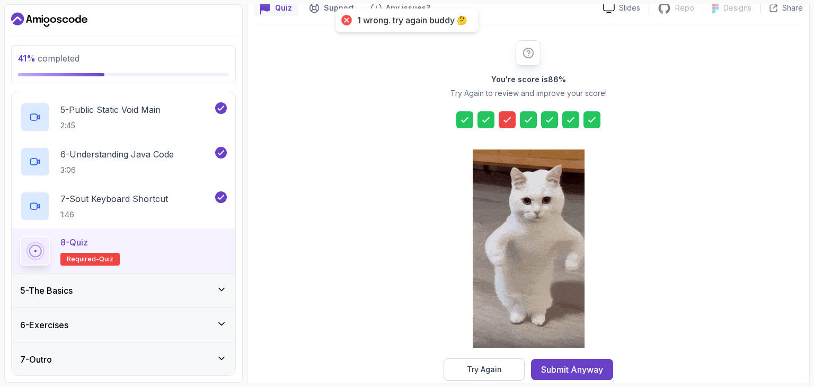
click at [590, 114] on icon at bounding box center [591, 119] width 11 height 11
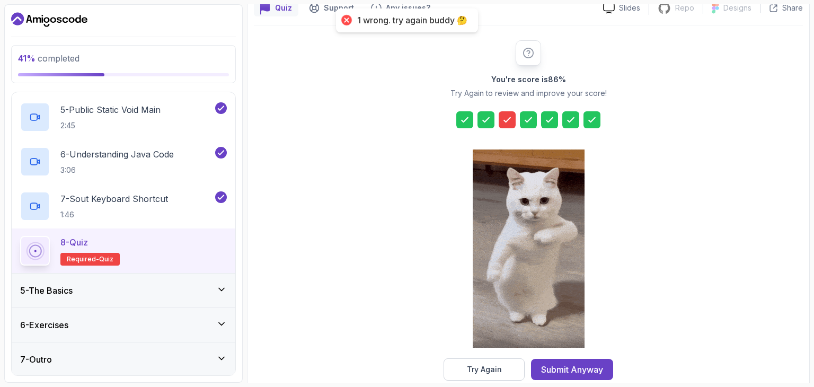
click at [594, 119] on icon at bounding box center [591, 119] width 11 height 11
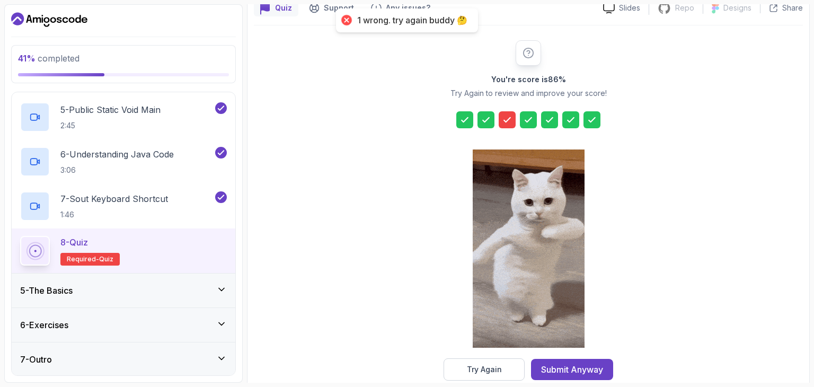
click at [514, 119] on div at bounding box center [506, 119] width 17 height 17
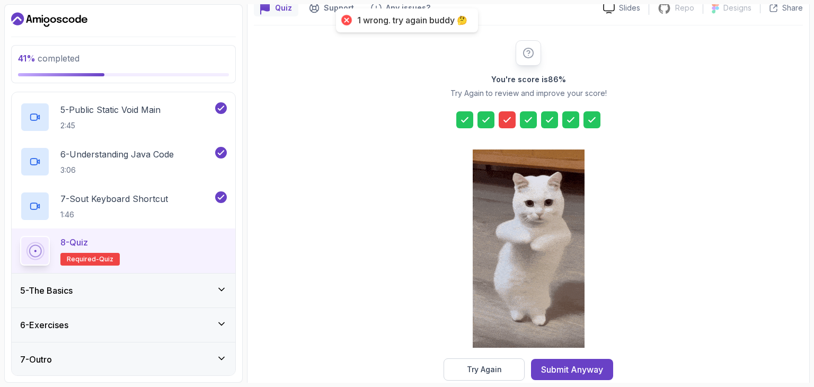
click at [510, 119] on icon at bounding box center [507, 119] width 11 height 11
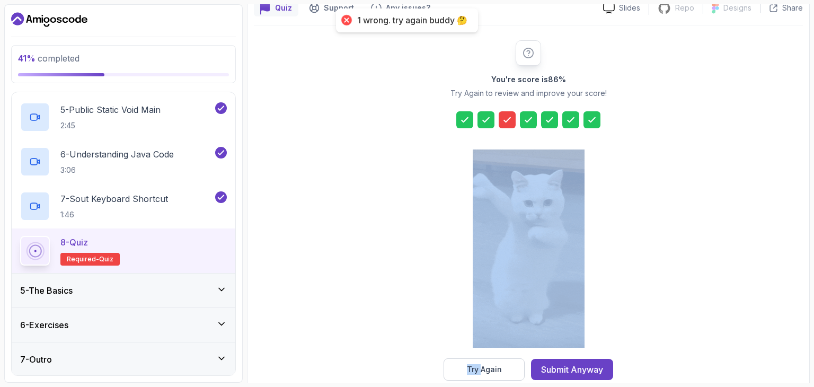
click at [510, 119] on icon at bounding box center [507, 119] width 11 height 11
click at [473, 364] on div "Try Again" at bounding box center [484, 369] width 35 height 11
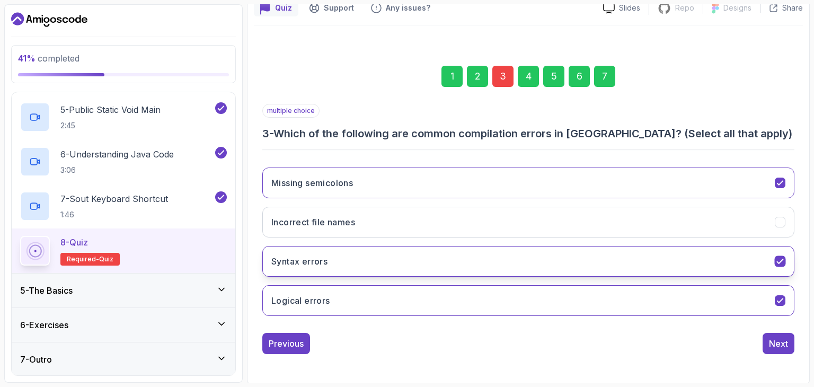
click at [784, 261] on icon "Syntax errors" at bounding box center [780, 261] width 10 height 10
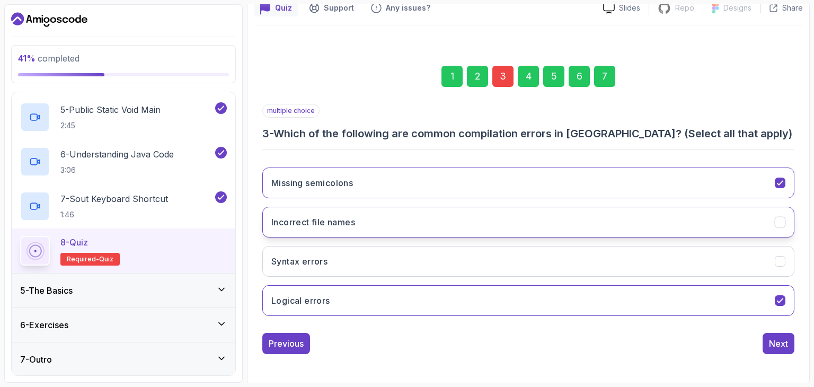
click at [771, 221] on button "Incorrect file names" at bounding box center [528, 222] width 532 height 31
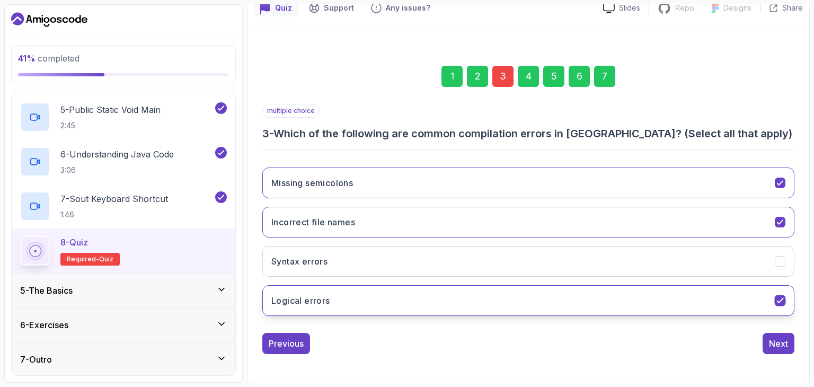
click at [765, 296] on button "Logical errors" at bounding box center [528, 300] width 532 height 31
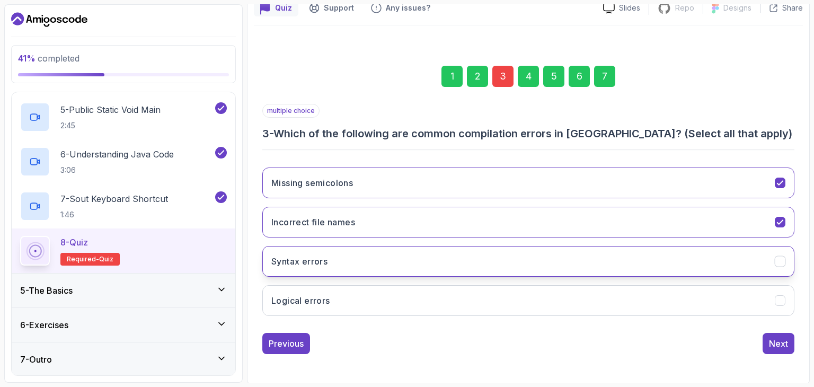
click at [783, 259] on icon "Syntax errors" at bounding box center [780, 261] width 10 height 10
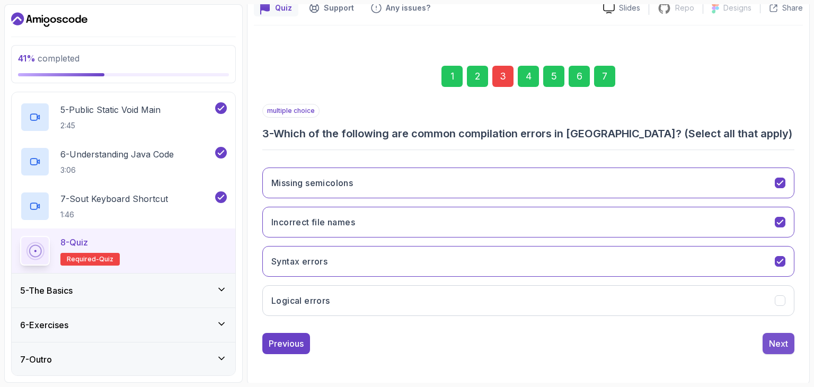
click at [787, 337] on div "Next" at bounding box center [778, 343] width 19 height 13
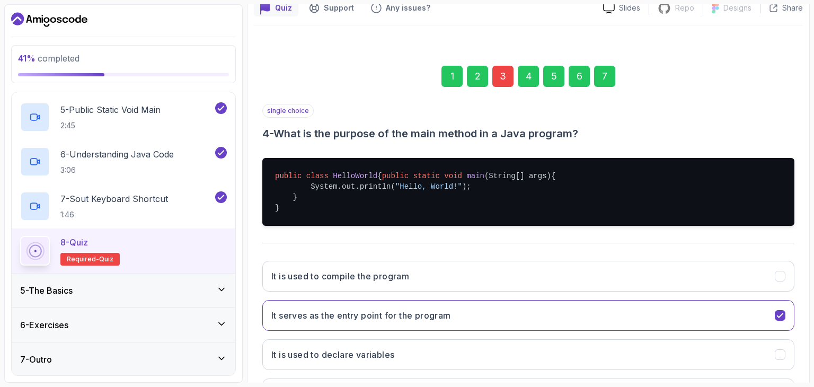
click at [615, 84] on div "1 2 3 4 5 6 7" at bounding box center [528, 76] width 532 height 55
click at [610, 80] on div "7" at bounding box center [604, 76] width 21 height 21
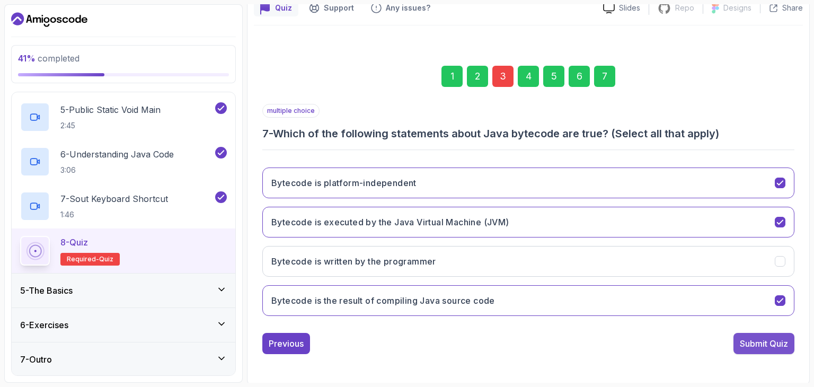
click at [746, 334] on button "Submit Quiz" at bounding box center [763, 343] width 61 height 21
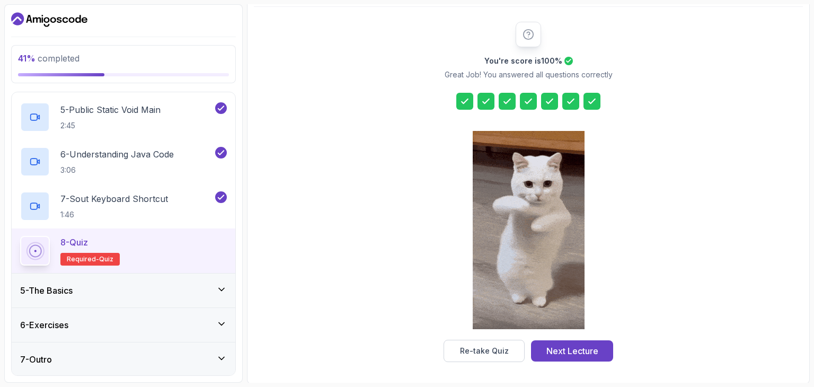
scroll to position [121, 0]
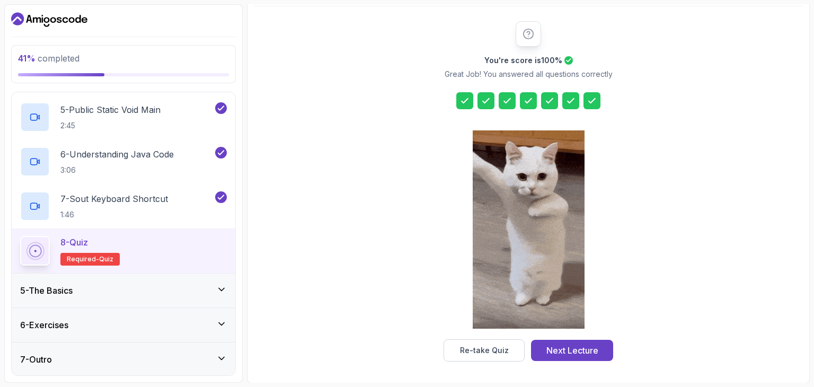
click at [558, 352] on div "Next Lecture" at bounding box center [572, 350] width 52 height 13
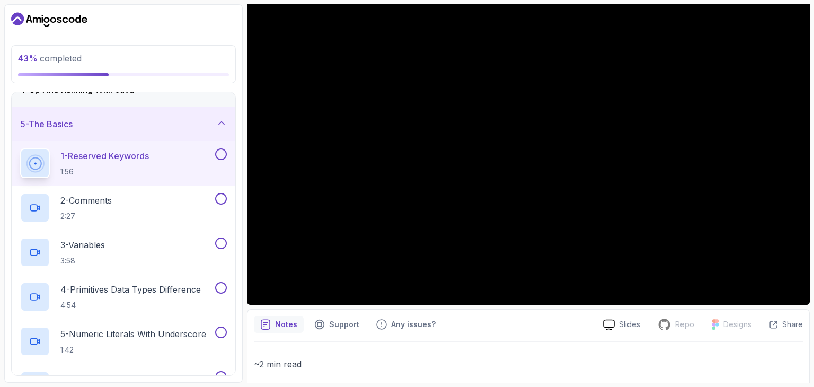
scroll to position [106, 0]
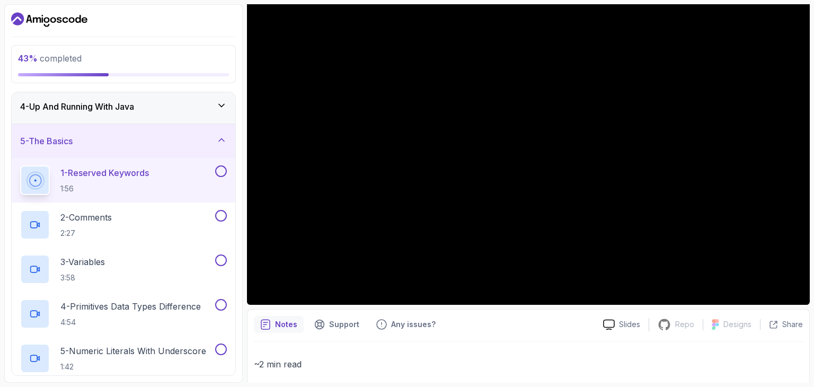
click at [227, 134] on div "5 - The Basics" at bounding box center [124, 141] width 224 height 34
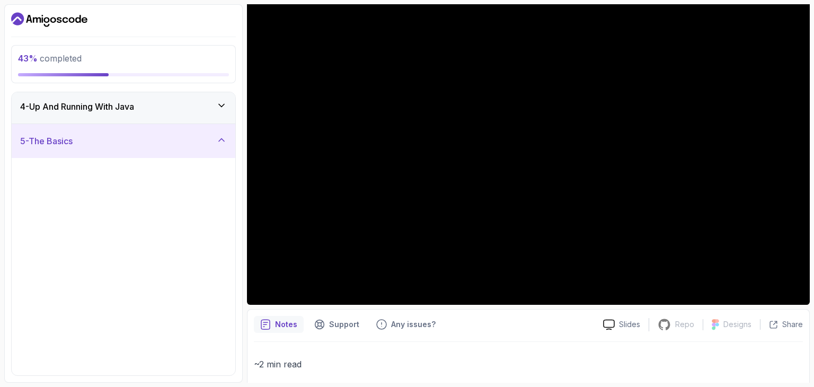
scroll to position [0, 0]
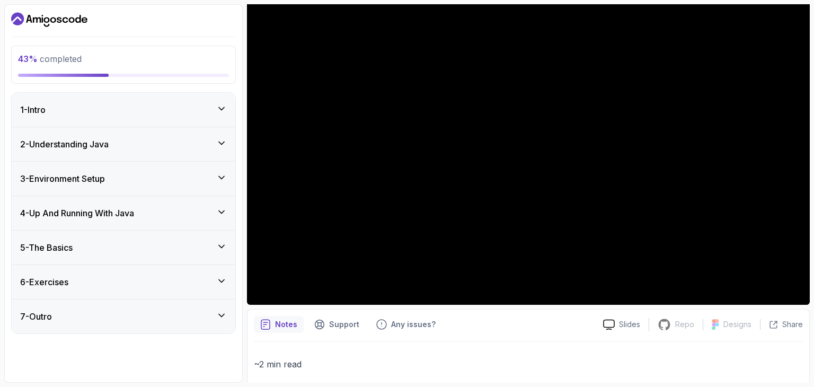
click at [218, 278] on icon at bounding box center [221, 280] width 11 height 11
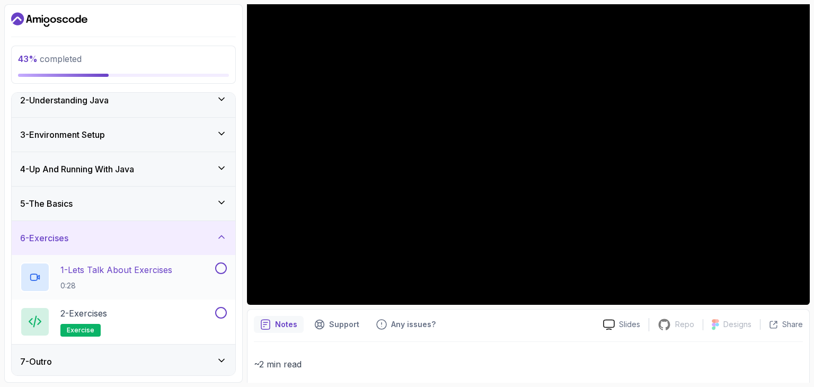
scroll to position [46, 0]
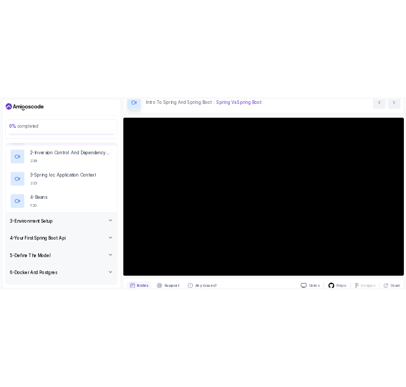
scroll to position [106, 0]
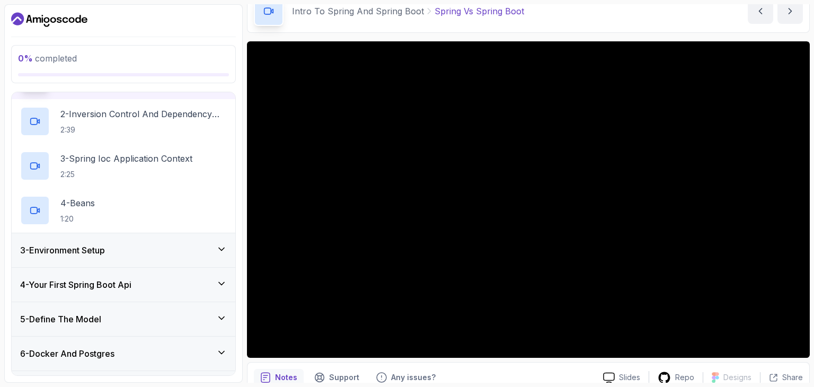
click at [201, 250] on div "3 - Environment Setup" at bounding box center [123, 250] width 207 height 13
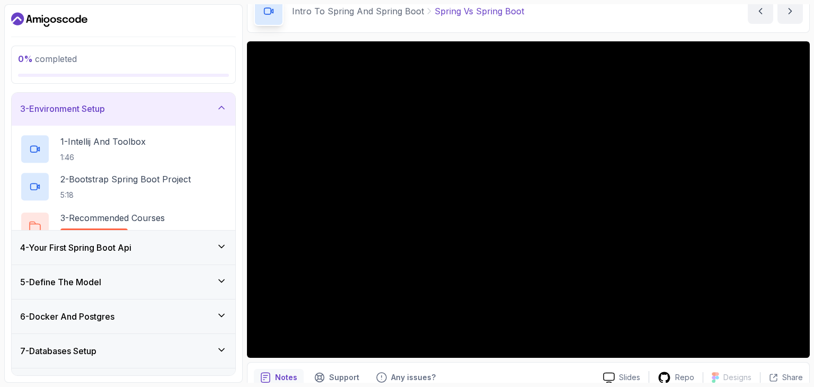
click at [163, 241] on div "4 - Your First Spring Boot Api" at bounding box center [123, 247] width 207 height 13
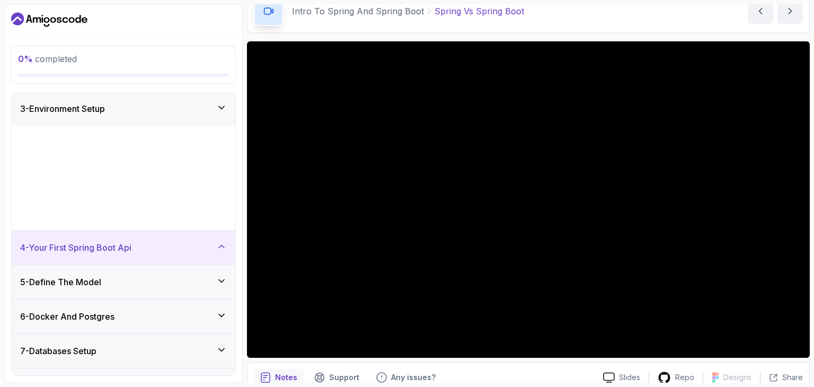
click at [163, 247] on div "4 - Your First Spring Boot Api" at bounding box center [123, 247] width 207 height 13
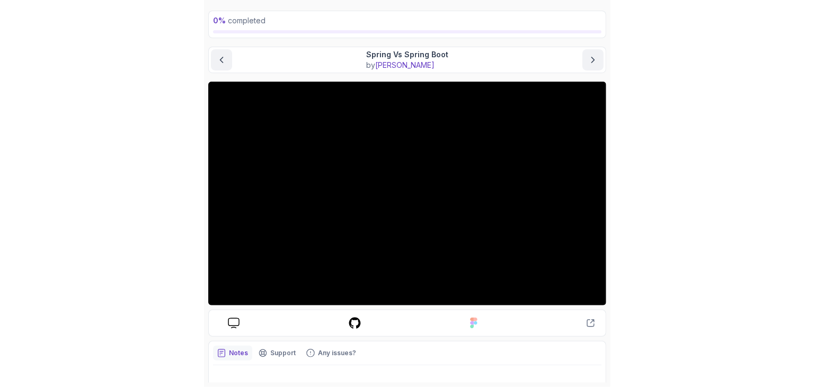
scroll to position [49, 0]
